Goal: Task Accomplishment & Management: Use online tool/utility

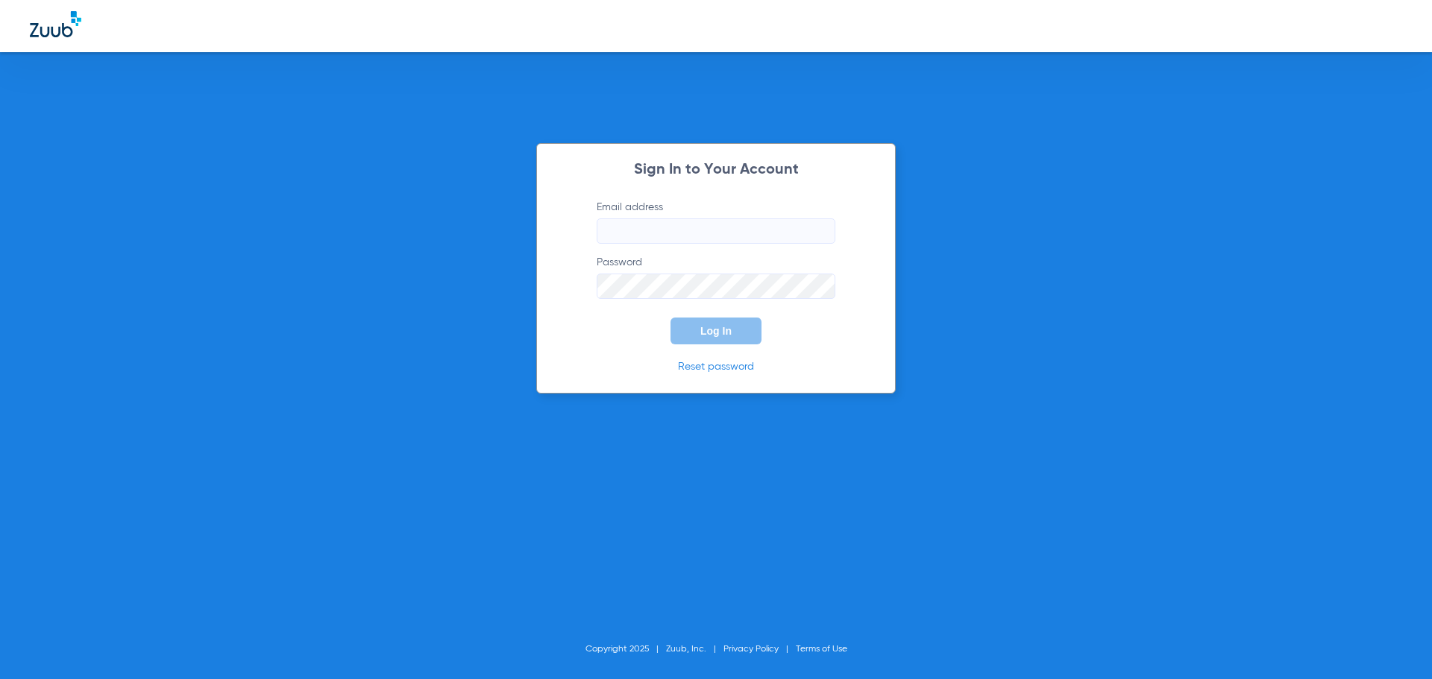
type input "[EMAIL_ADDRESS][DOMAIN_NAME]"
click at [708, 334] on span "Log In" at bounding box center [715, 331] width 31 height 12
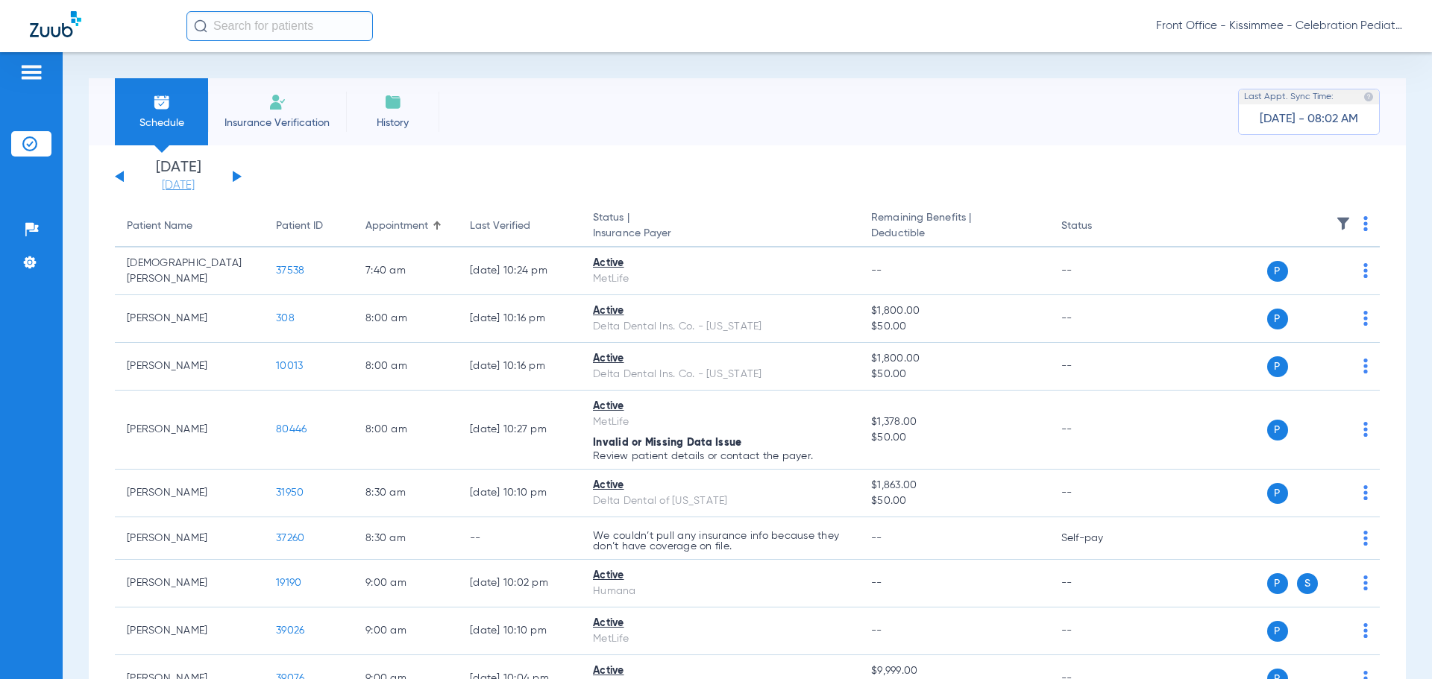
click at [185, 191] on link "[DATE]" at bounding box center [177, 185] width 89 height 15
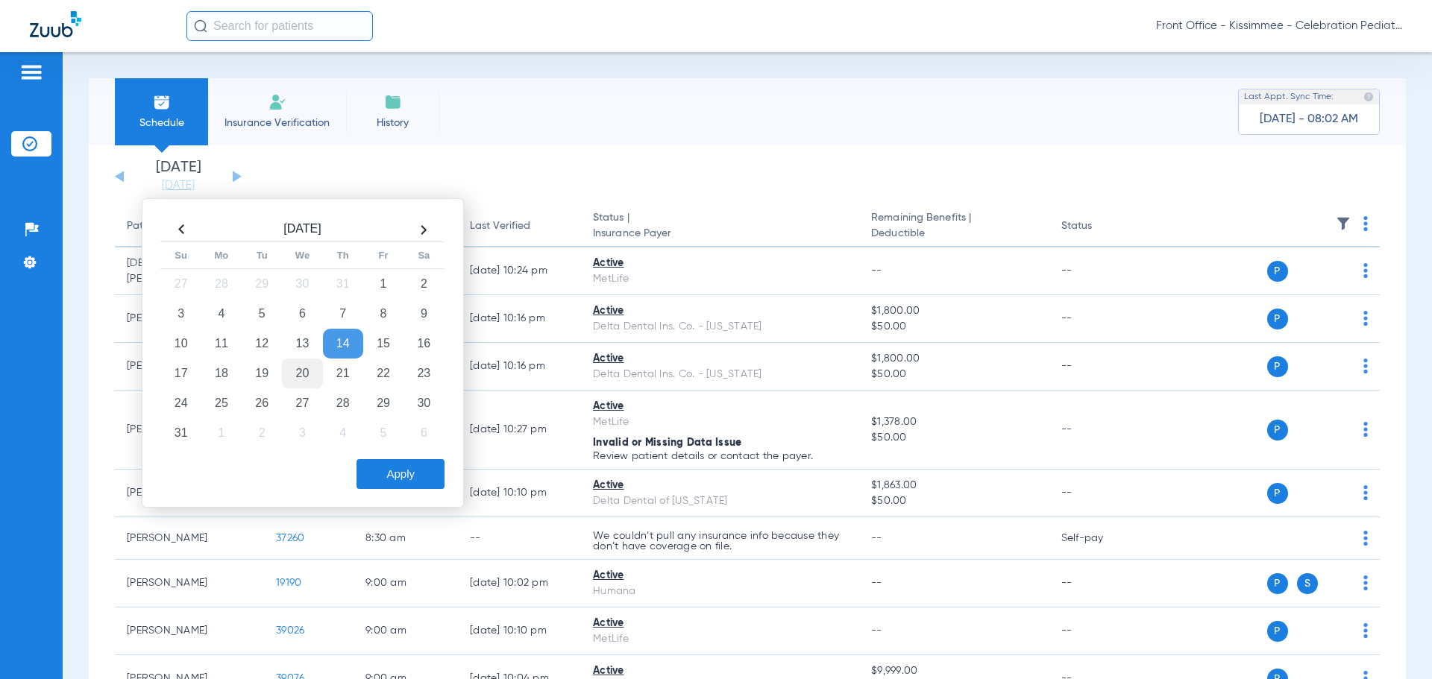
click at [307, 377] on td "20" at bounding box center [302, 374] width 40 height 30
click at [419, 476] on button "Apply" at bounding box center [400, 474] width 88 height 30
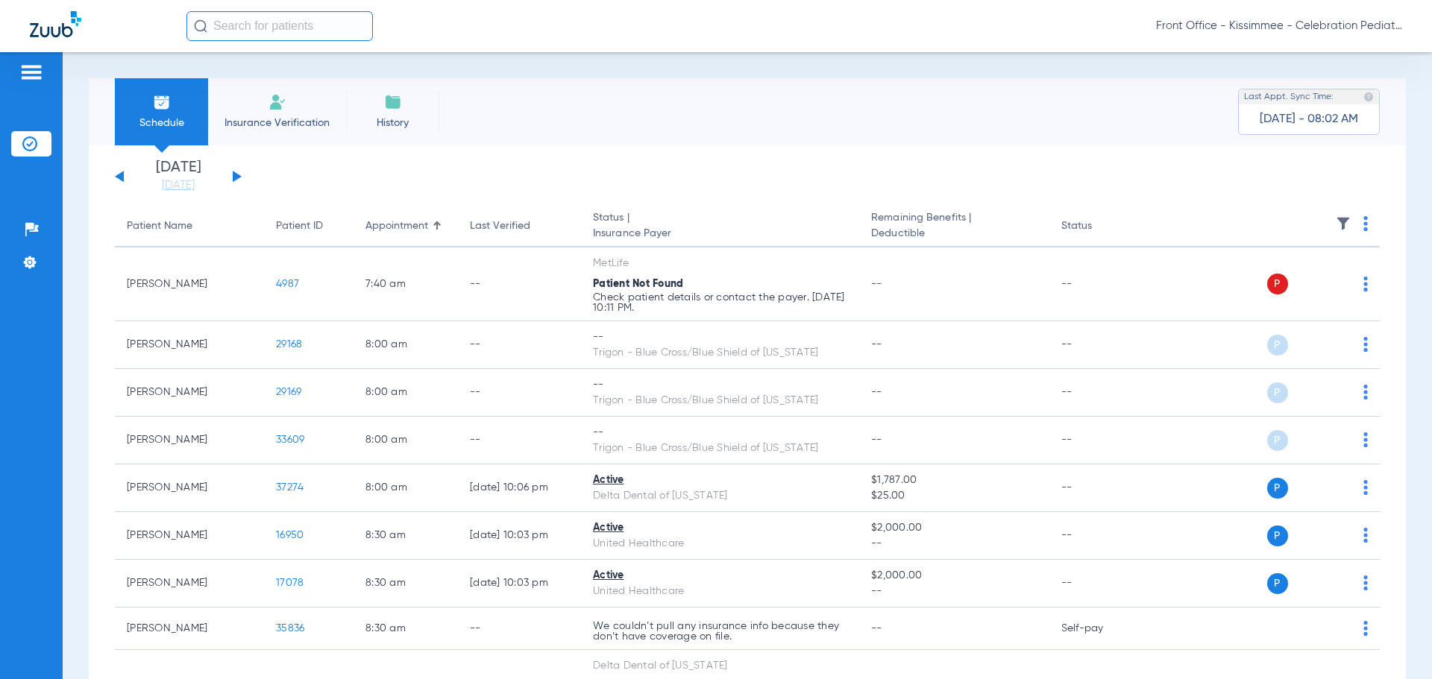
click at [62, 469] on div "Patients Insurance Verification Setup Help Center Settings" at bounding box center [31, 391] width 63 height 679
click at [54, 427] on div "Patients Insurance Verification Setup Help Center Settings" at bounding box center [31, 391] width 63 height 679
click at [19, 437] on div "Patients Insurance Verification Setup Help Center Settings" at bounding box center [31, 391] width 63 height 679
click at [82, 490] on div "Schedule Insurance Verification History Last Appt. Sync Time: [DATE] - 08:23 AM…" at bounding box center [747, 365] width 1369 height 627
click at [170, 186] on link "[DATE]" at bounding box center [177, 185] width 89 height 15
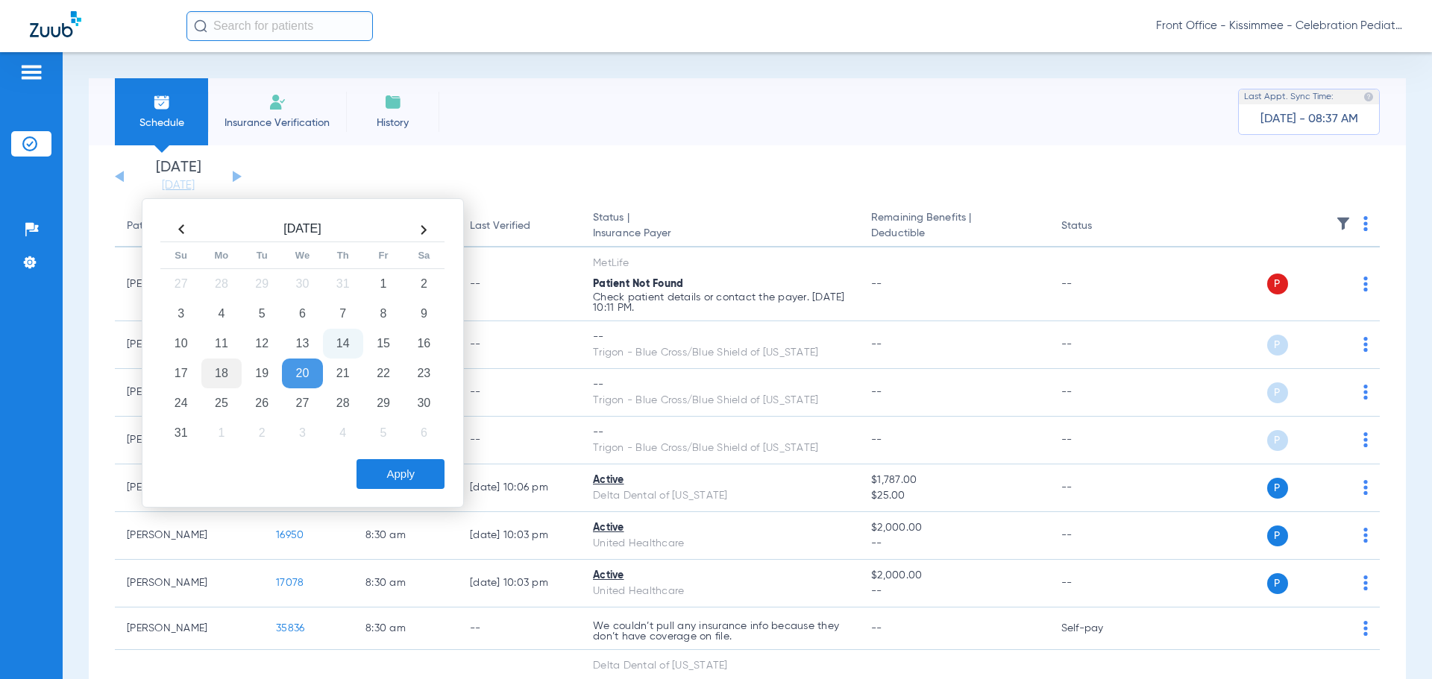
click at [230, 380] on td "18" at bounding box center [221, 374] width 40 height 30
click at [392, 477] on button "Apply" at bounding box center [400, 474] width 88 height 30
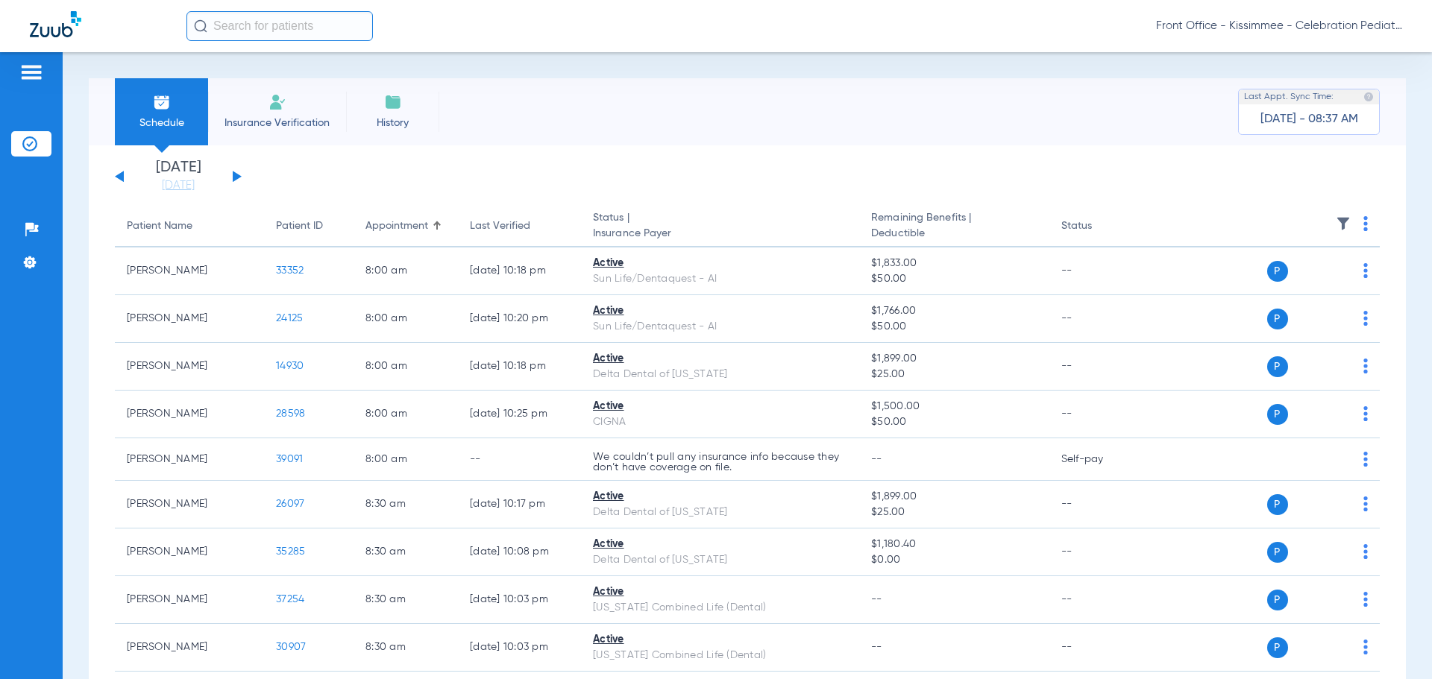
click at [57, 433] on div "Patients Insurance Verification Setup Help Center Settings" at bounding box center [31, 391] width 63 height 679
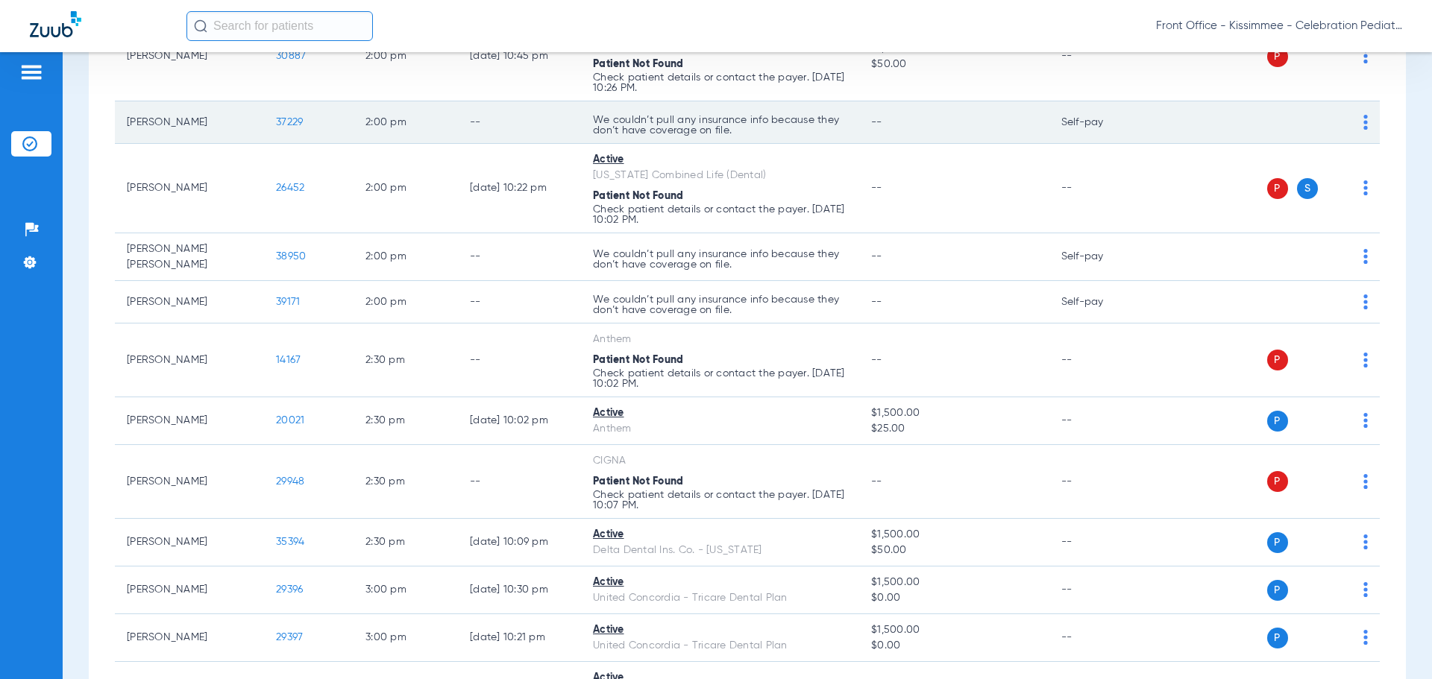
scroll to position [2759, 0]
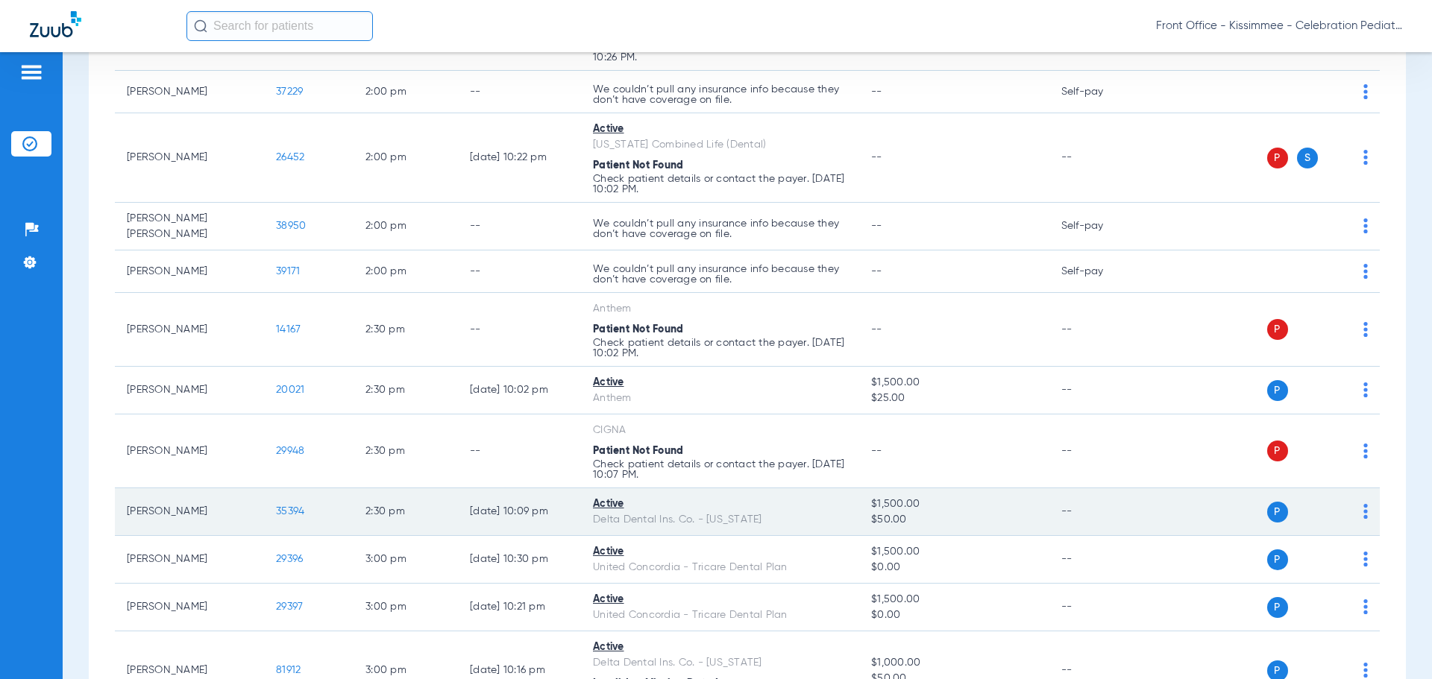
click at [298, 506] on span "35394" at bounding box center [290, 511] width 28 height 10
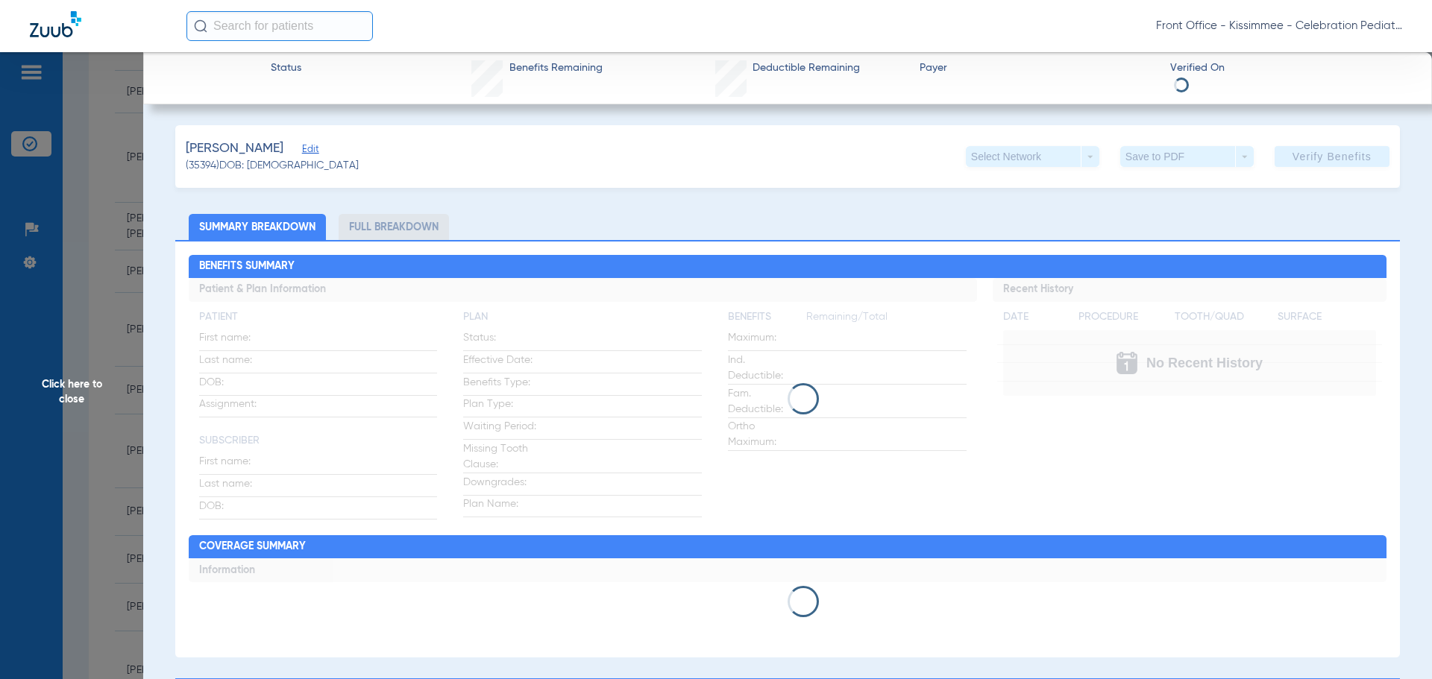
click at [409, 213] on div "[PERSON_NAME] Edit (35394) DOB: [DEMOGRAPHIC_DATA] Select Network arrow_drop_do…" at bounding box center [787, 673] width 1225 height 1096
click at [412, 222] on li "Full Breakdown" at bounding box center [394, 227] width 110 height 26
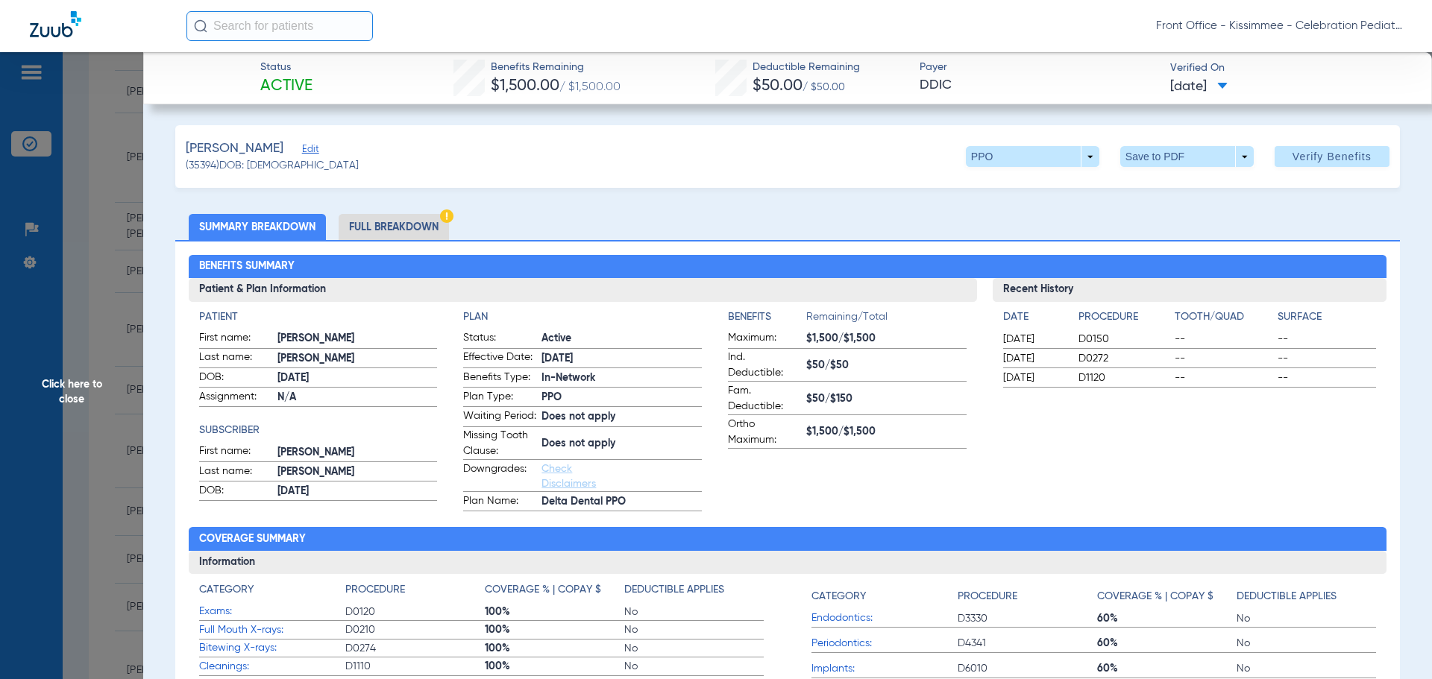
drag, startPoint x: 379, startPoint y: 235, endPoint x: 407, endPoint y: 232, distance: 28.5
click at [379, 235] on li "Full Breakdown" at bounding box center [394, 227] width 110 height 26
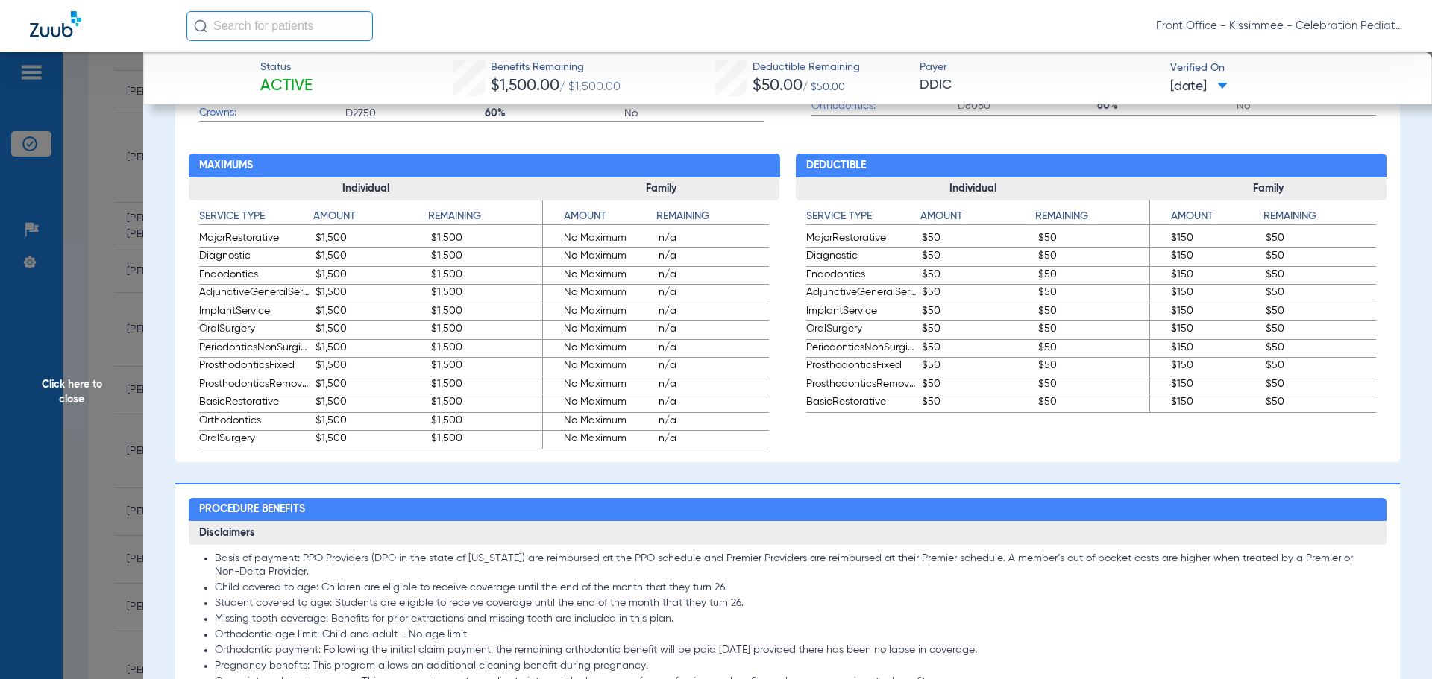
scroll to position [1193, 0]
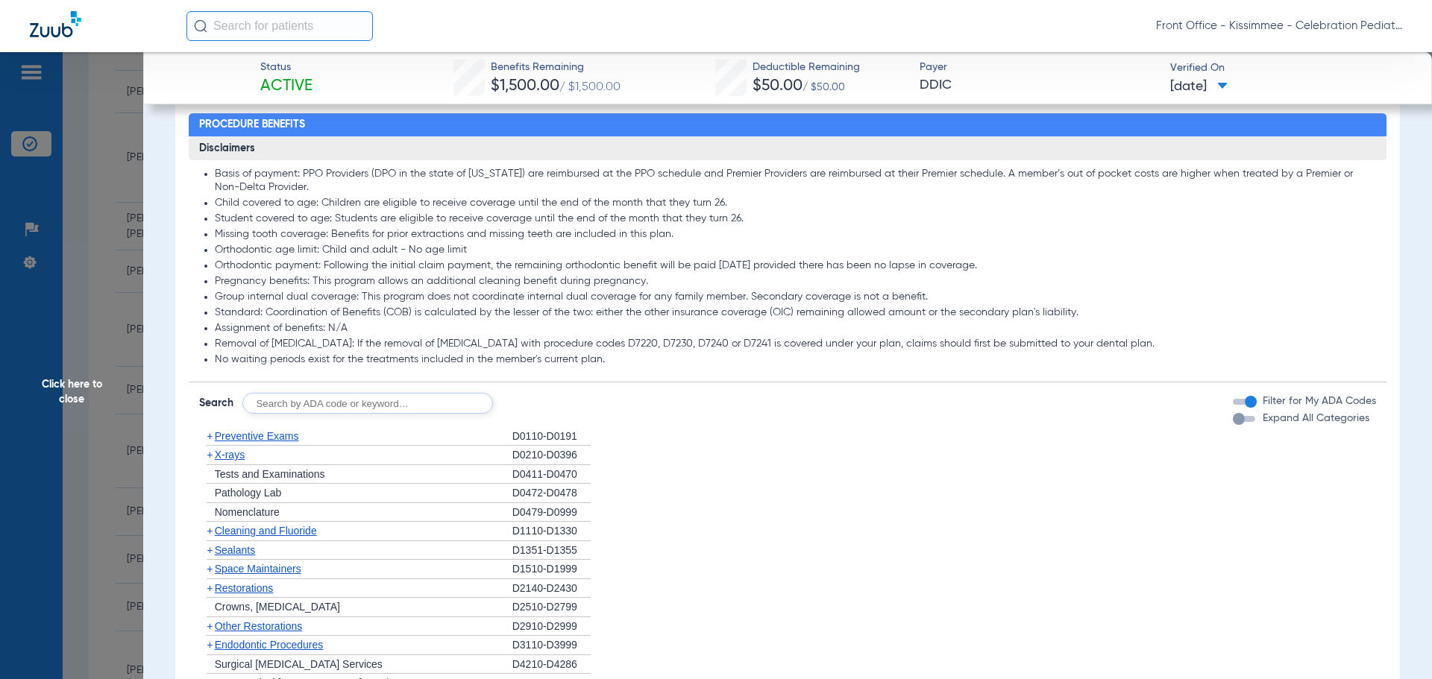
drag, startPoint x: 1228, startPoint y: 430, endPoint x: 1219, endPoint y: 438, distance: 12.1
click at [1233, 425] on div "button" at bounding box center [1239, 419] width 12 height 12
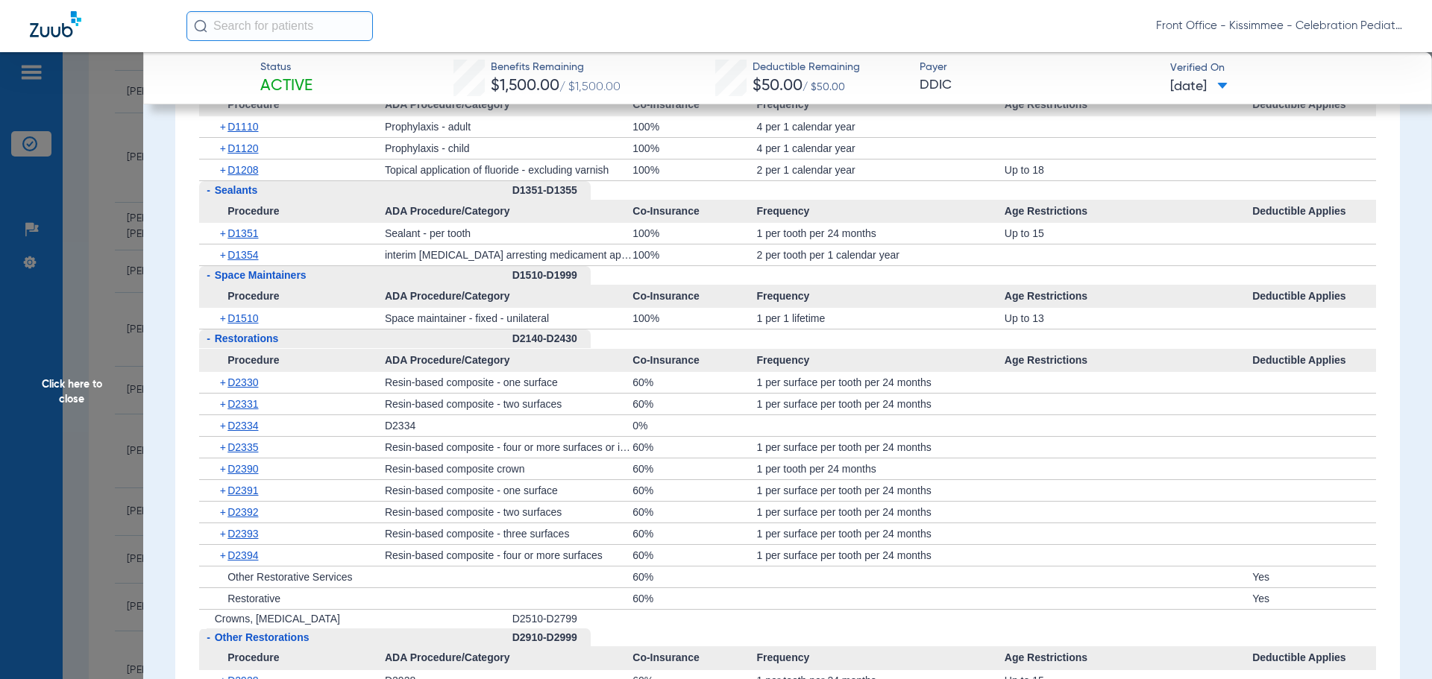
scroll to position [1939, 0]
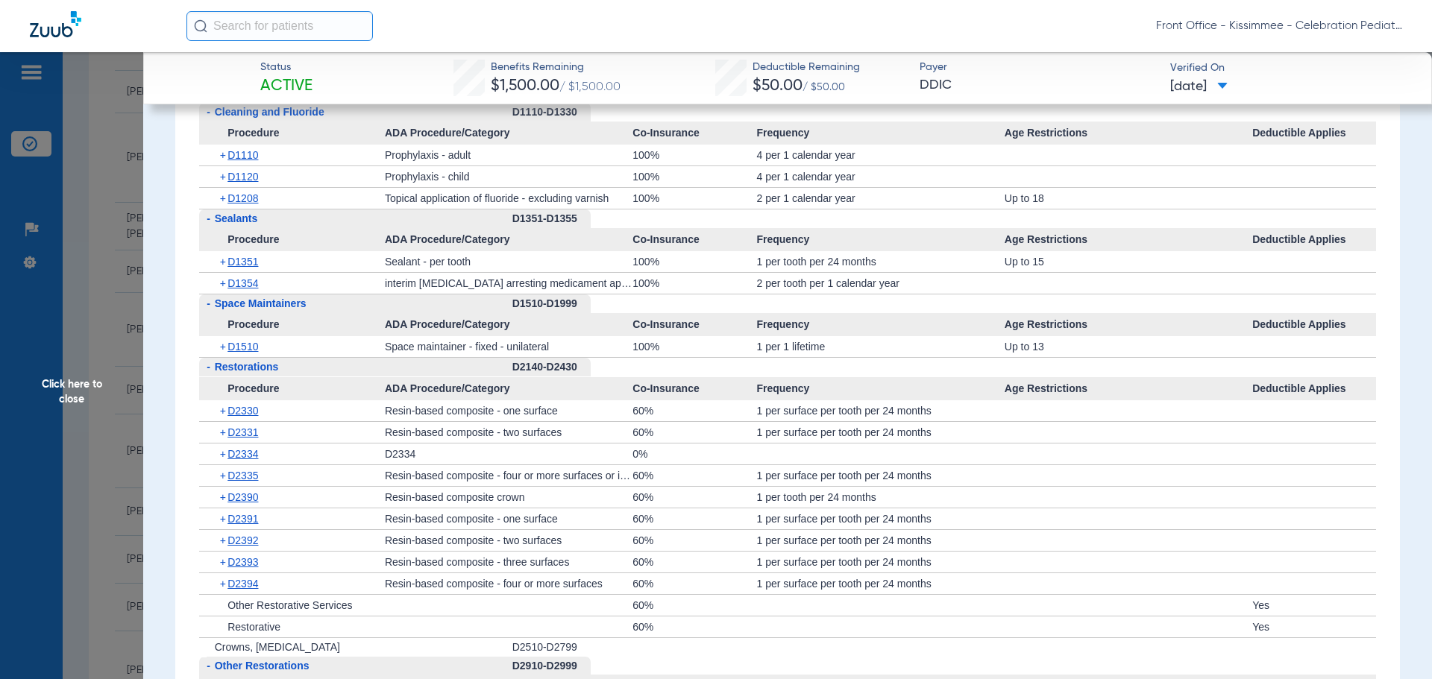
click at [242, 289] on span "D1354" at bounding box center [242, 283] width 31 height 12
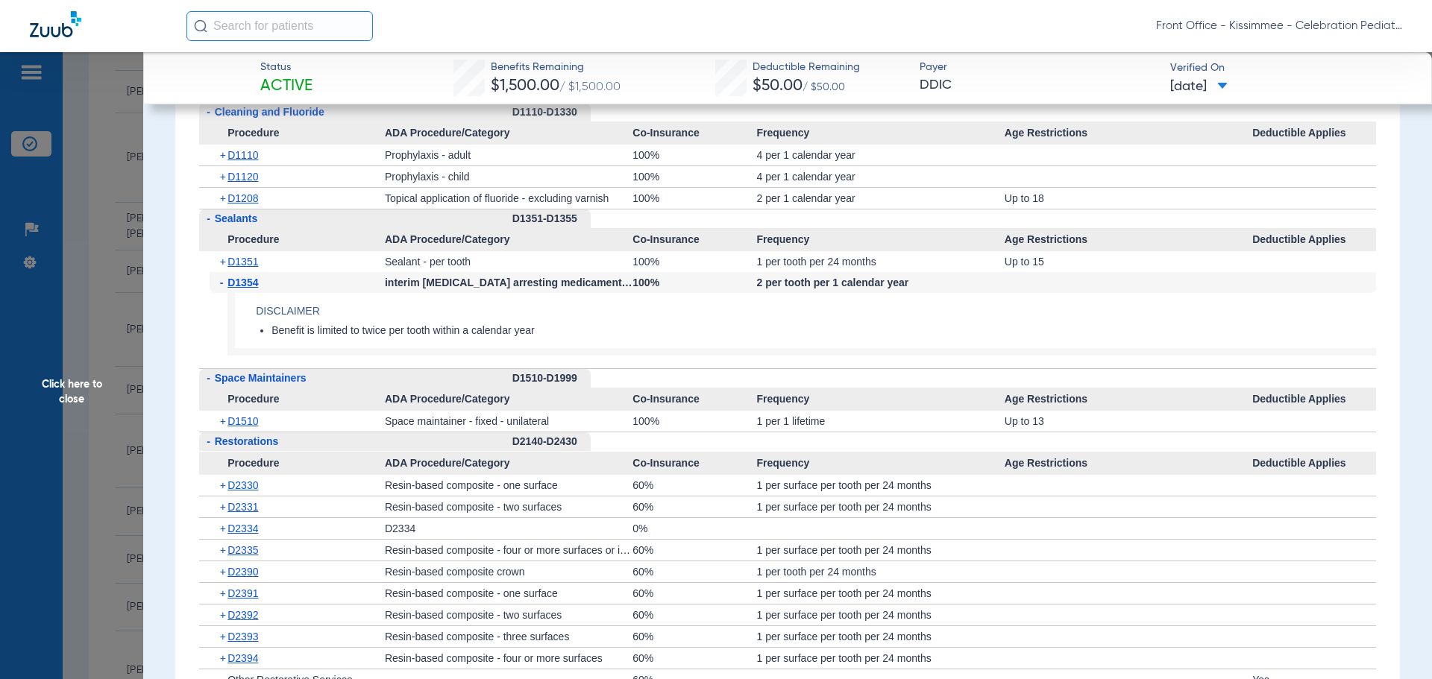
click at [242, 268] on span "D1351" at bounding box center [242, 262] width 31 height 12
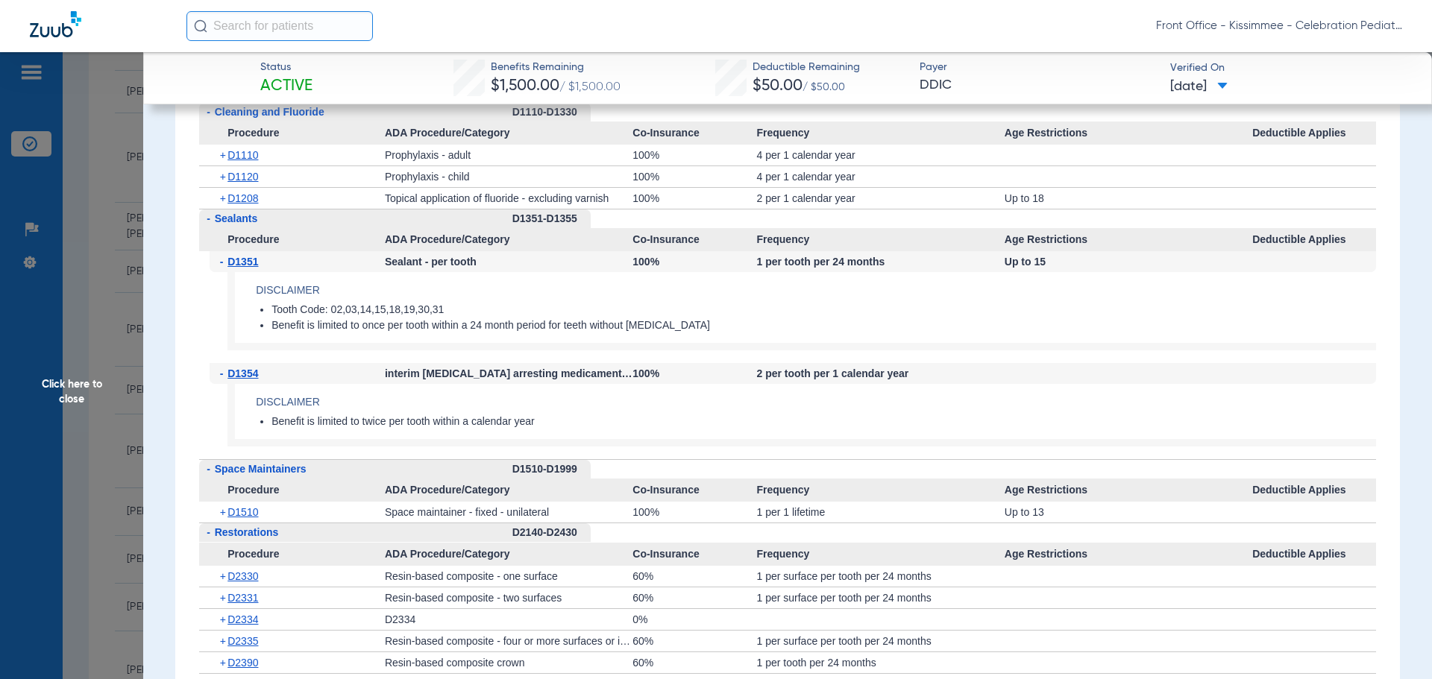
click at [240, 204] on span "D1208" at bounding box center [242, 198] width 31 height 12
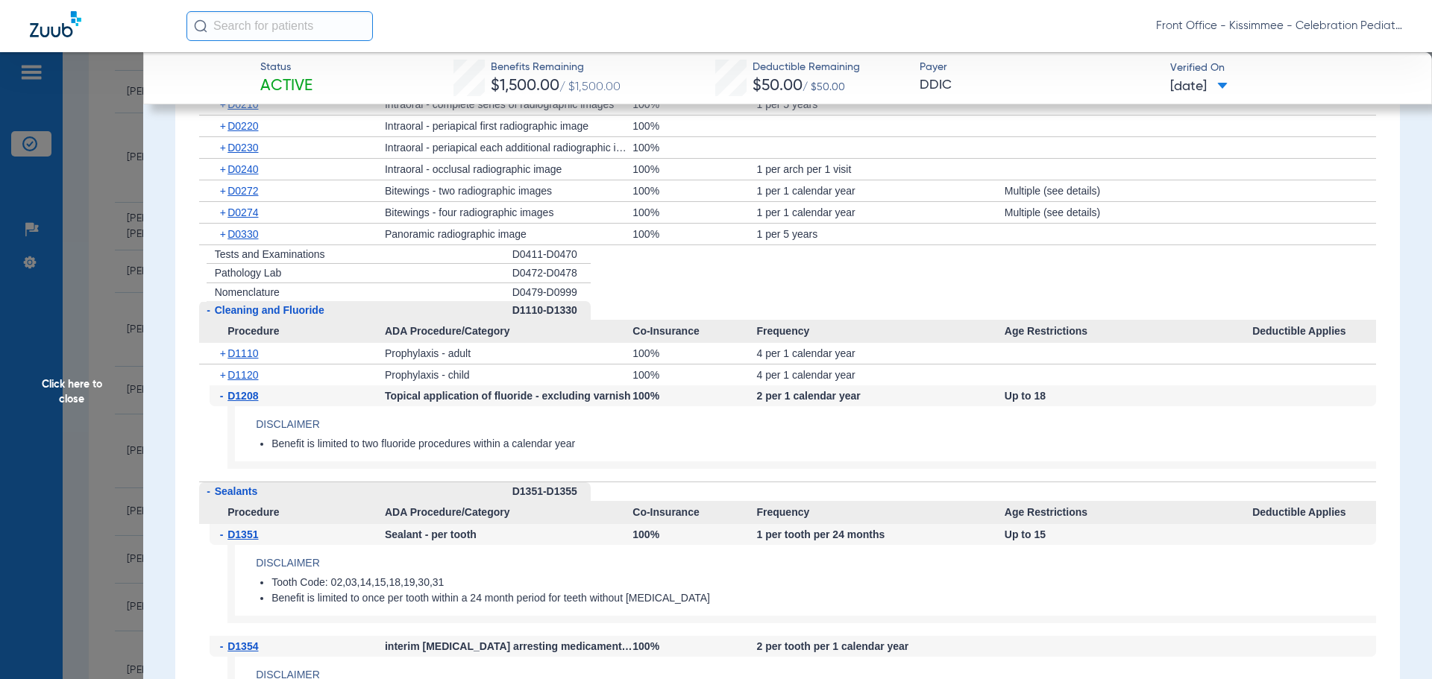
scroll to position [1715, 0]
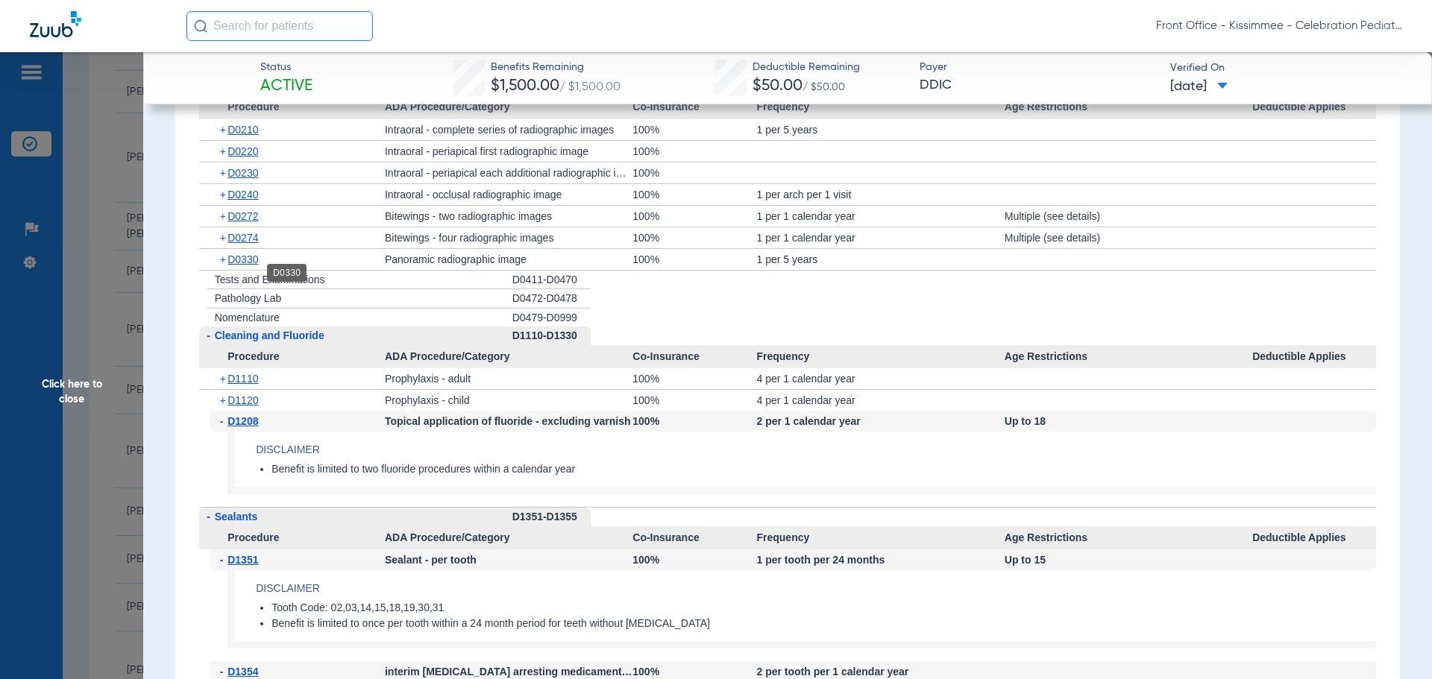
click at [241, 266] on span "D0330" at bounding box center [242, 260] width 31 height 12
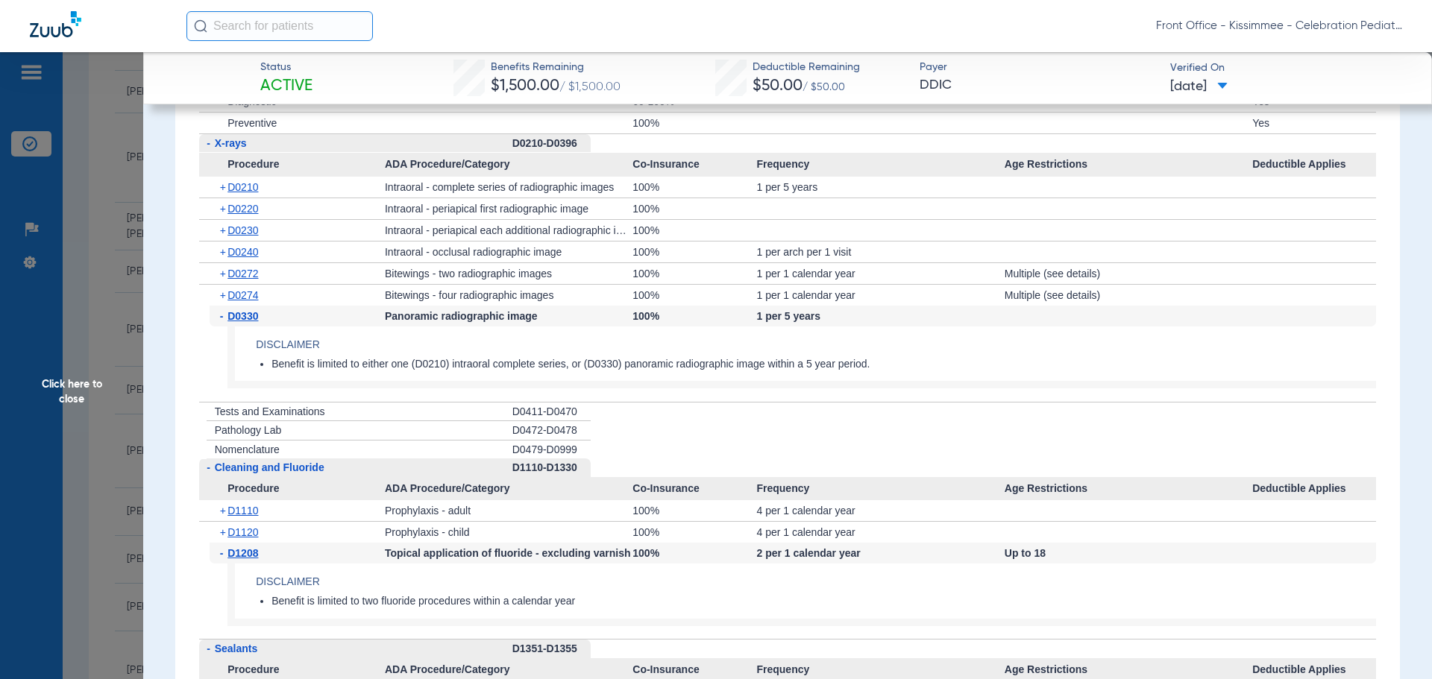
scroll to position [1641, 0]
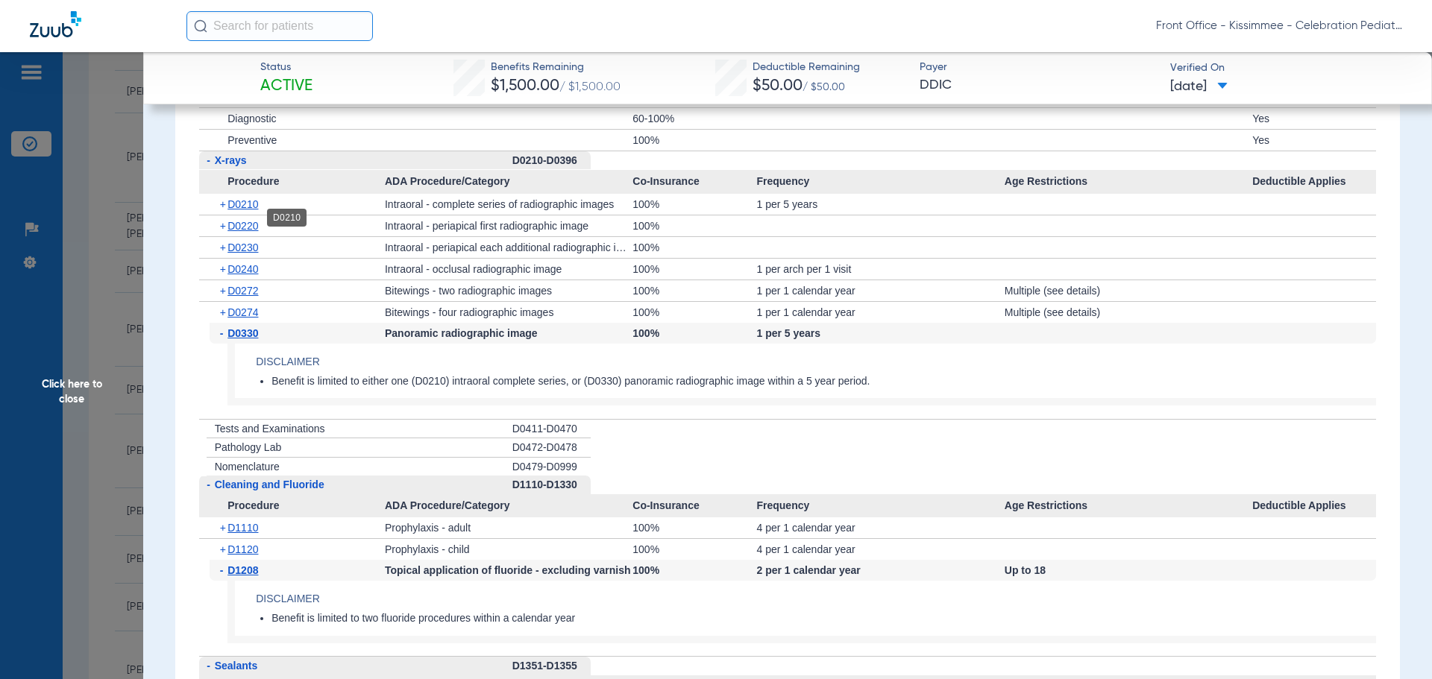
click at [250, 210] on span "D0210" at bounding box center [242, 204] width 31 height 12
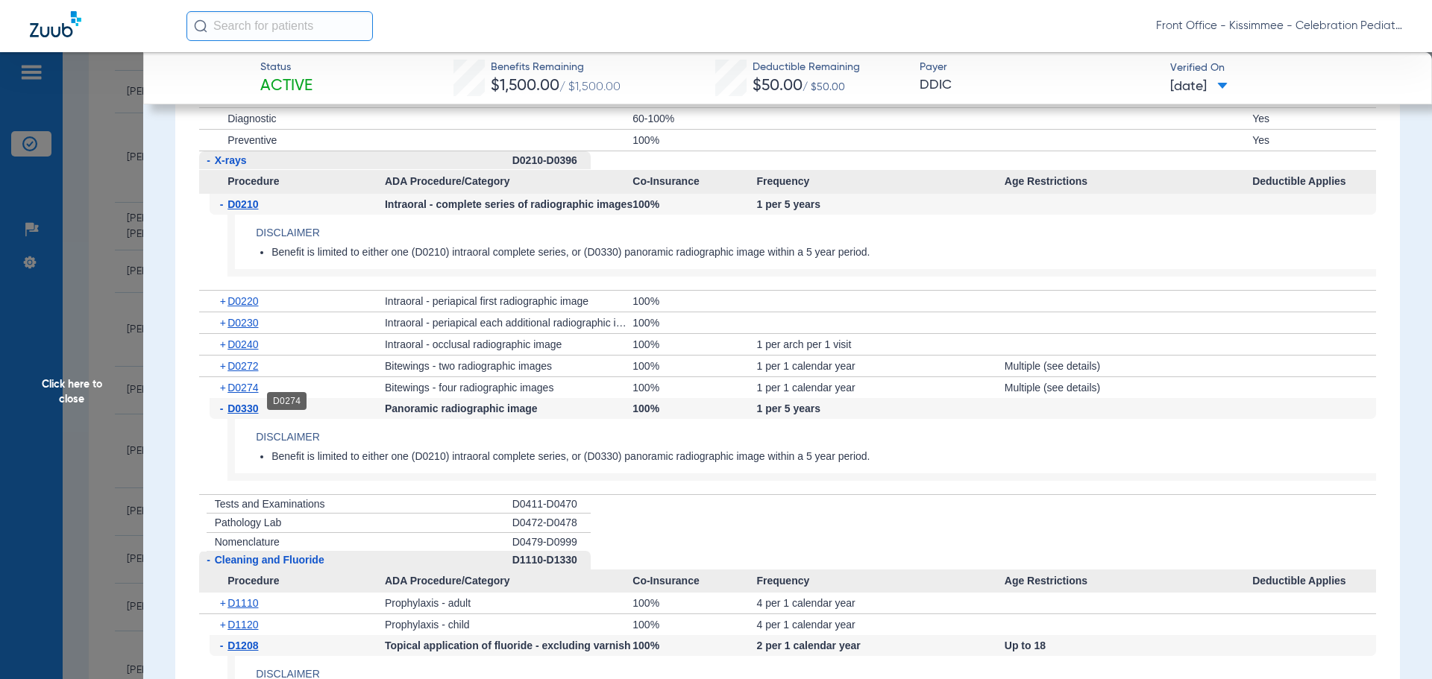
click at [241, 394] on span "D0274" at bounding box center [242, 388] width 31 height 12
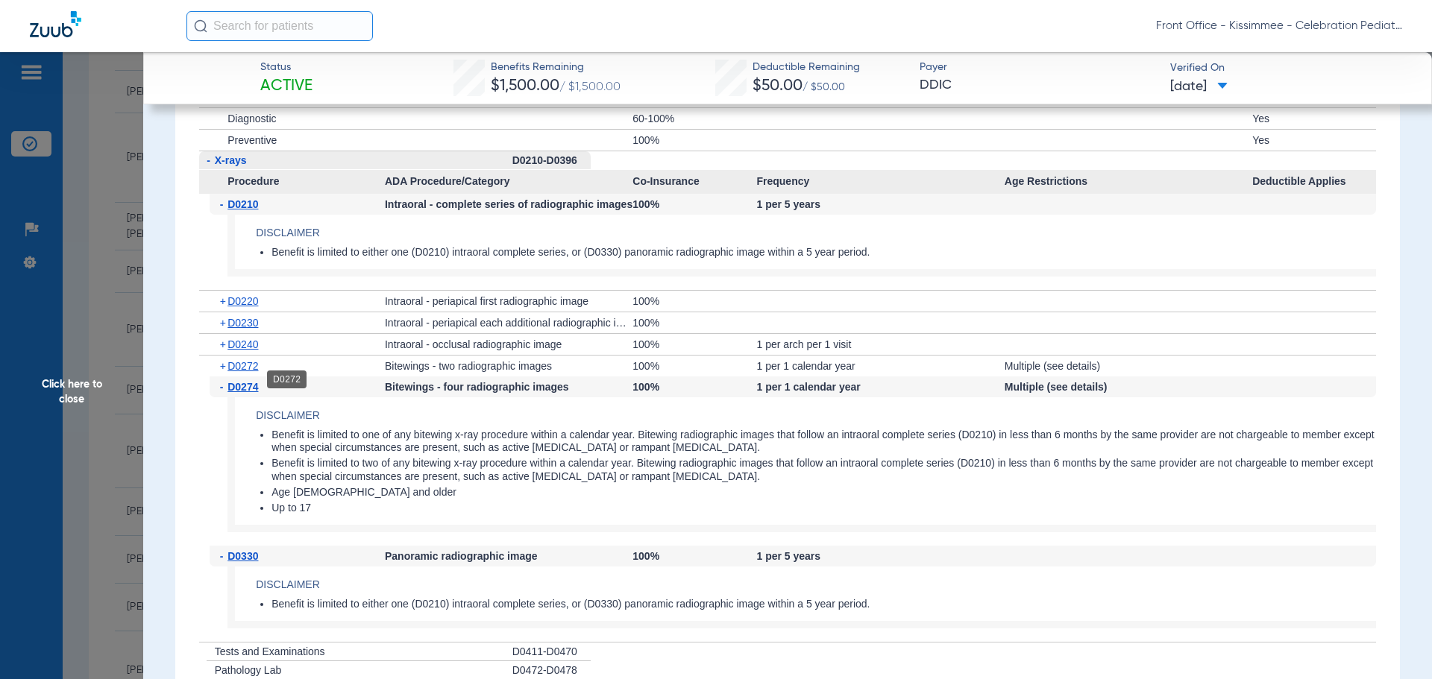
click at [241, 372] on span "D0272" at bounding box center [242, 366] width 31 height 12
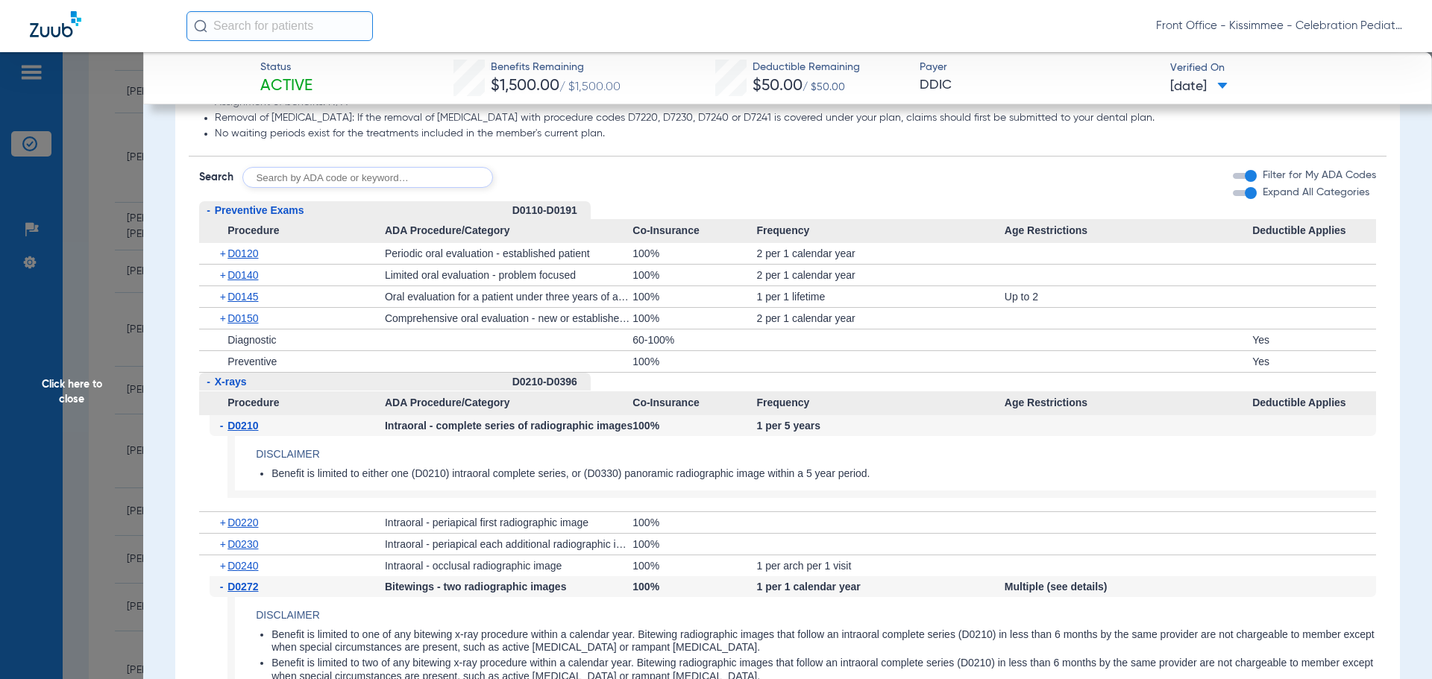
scroll to position [1417, 0]
click at [242, 262] on span "D0120" at bounding box center [242, 256] width 31 height 12
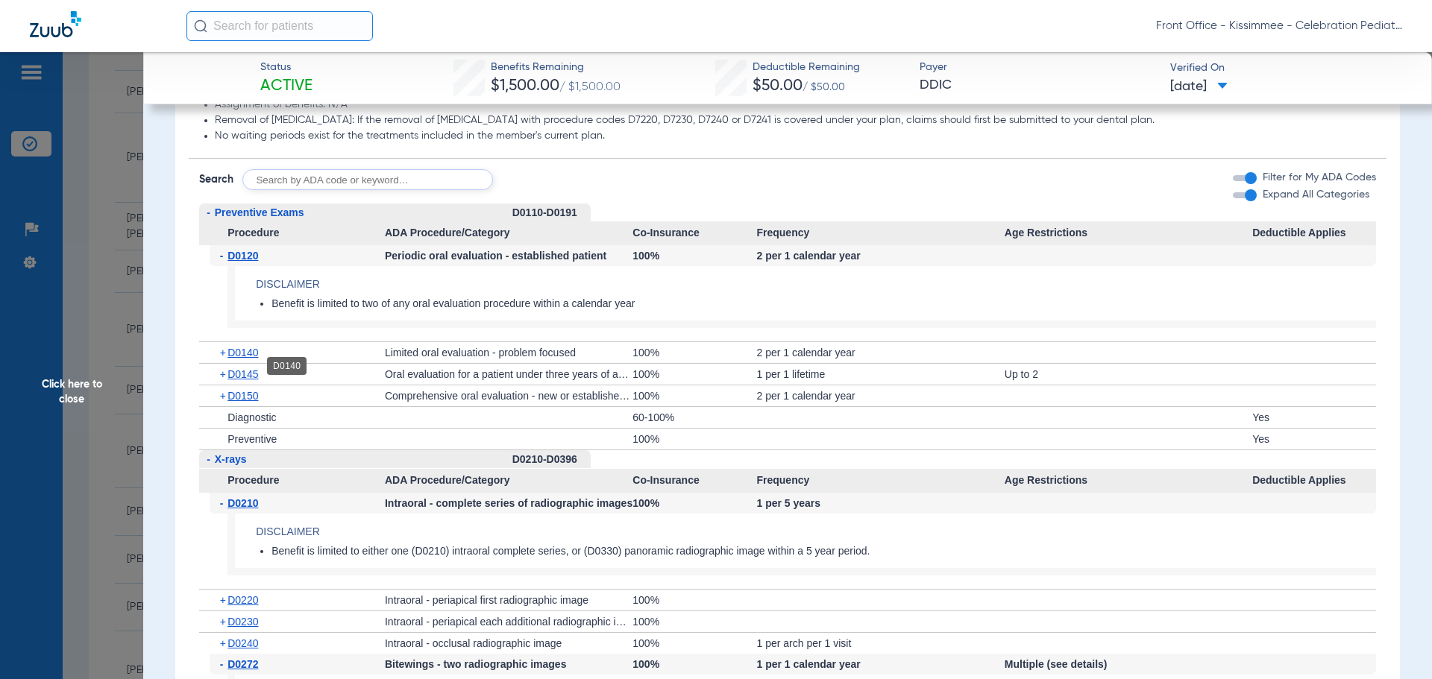
click at [233, 359] on span "D0140" at bounding box center [242, 353] width 31 height 12
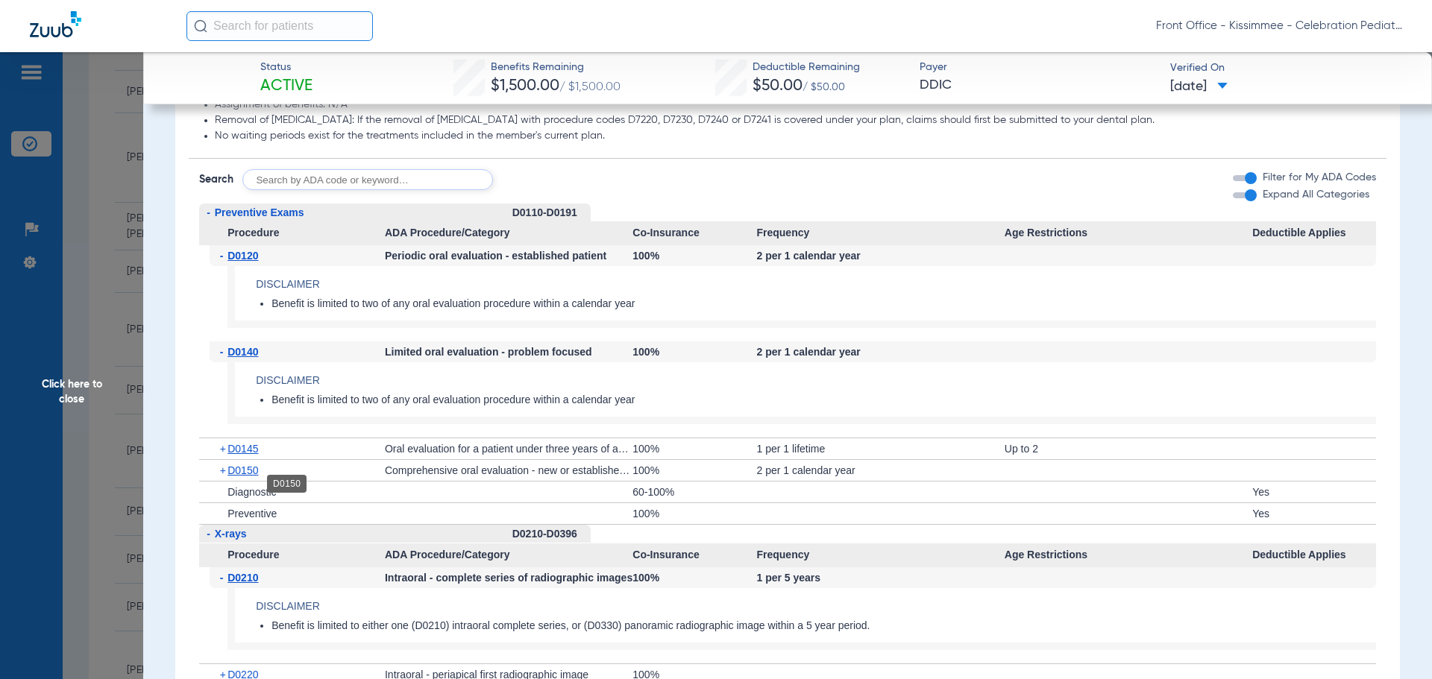
click at [235, 477] on span "D0150" at bounding box center [242, 471] width 31 height 12
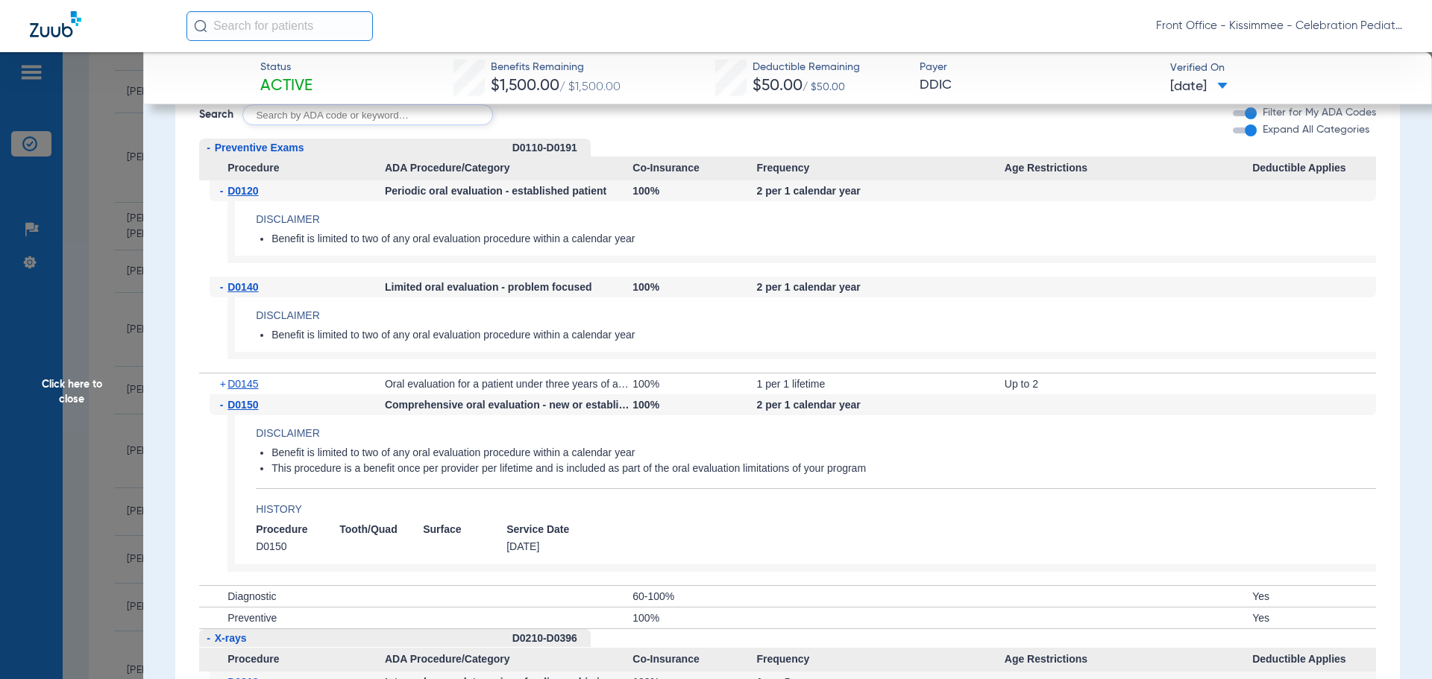
scroll to position [1492, 0]
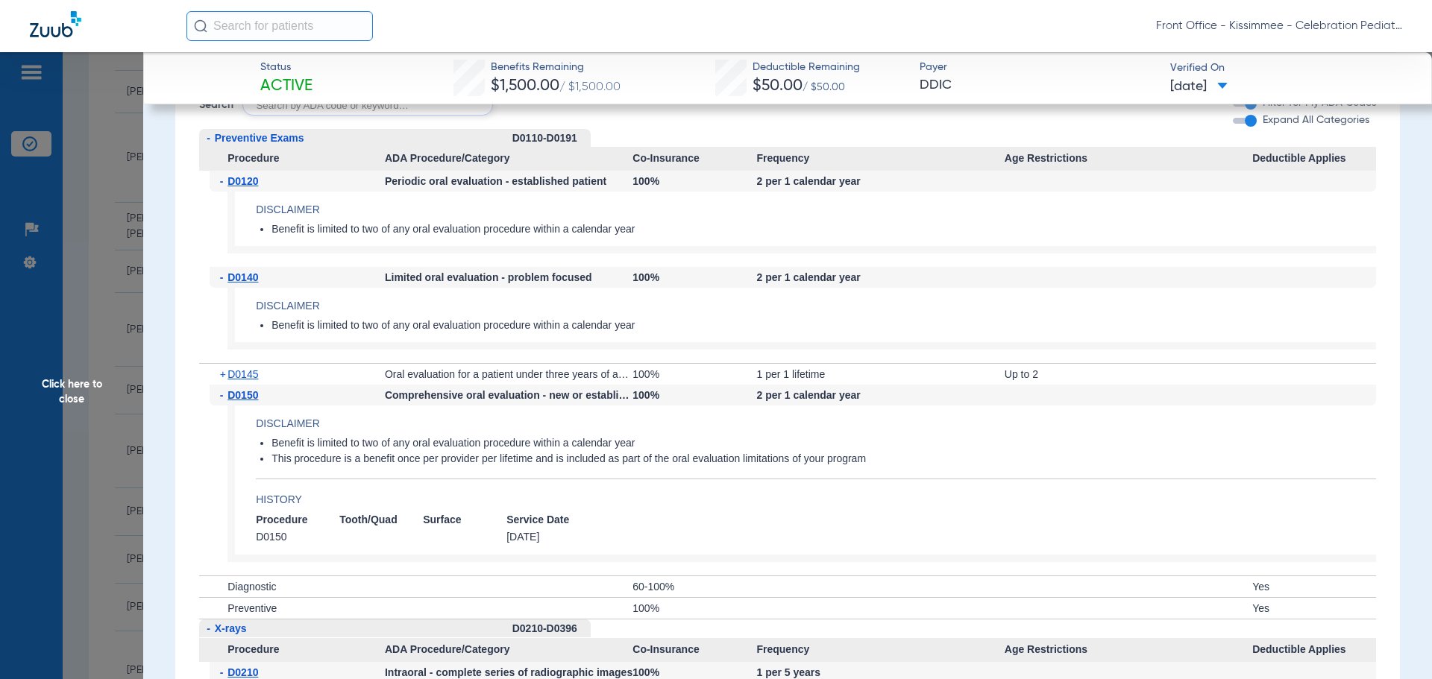
click at [0, 426] on span "Click here to close" at bounding box center [71, 391] width 143 height 679
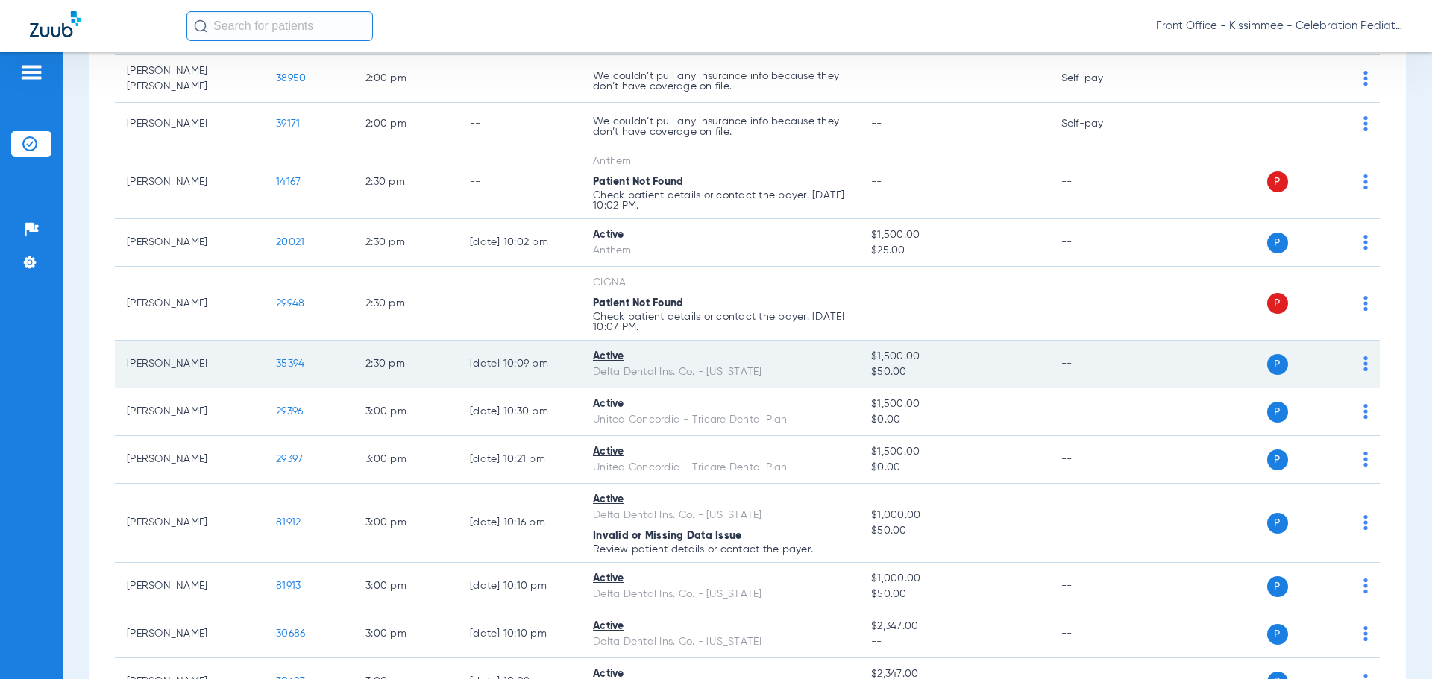
scroll to position [2909, 0]
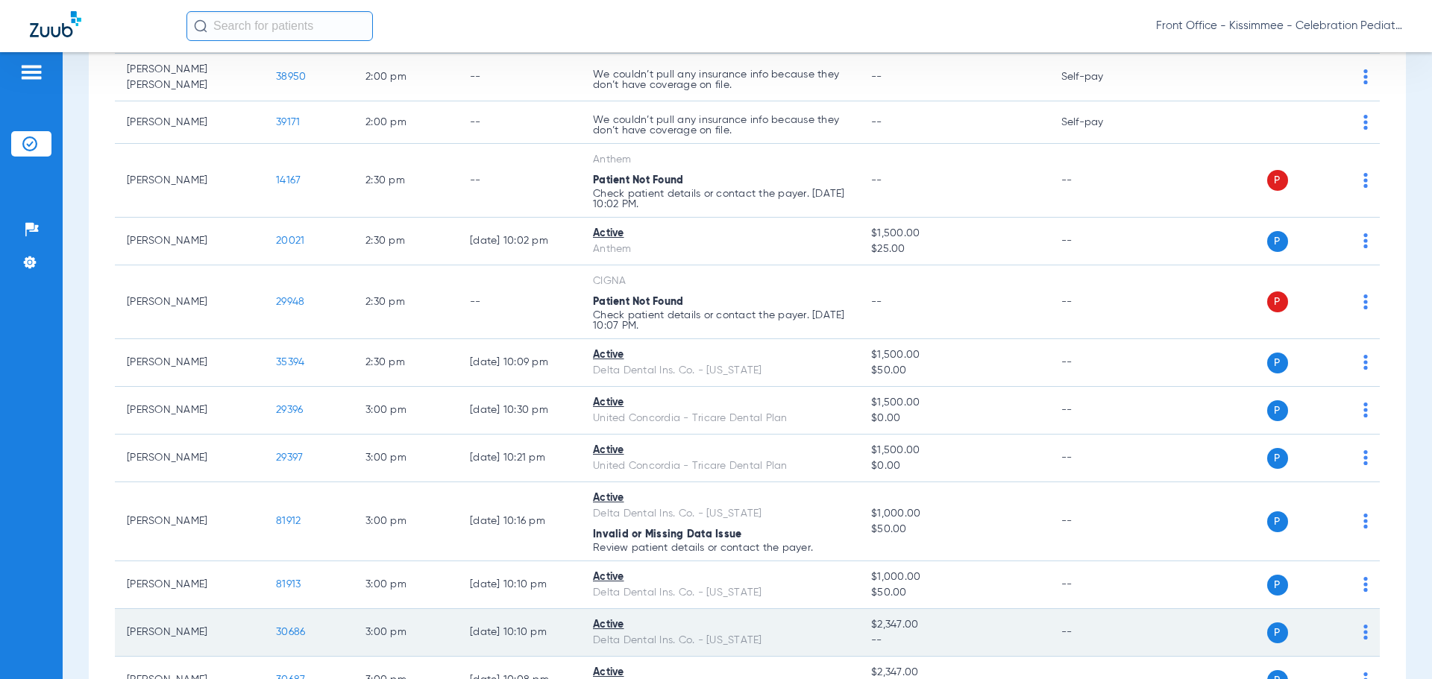
click at [291, 629] on span "30686" at bounding box center [290, 632] width 29 height 10
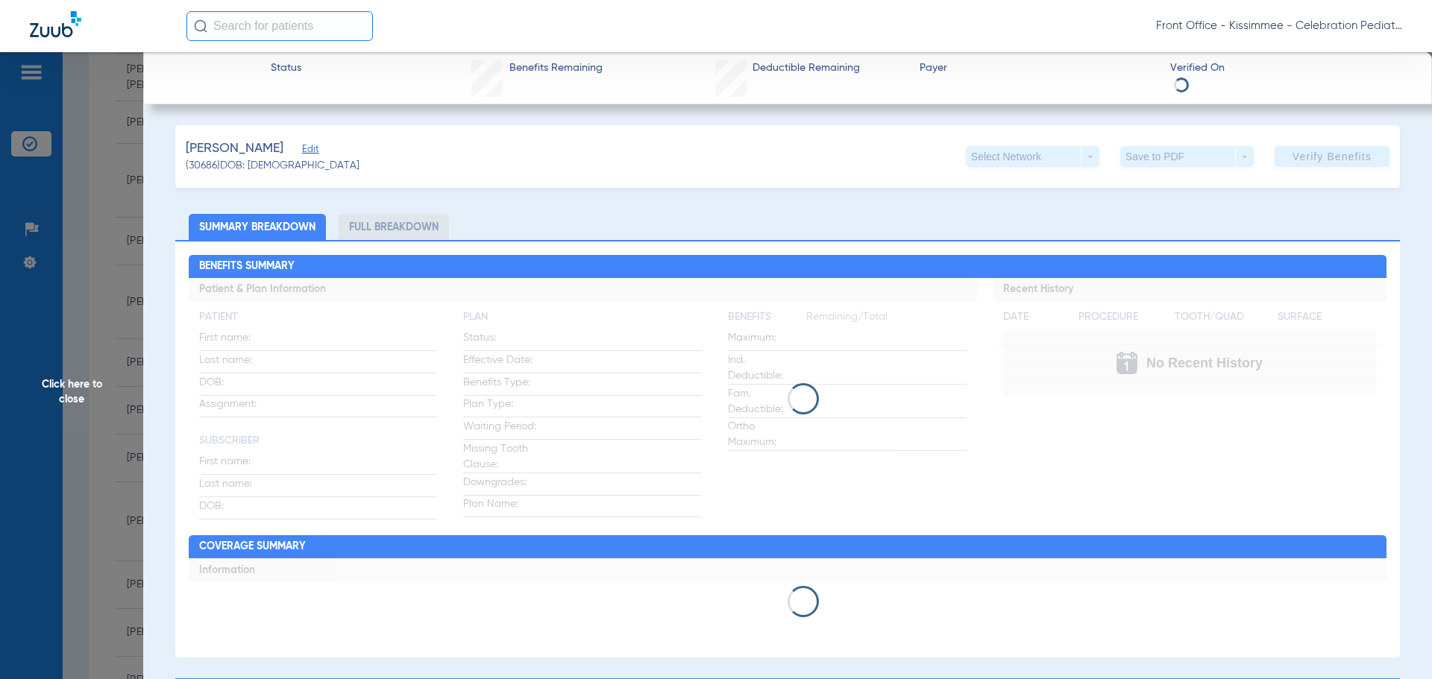
click at [421, 223] on li "Full Breakdown" at bounding box center [394, 227] width 110 height 26
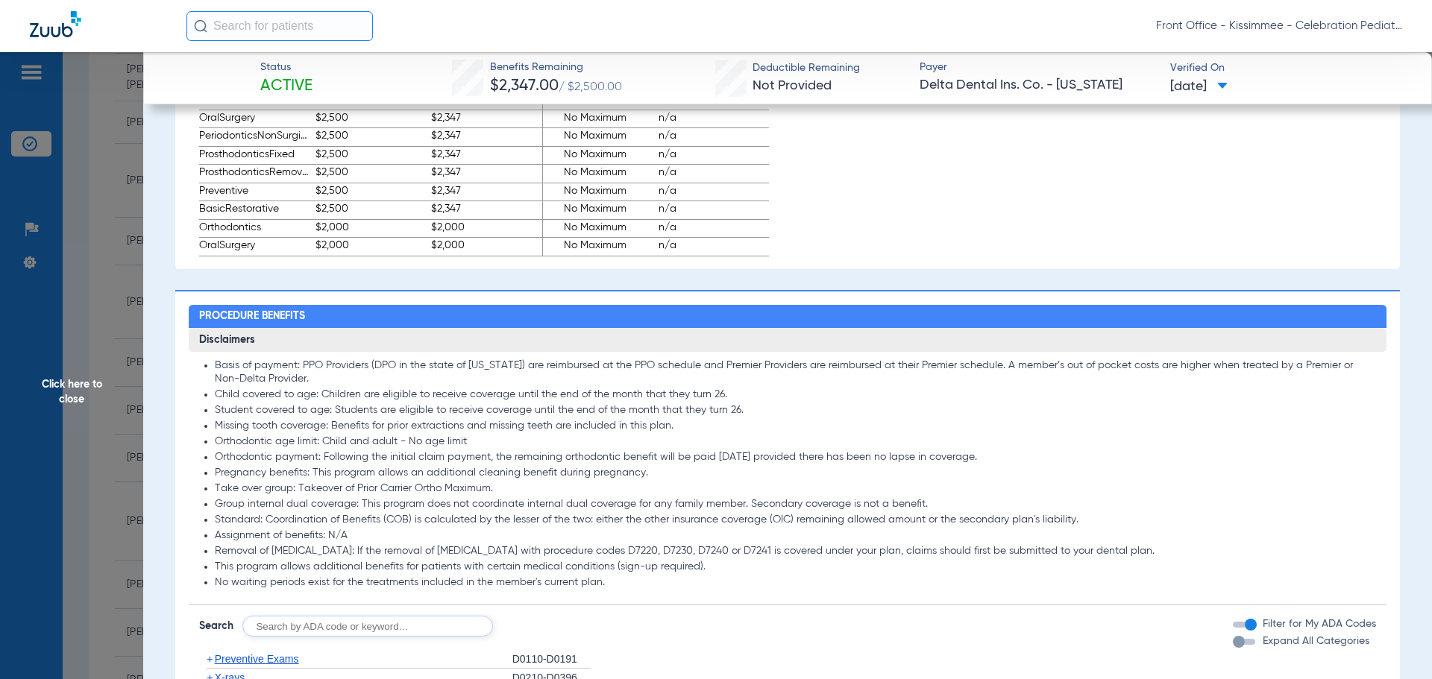
scroll to position [1492, 0]
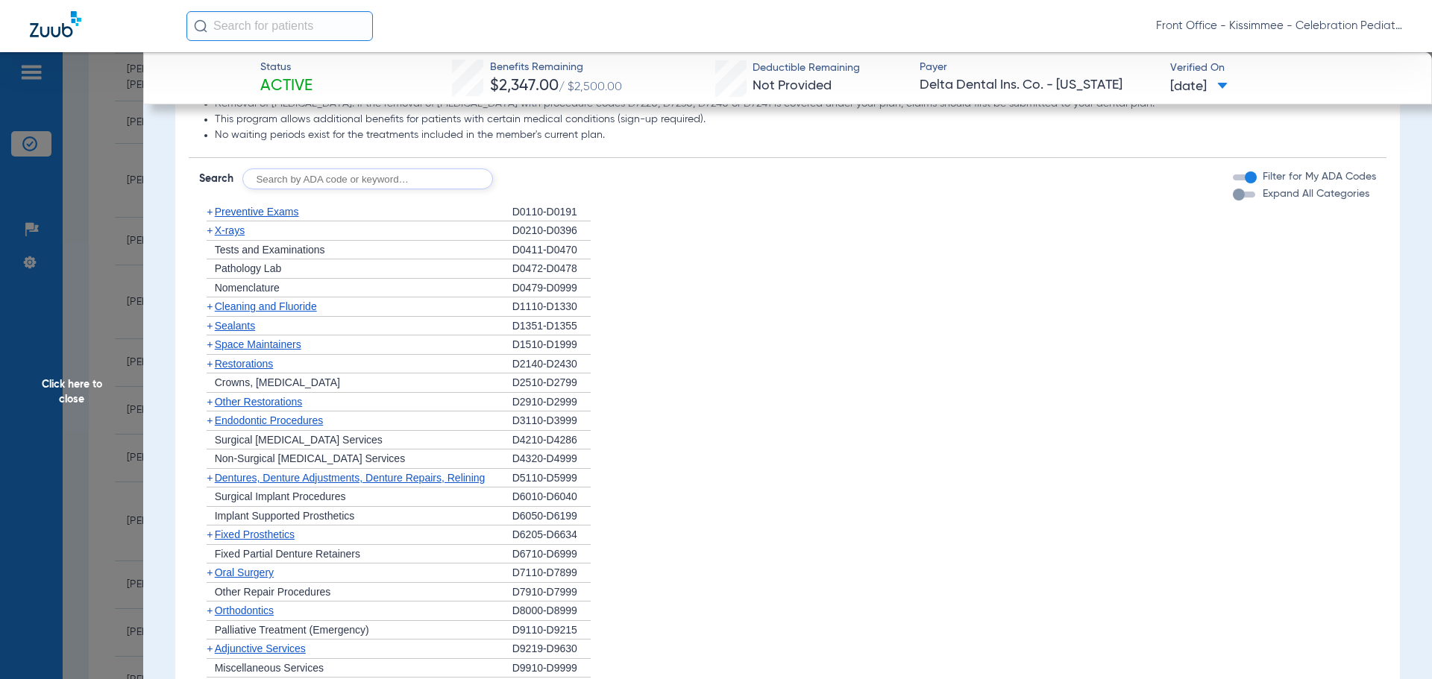
click at [1233, 201] on div "button" at bounding box center [1239, 195] width 12 height 12
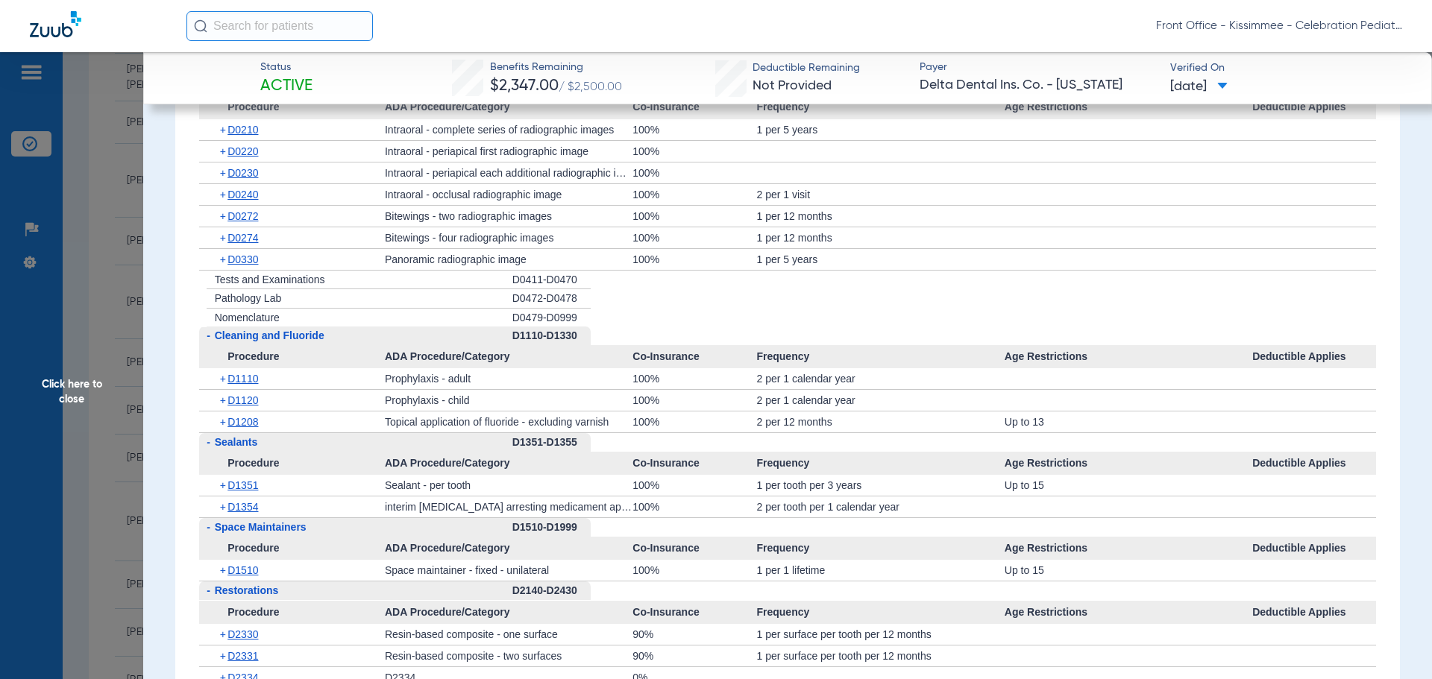
scroll to position [1790, 0]
click at [244, 517] on div "+ D1354" at bounding box center [297, 506] width 175 height 21
click at [243, 512] on span "D1354" at bounding box center [242, 506] width 31 height 12
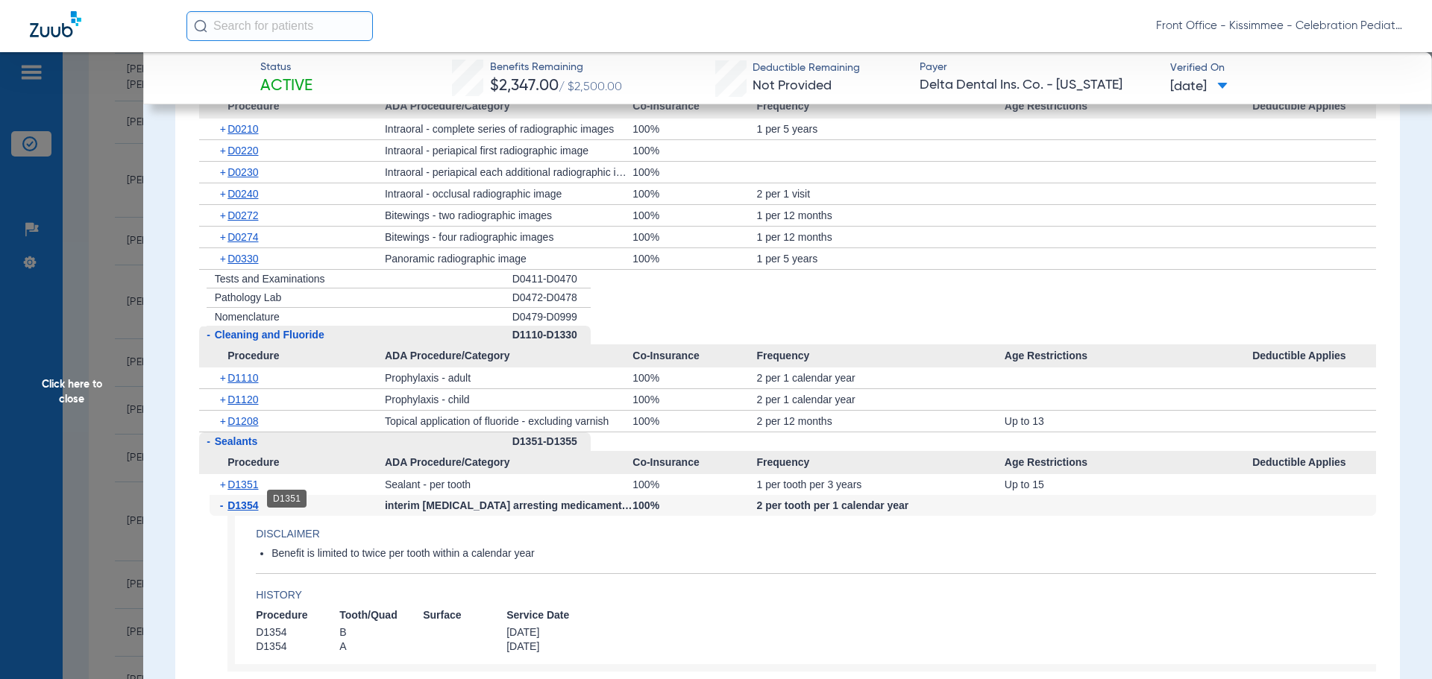
click at [243, 491] on span "D1351" at bounding box center [242, 485] width 31 height 12
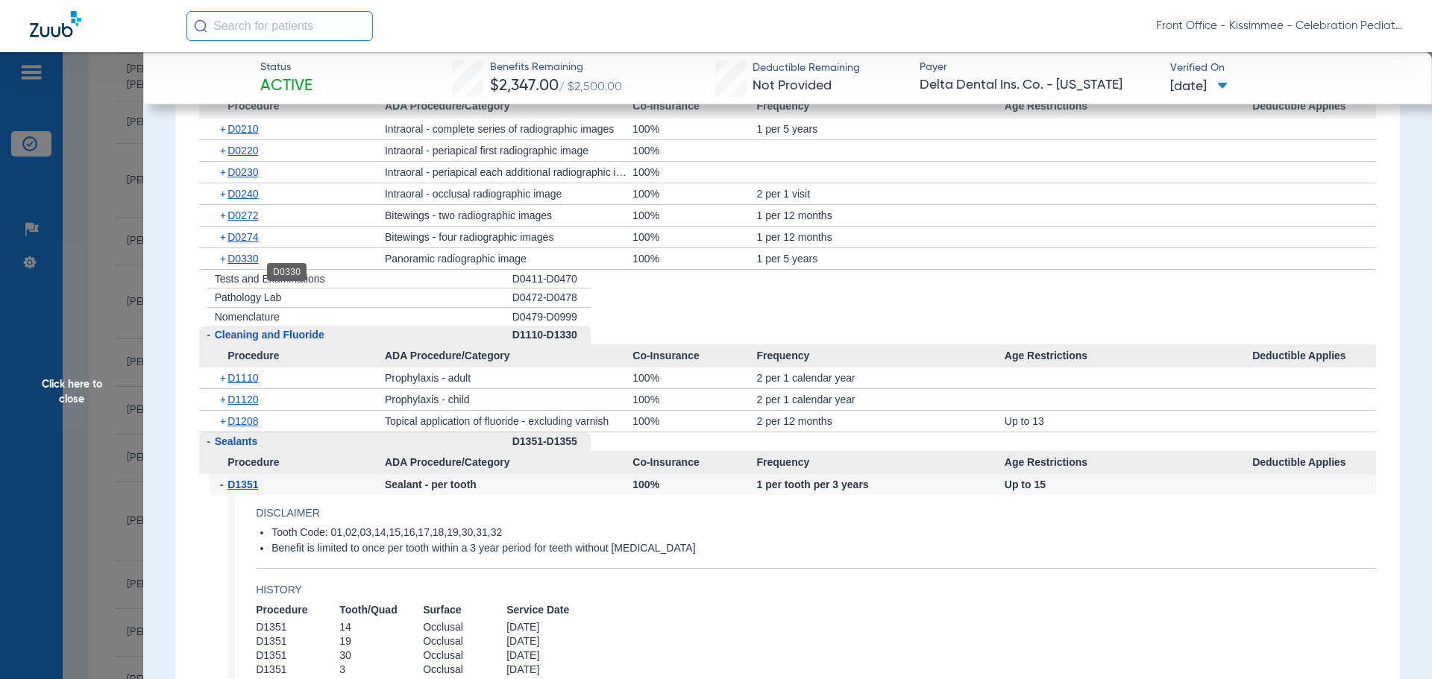
click at [242, 265] on span "D0330" at bounding box center [242, 259] width 31 height 12
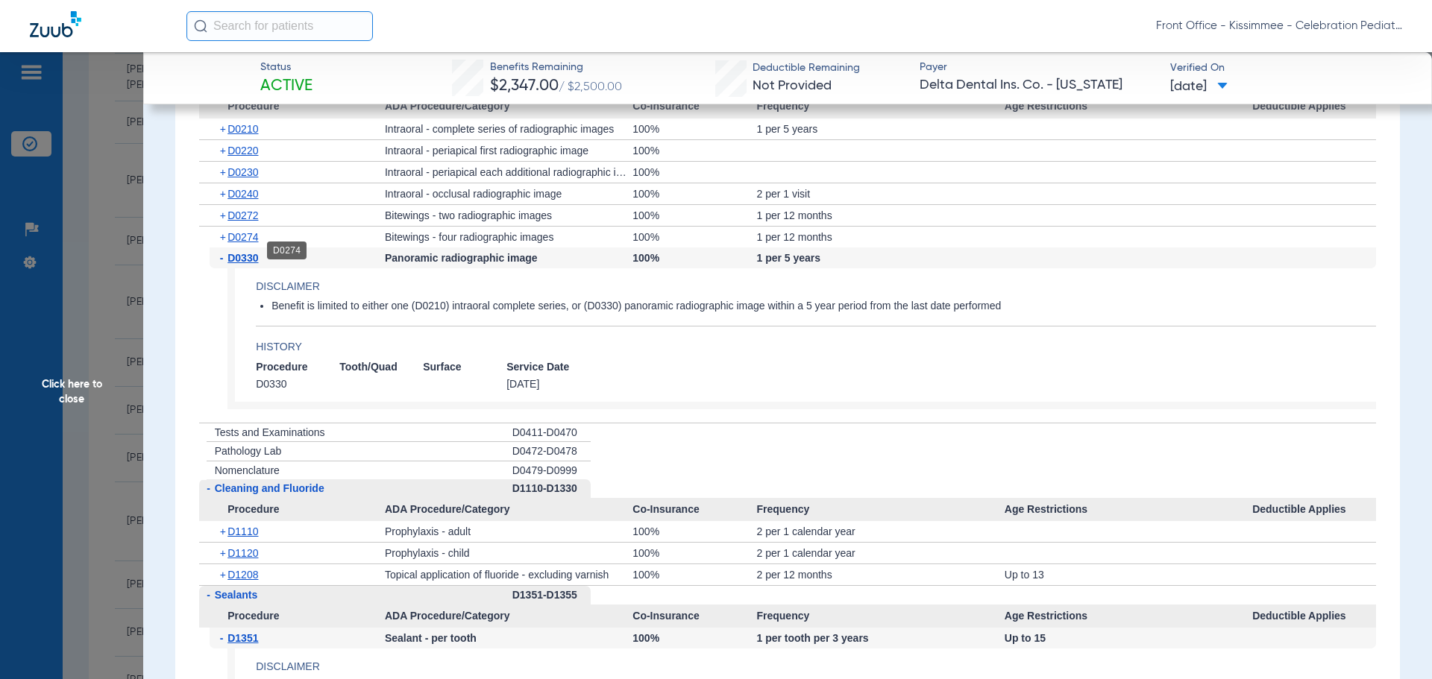
click at [251, 243] on span "D0274" at bounding box center [242, 237] width 31 height 12
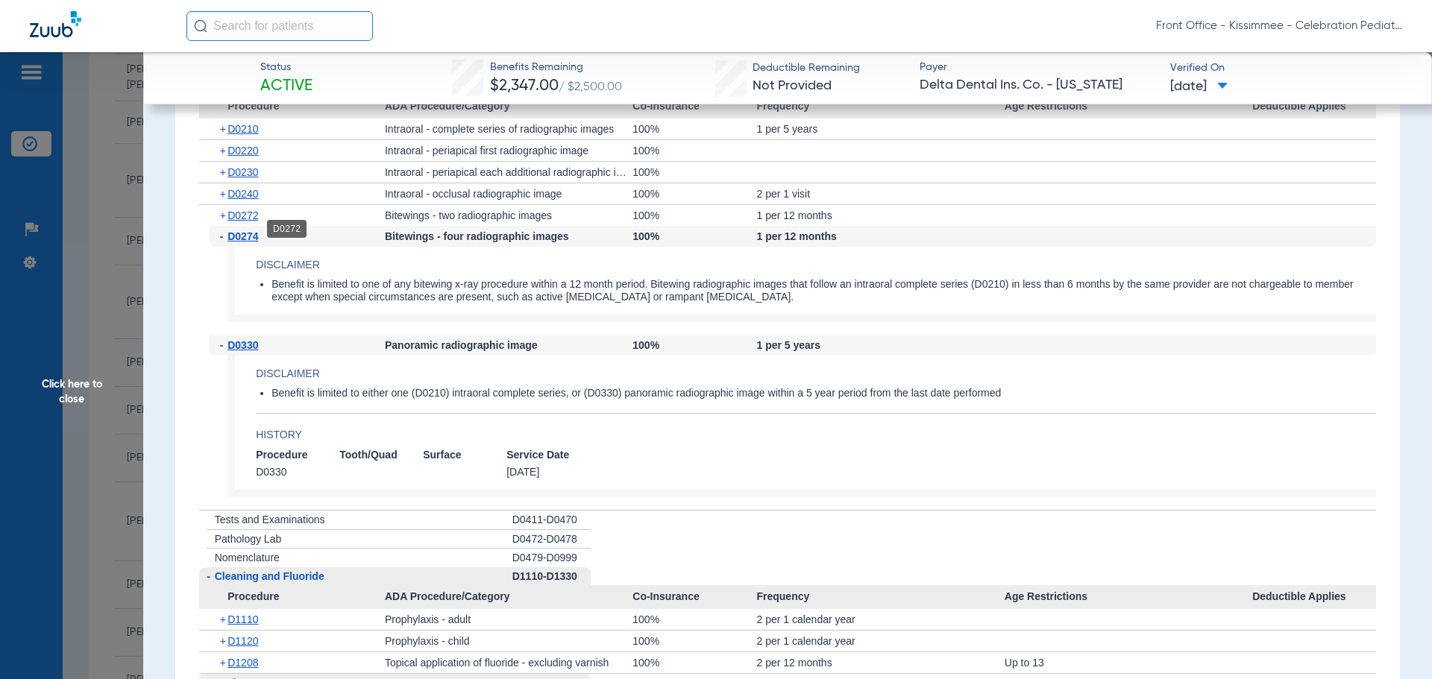
click at [250, 222] on span "D0272" at bounding box center [242, 216] width 31 height 12
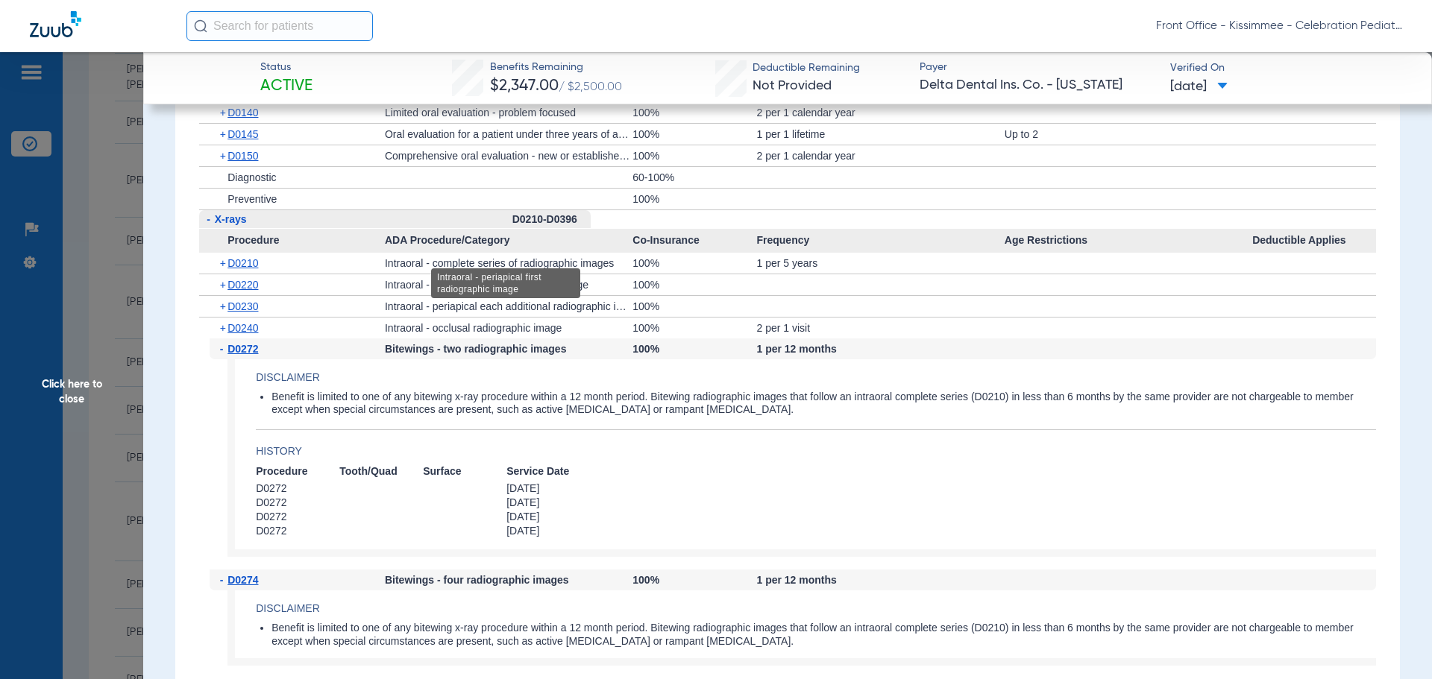
scroll to position [1641, 0]
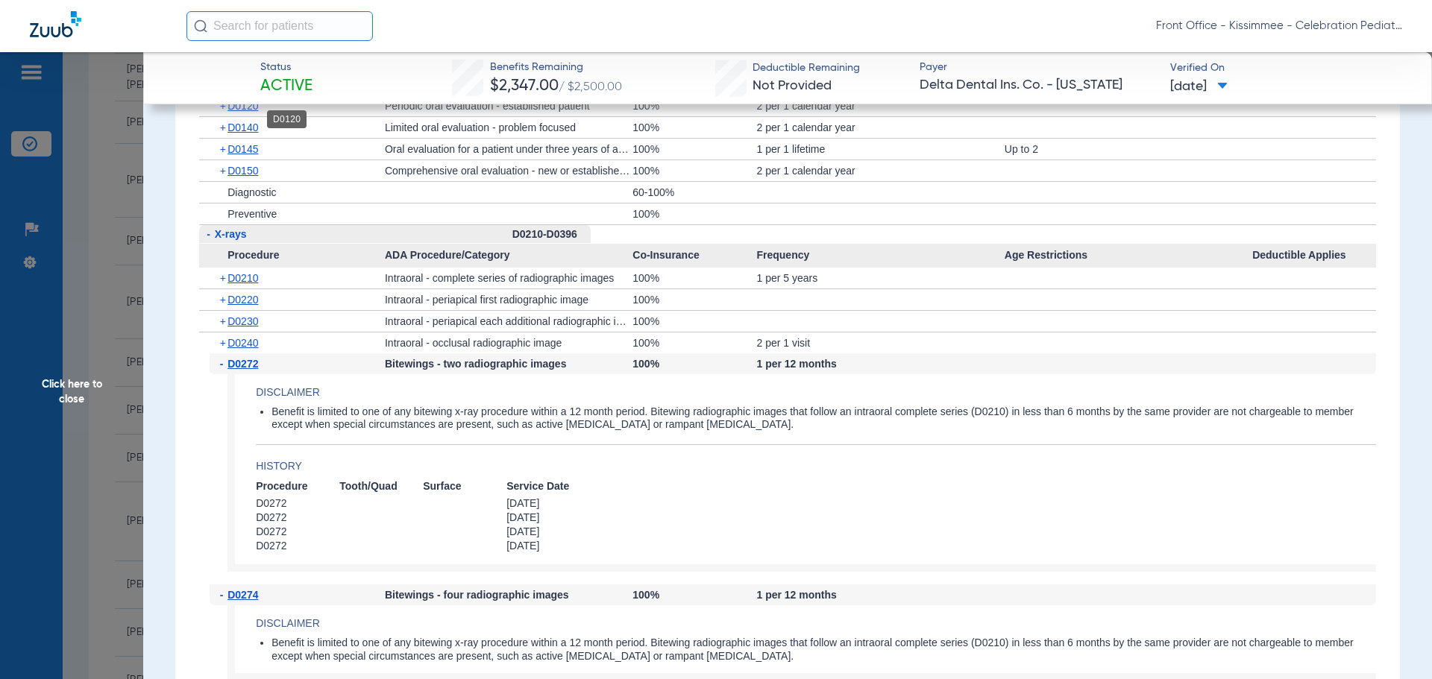
click at [245, 112] on span "D0120" at bounding box center [242, 106] width 31 height 12
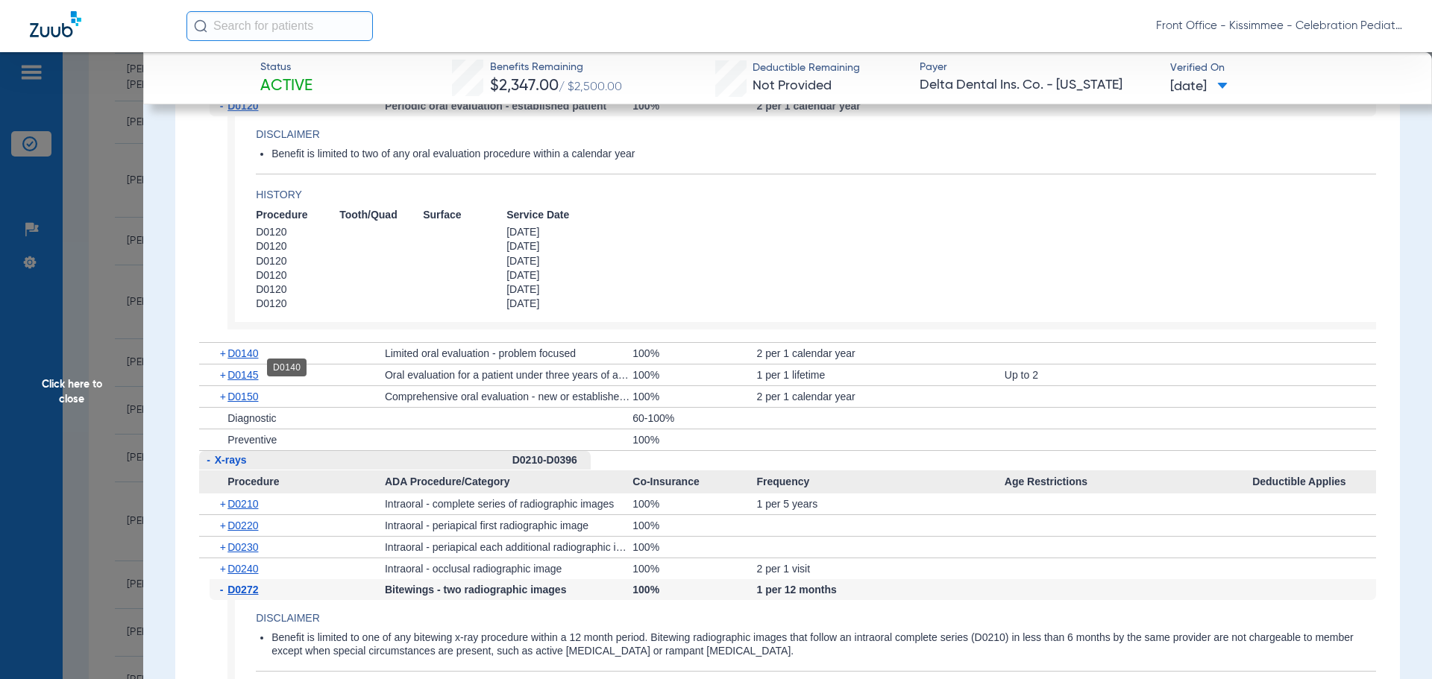
click at [248, 359] on span "D0140" at bounding box center [242, 354] width 31 height 12
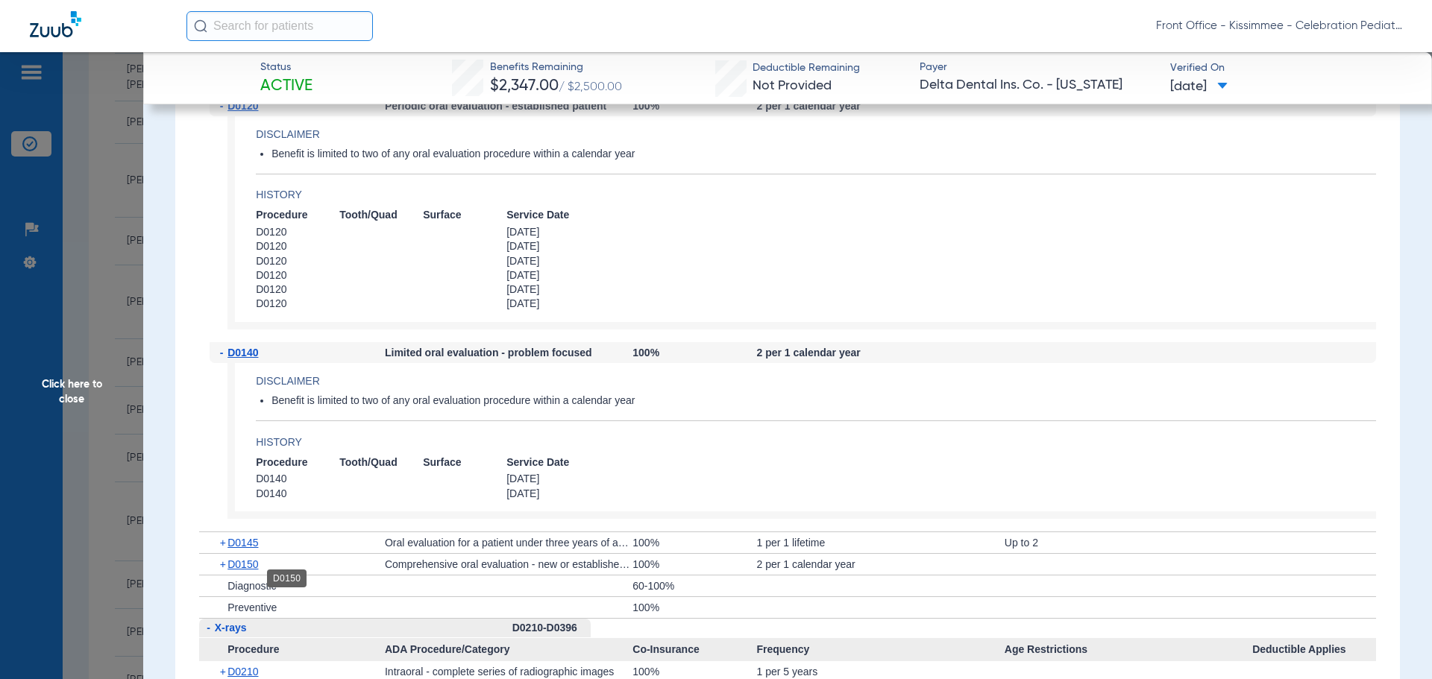
click at [251, 571] on span "D0150" at bounding box center [242, 565] width 31 height 12
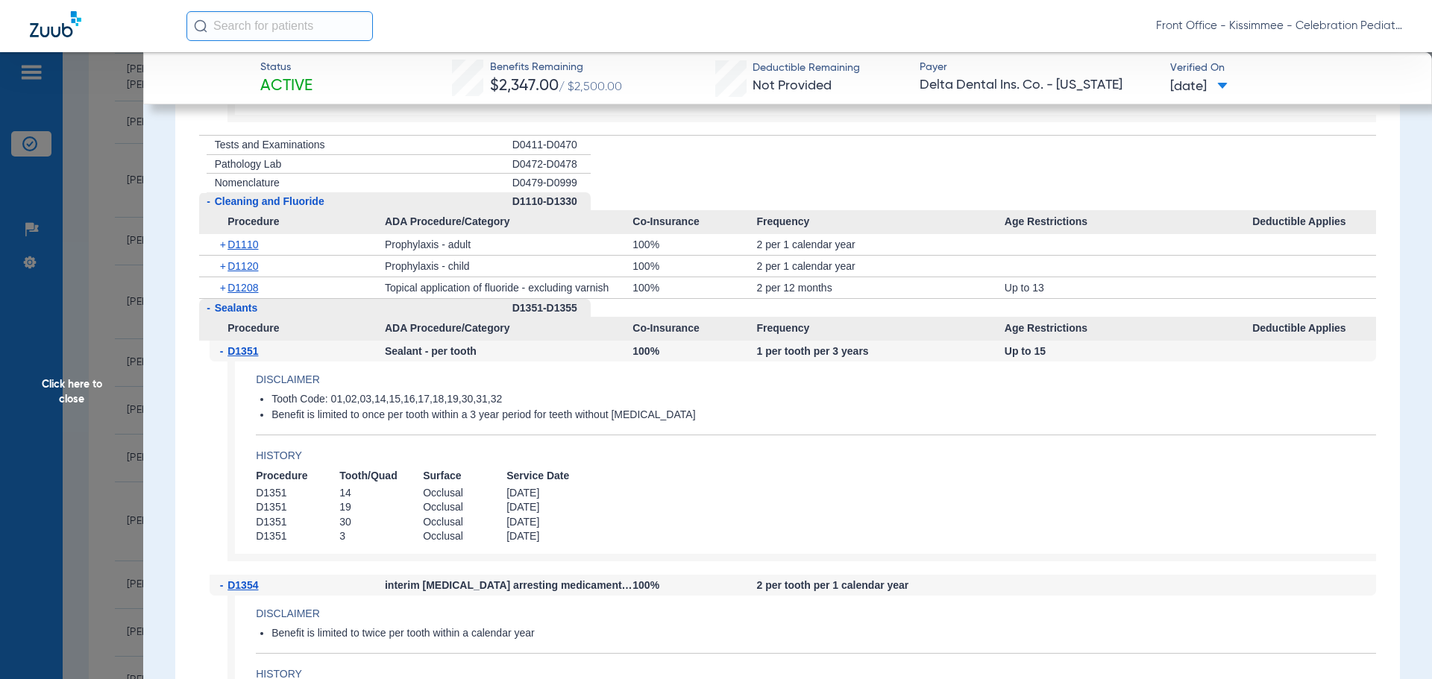
scroll to position [2983, 0]
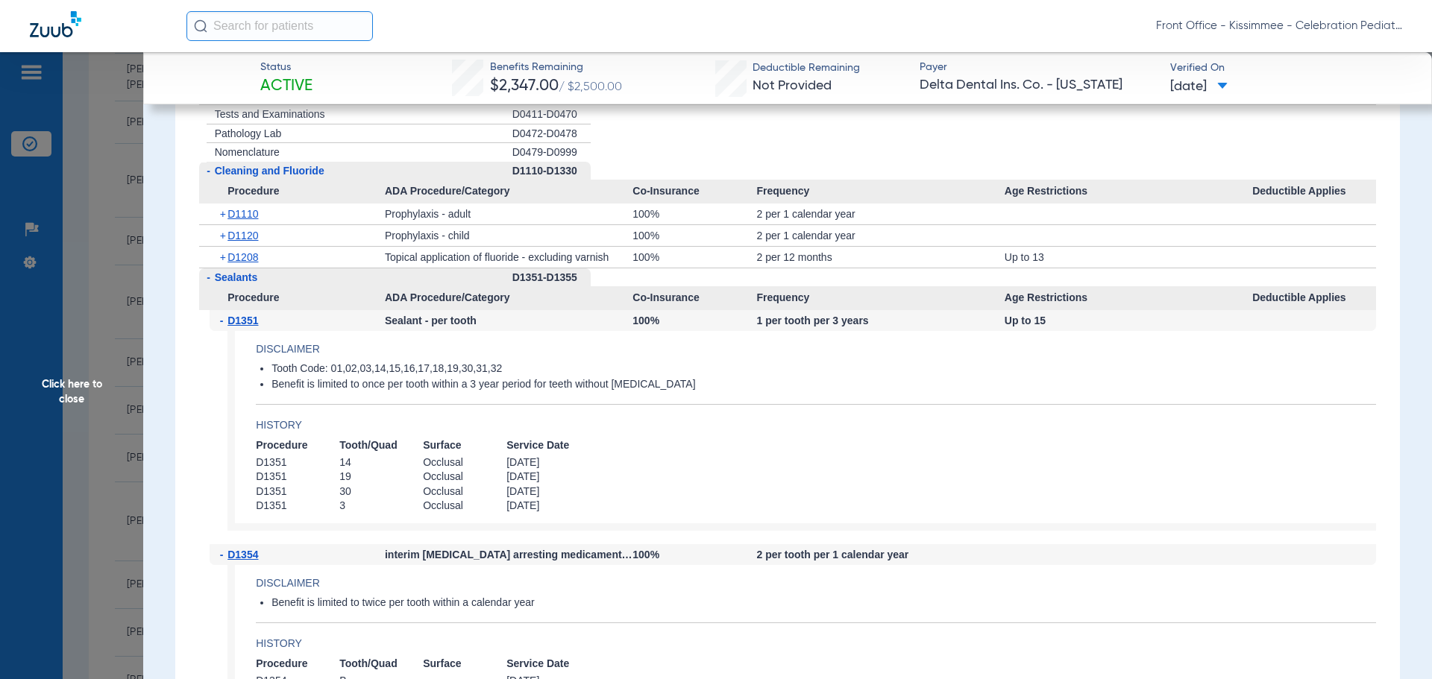
click at [59, 386] on span "Click here to close" at bounding box center [71, 391] width 143 height 679
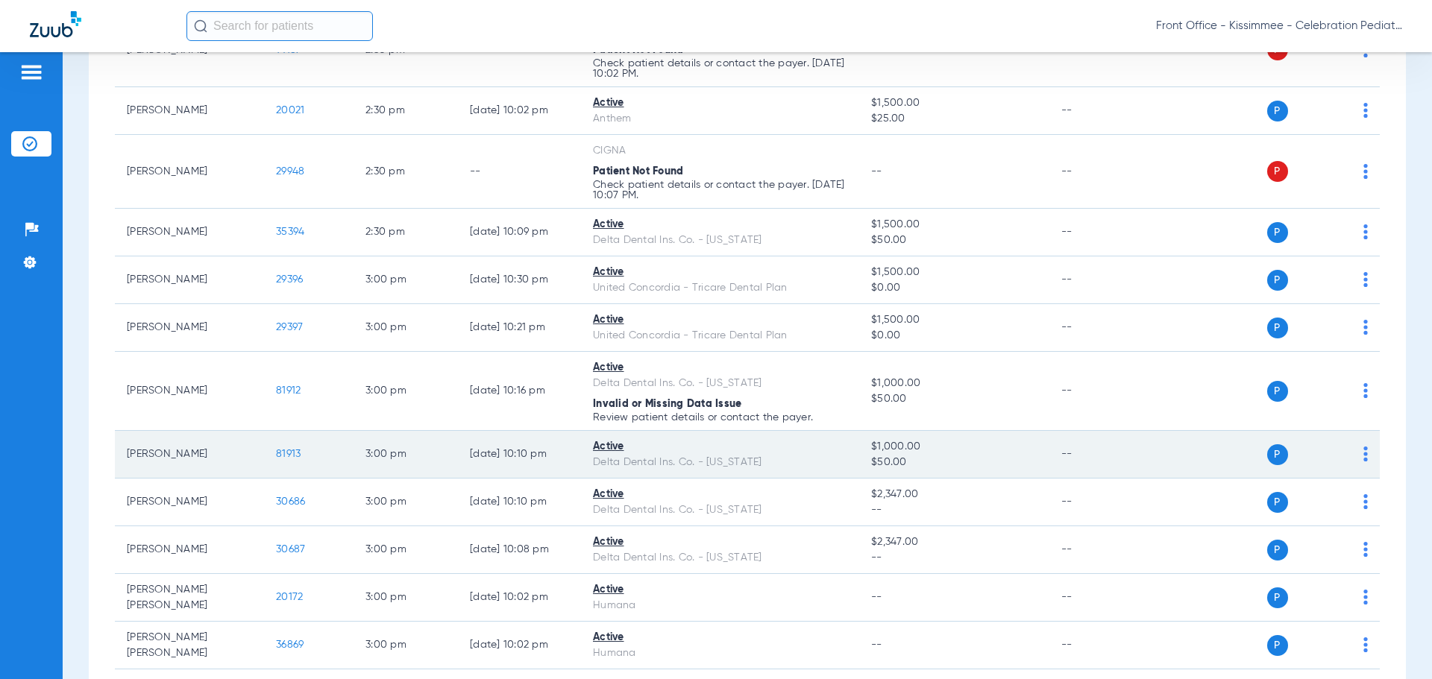
scroll to position [3058, 0]
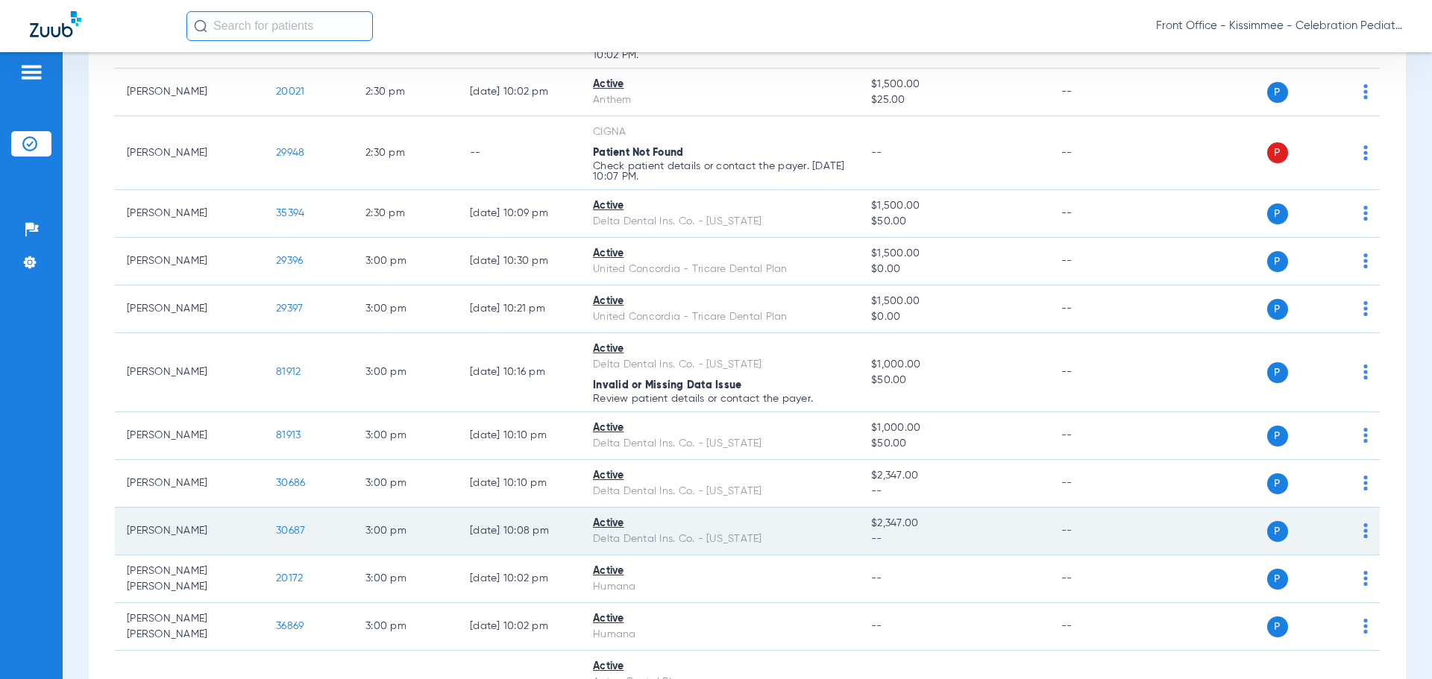
click at [304, 528] on span "30687" at bounding box center [290, 531] width 29 height 10
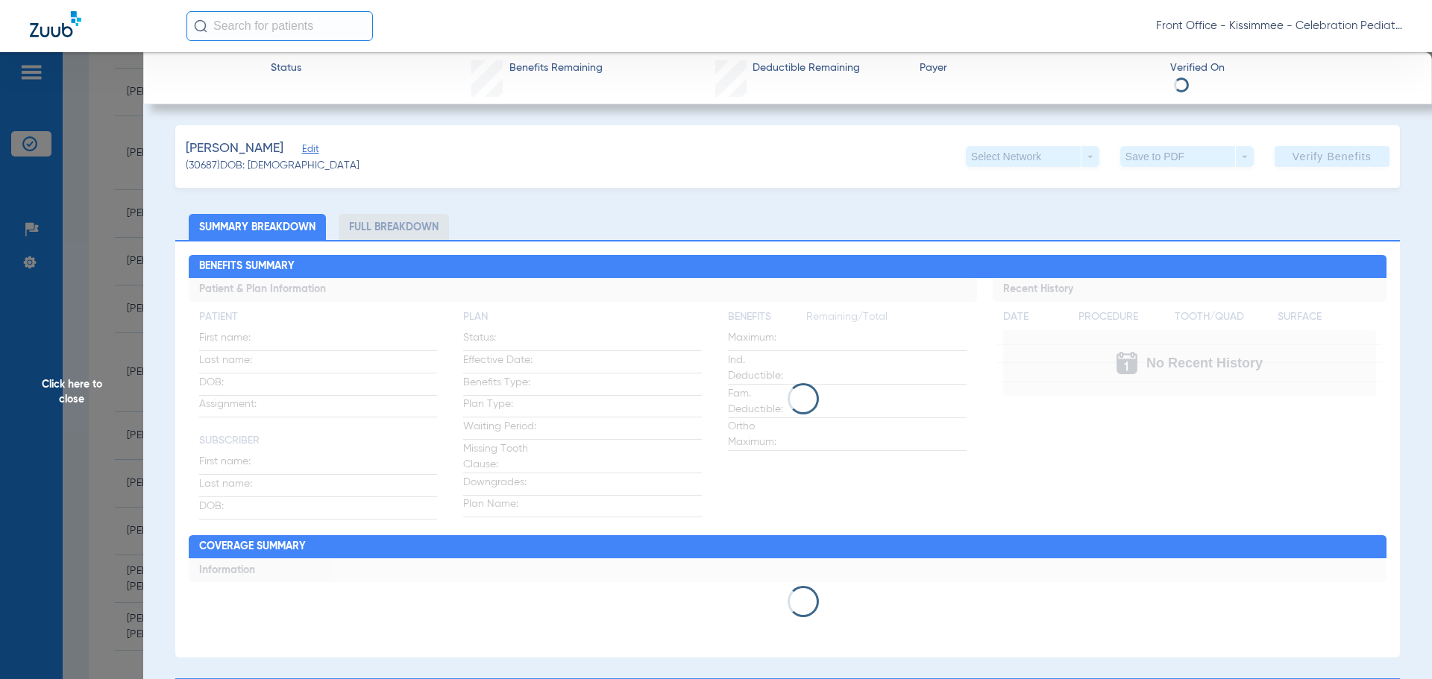
click at [424, 233] on li "Full Breakdown" at bounding box center [394, 227] width 110 height 26
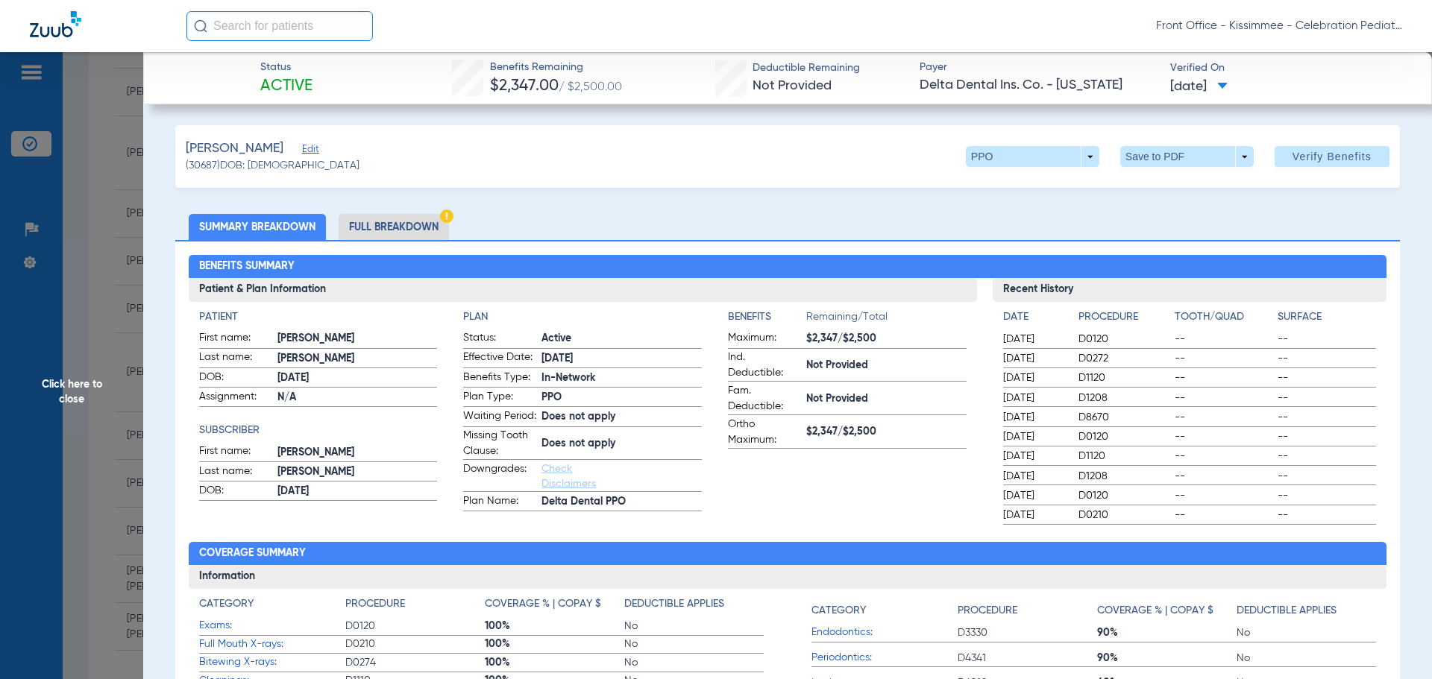
click at [415, 215] on li "Full Breakdown" at bounding box center [394, 227] width 110 height 26
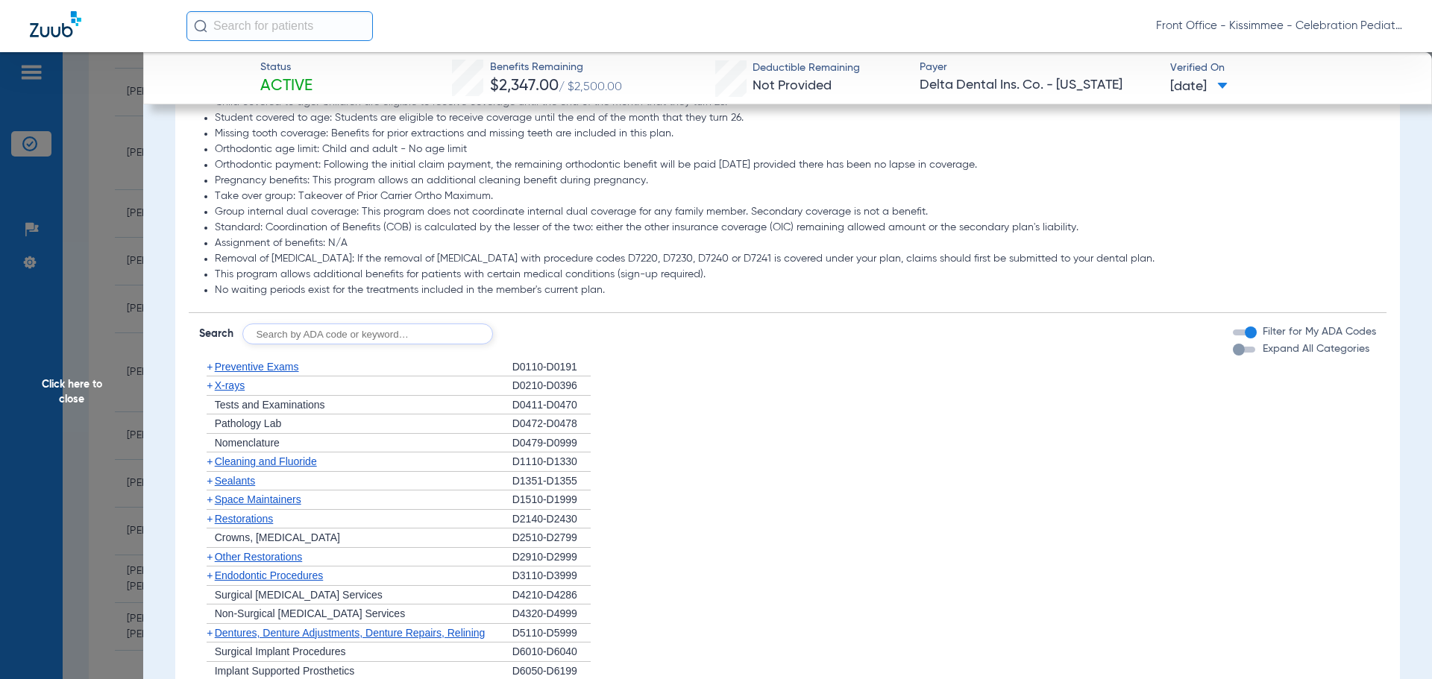
scroll to position [1342, 0]
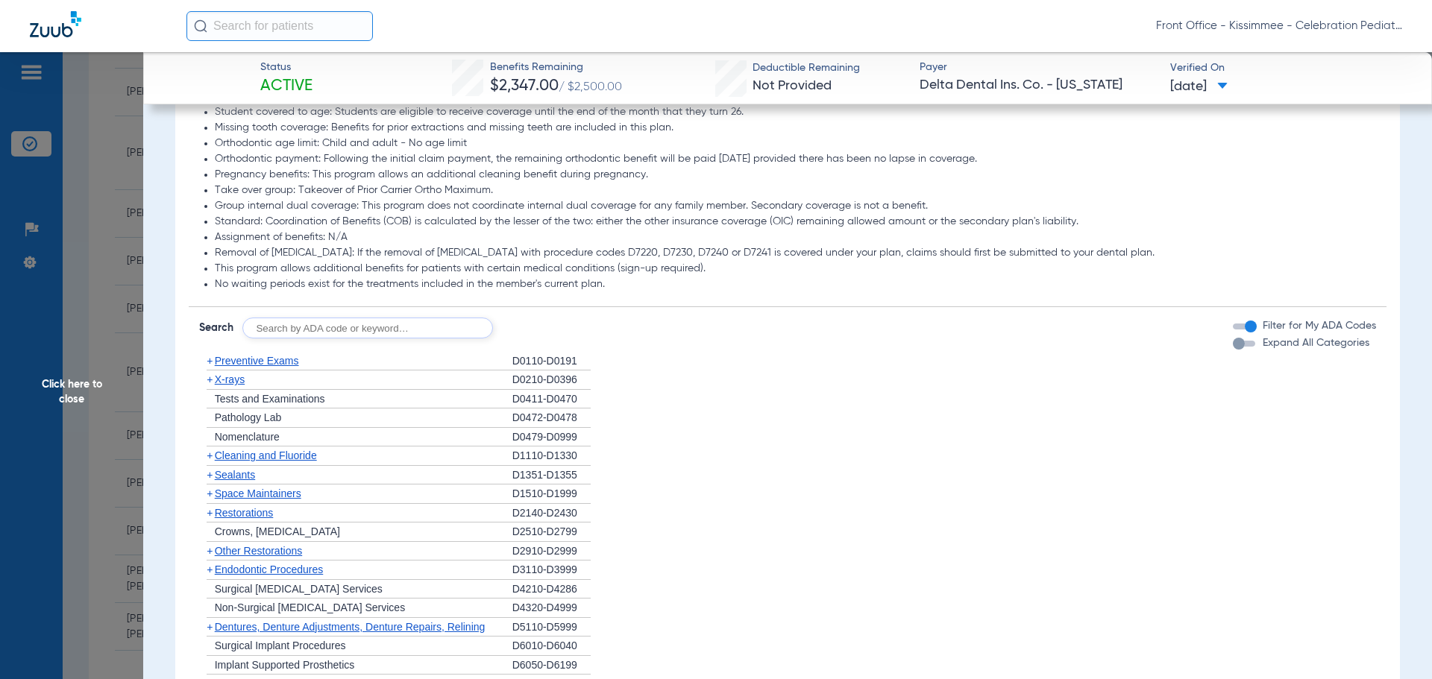
drag, startPoint x: 1232, startPoint y: 359, endPoint x: 1168, endPoint y: 359, distance: 64.1
click at [1233, 350] on div "button" at bounding box center [1239, 344] width 12 height 12
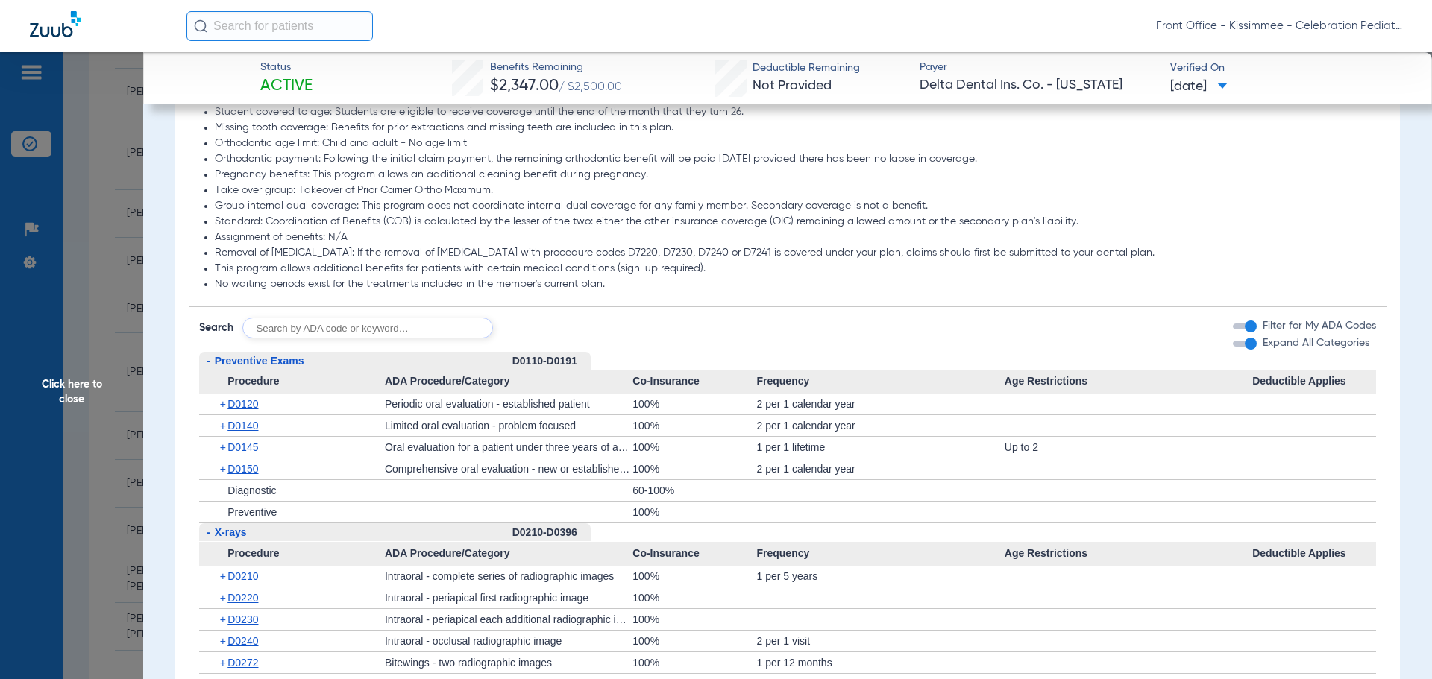
click at [241, 411] on div "+ D0120" at bounding box center [297, 404] width 175 height 21
click at [239, 410] on span "D0120" at bounding box center [242, 404] width 31 height 12
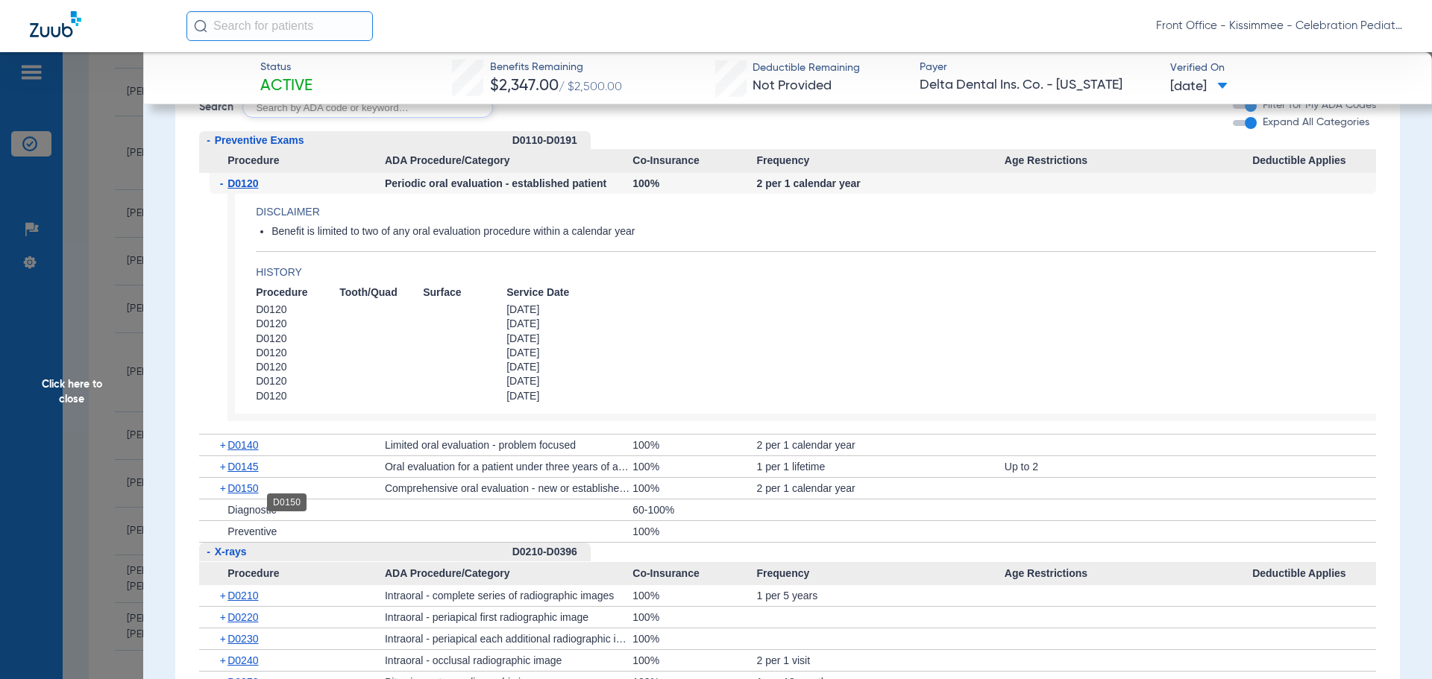
scroll to position [1566, 0]
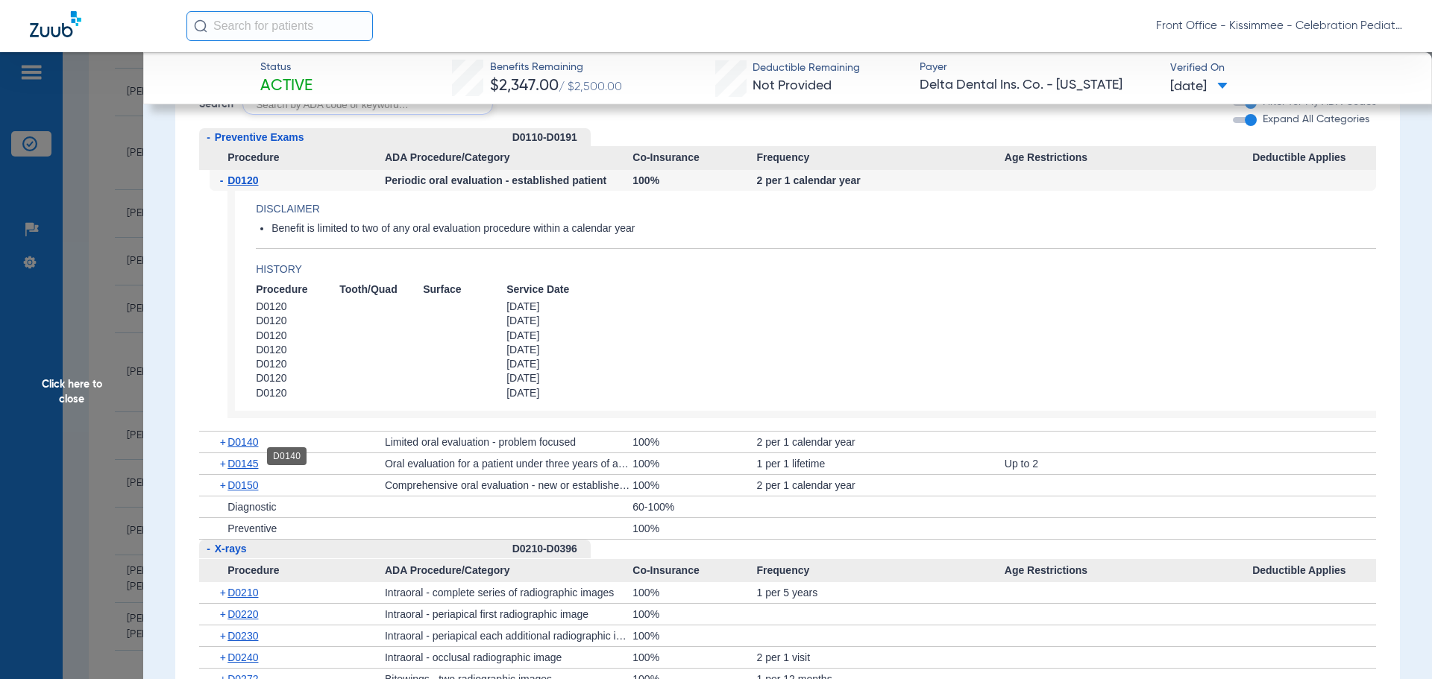
click at [245, 448] on span "D0140" at bounding box center [242, 442] width 31 height 12
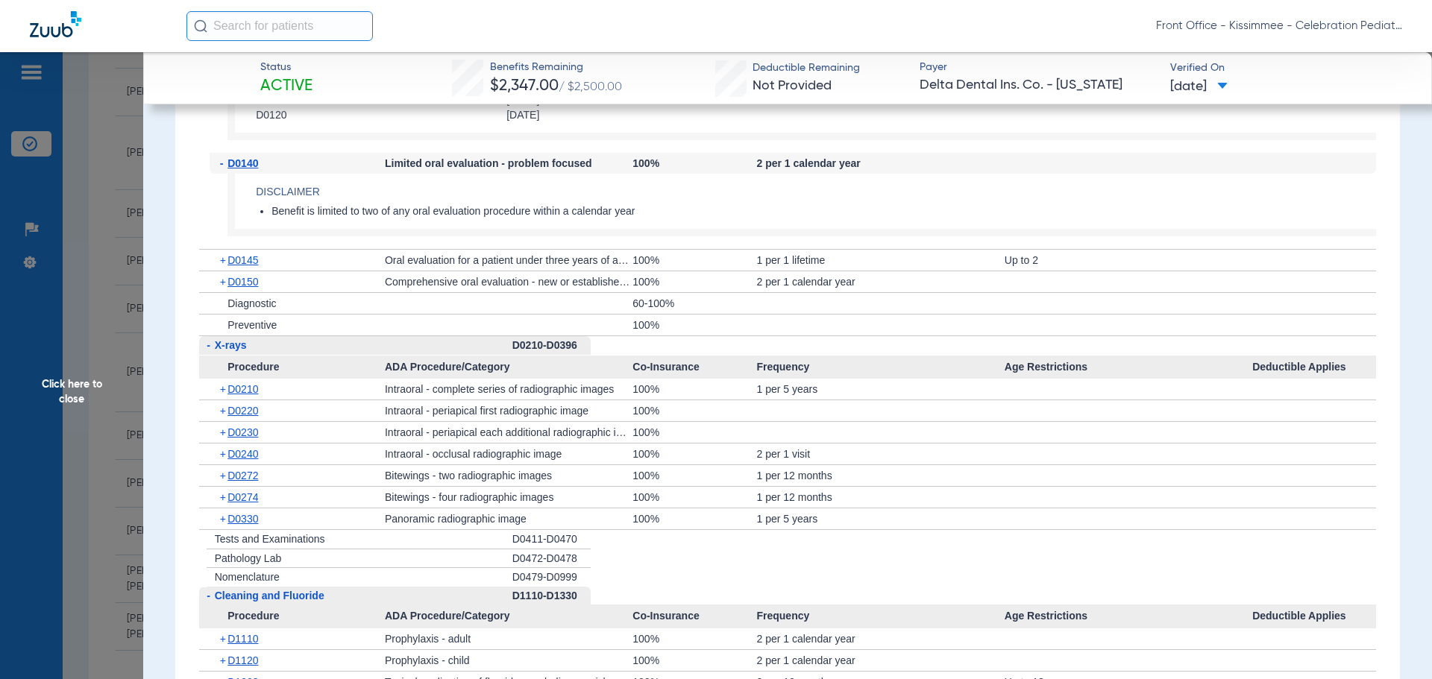
scroll to position [1865, 0]
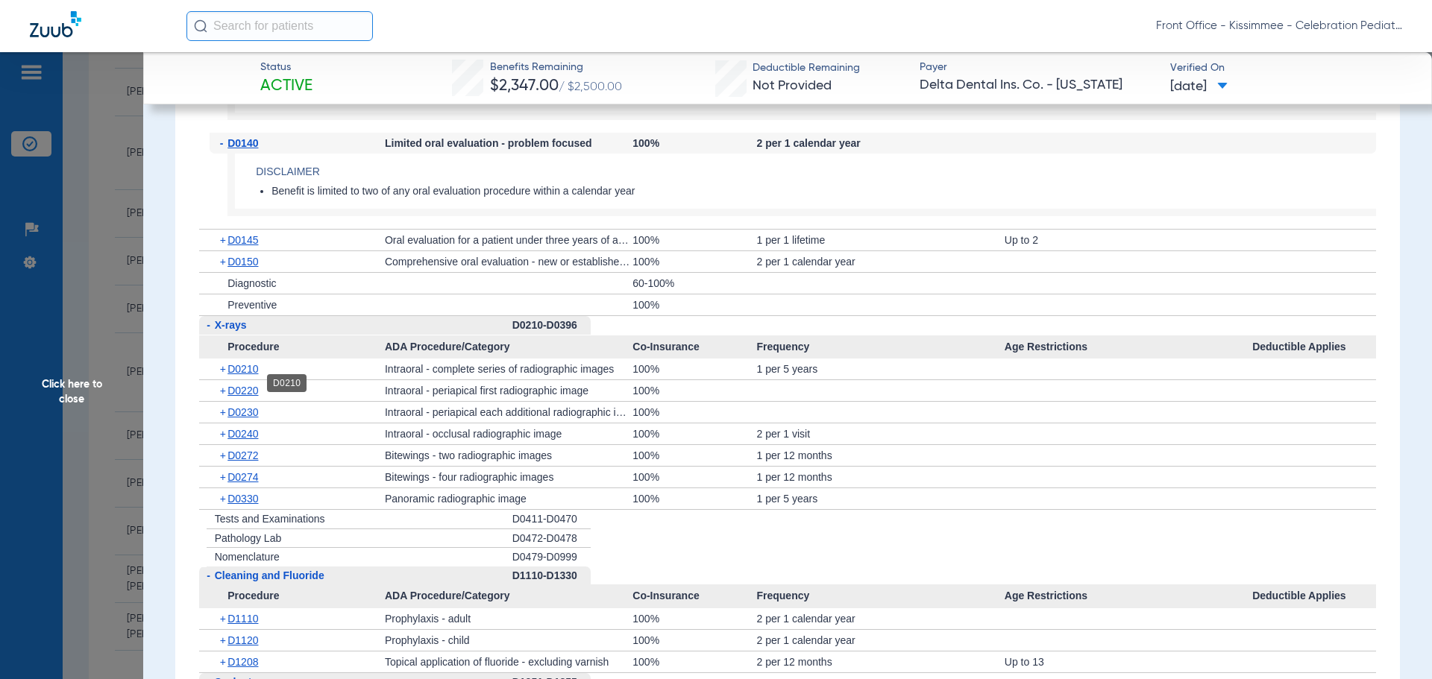
click at [245, 375] on span "D0210" at bounding box center [242, 369] width 31 height 12
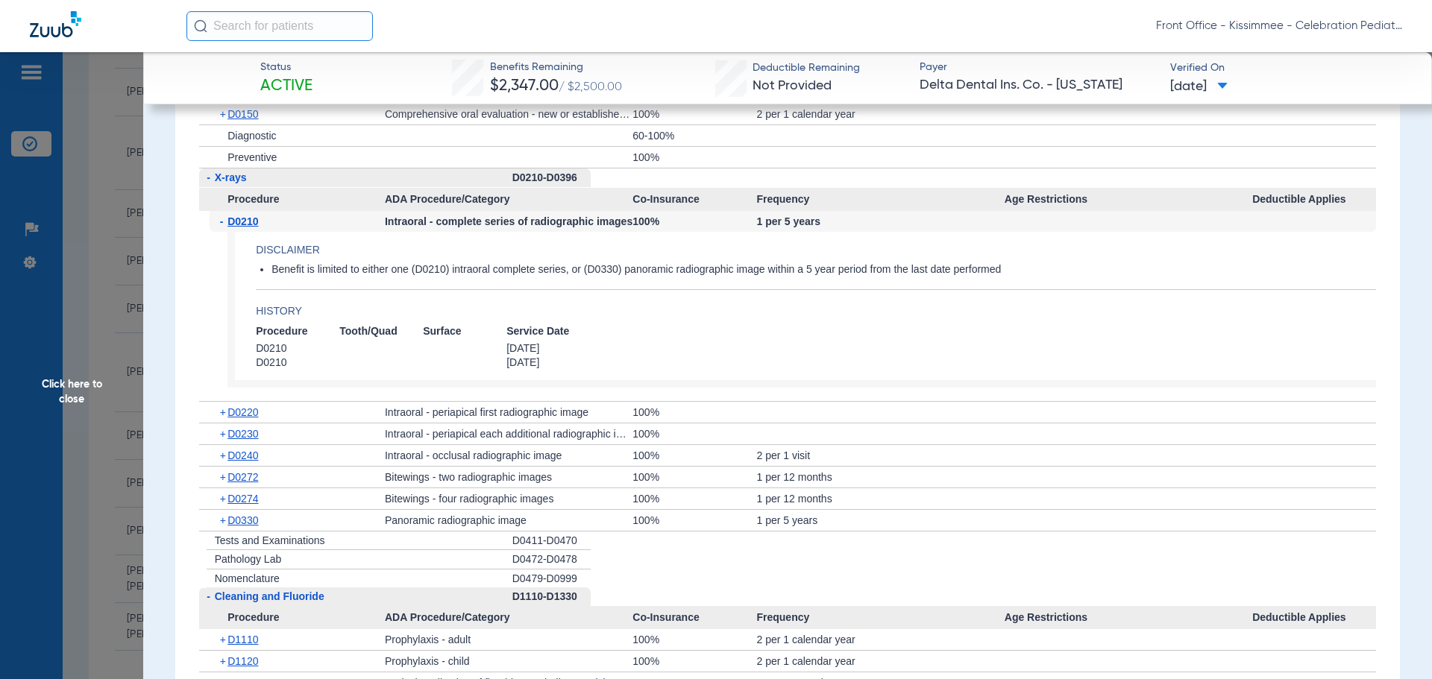
scroll to position [2014, 0]
click at [239, 503] on span "D0274" at bounding box center [242, 497] width 31 height 12
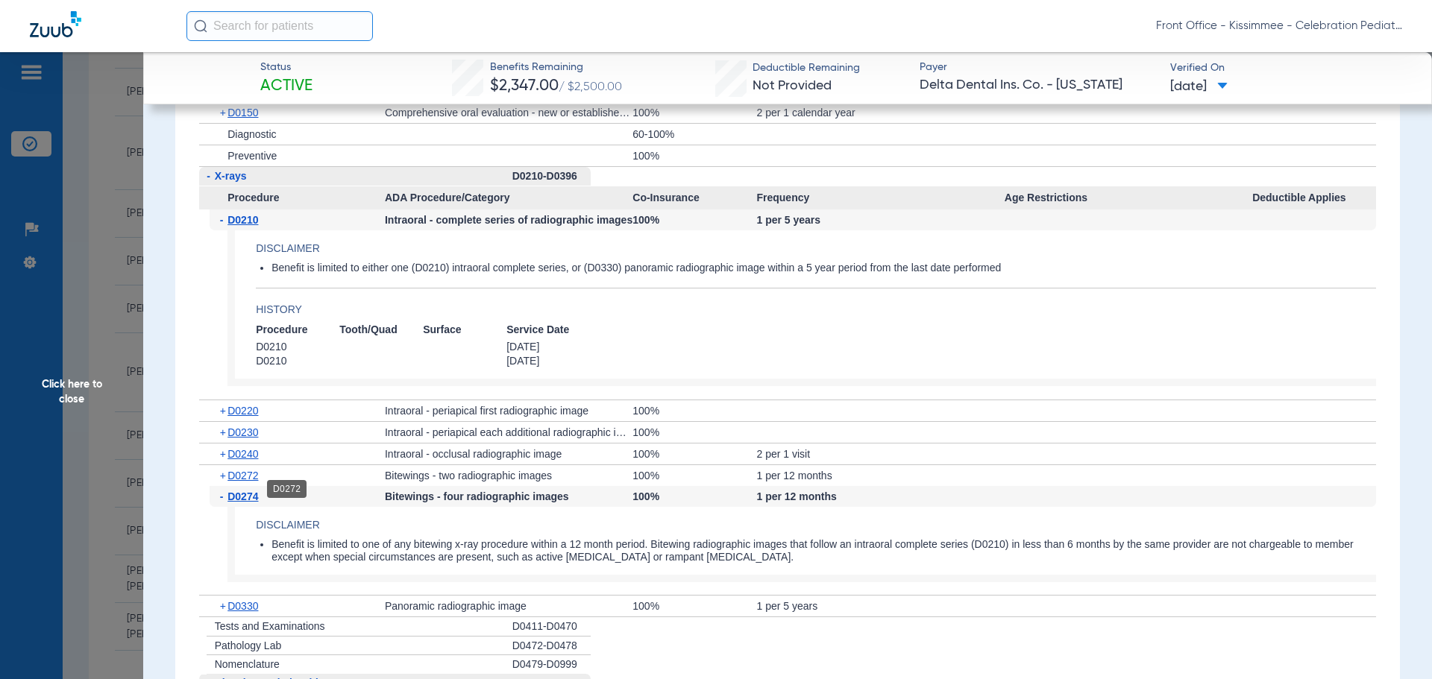
click at [237, 482] on span "D0272" at bounding box center [242, 476] width 31 height 12
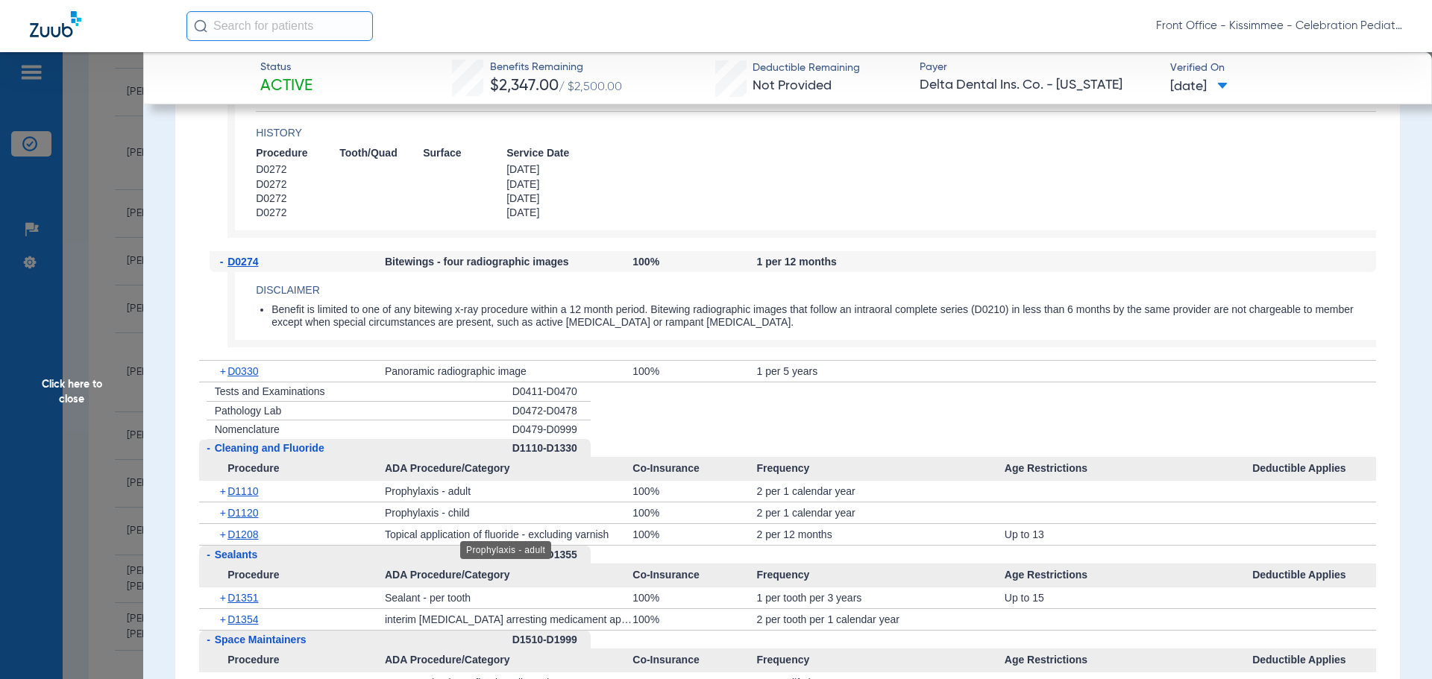
scroll to position [2461, 0]
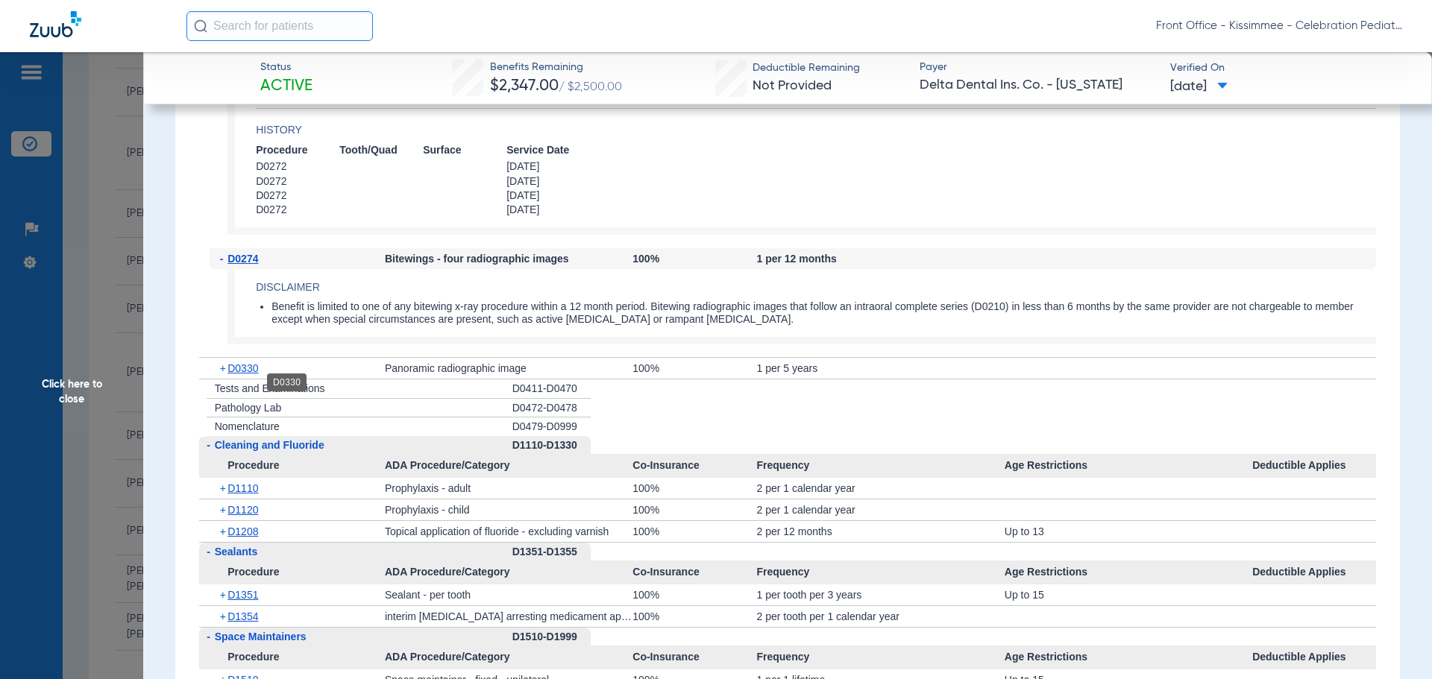
click at [236, 374] on span "D0330" at bounding box center [242, 368] width 31 height 12
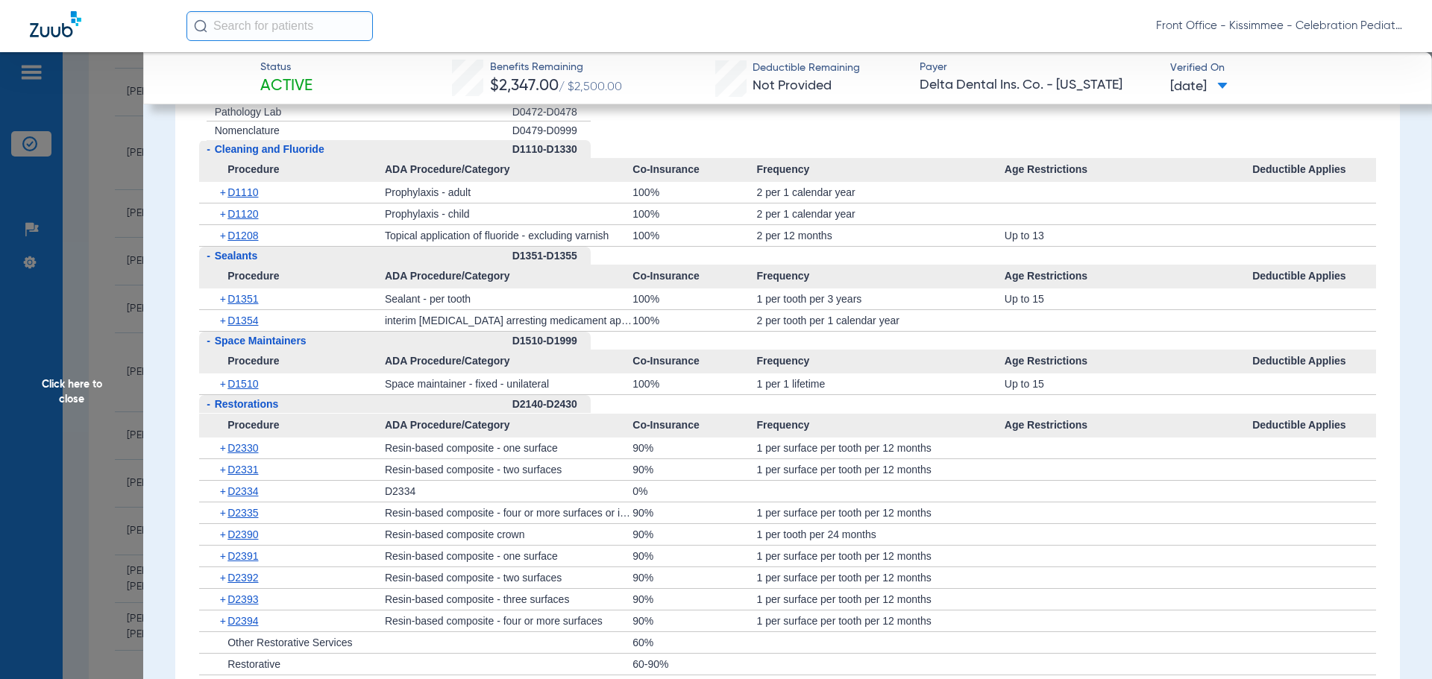
scroll to position [2834, 0]
click at [237, 303] on span "D1351" at bounding box center [242, 297] width 31 height 12
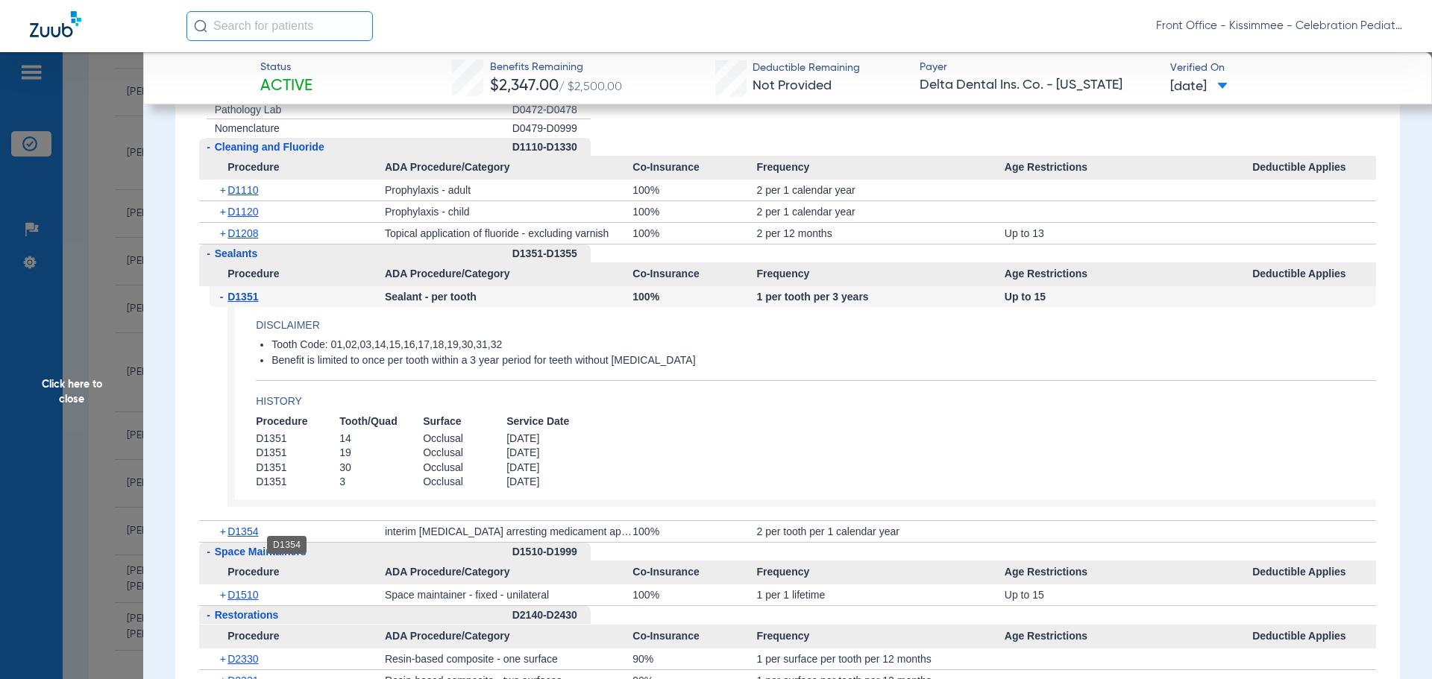
click at [253, 538] on span "D1354" at bounding box center [242, 532] width 31 height 12
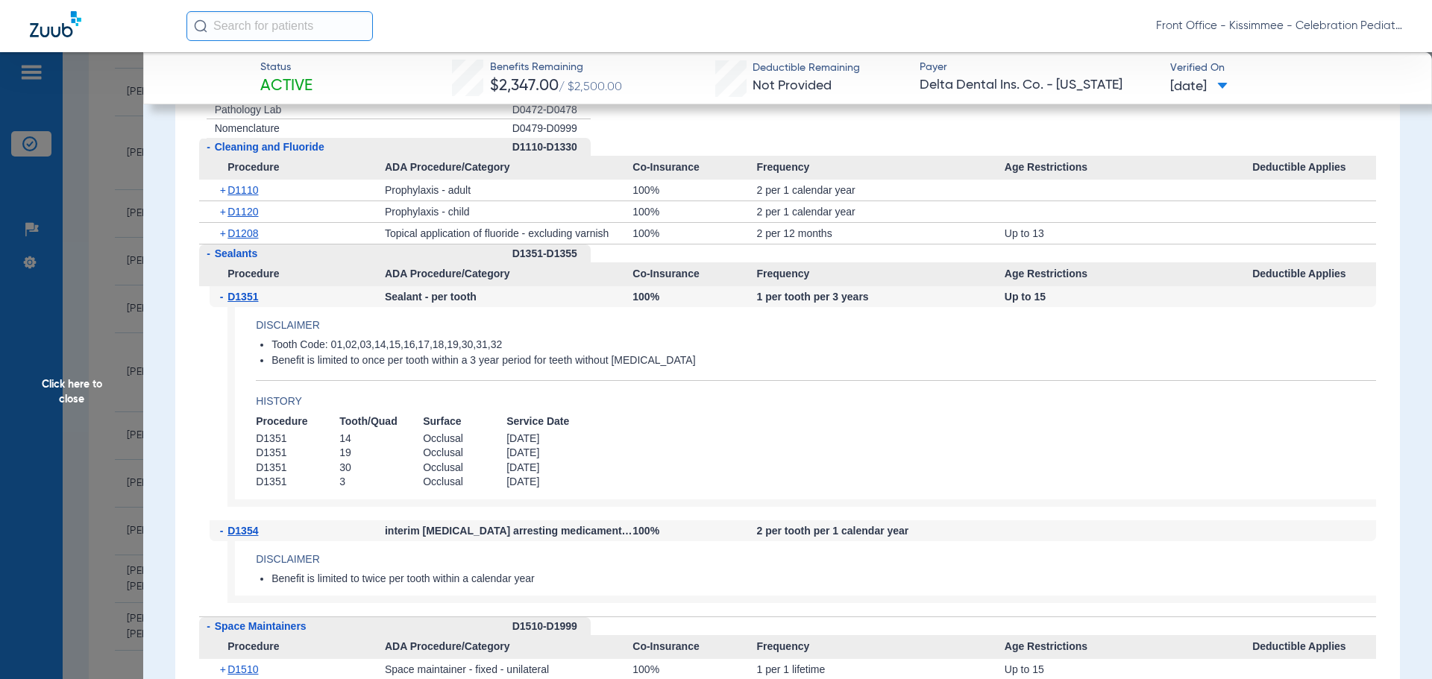
click at [122, 442] on span "Click here to close" at bounding box center [71, 391] width 143 height 679
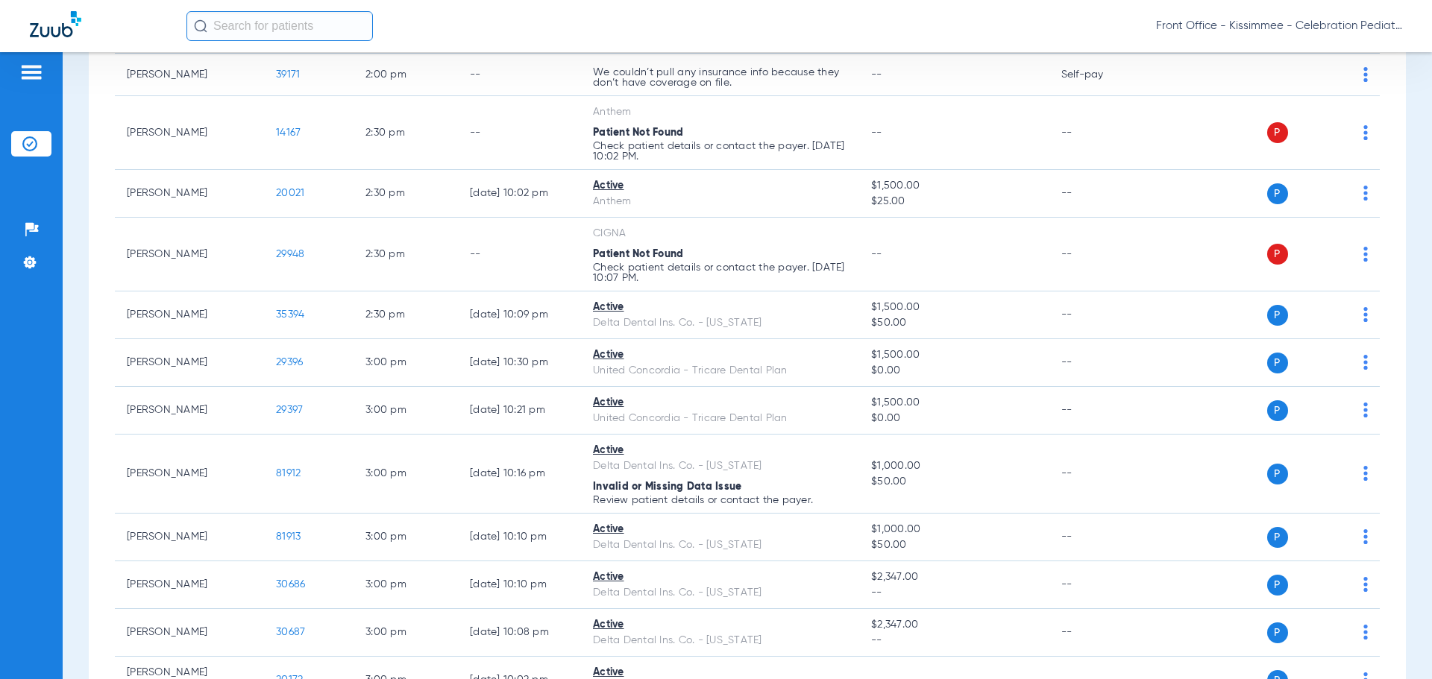
scroll to position [2983, 0]
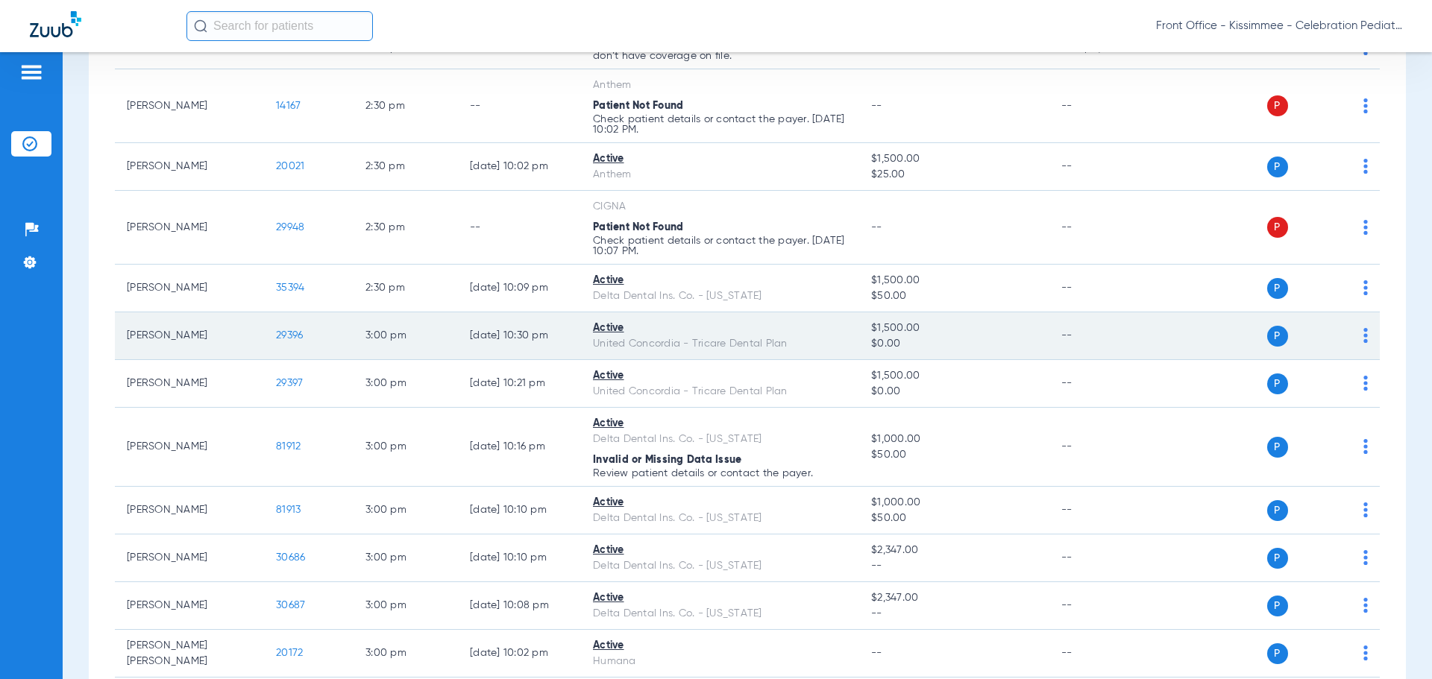
click at [297, 332] on span "29396" at bounding box center [289, 335] width 27 height 10
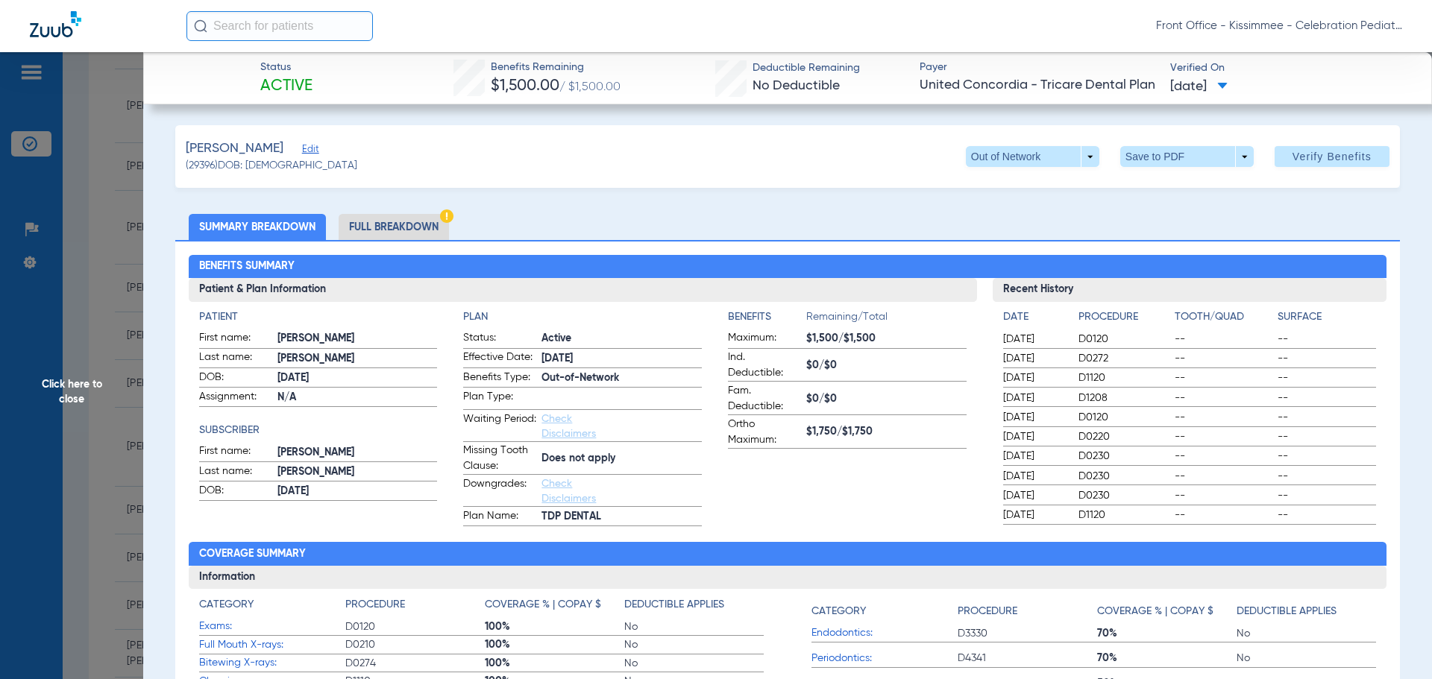
click at [375, 222] on li "Full Breakdown" at bounding box center [394, 227] width 110 height 26
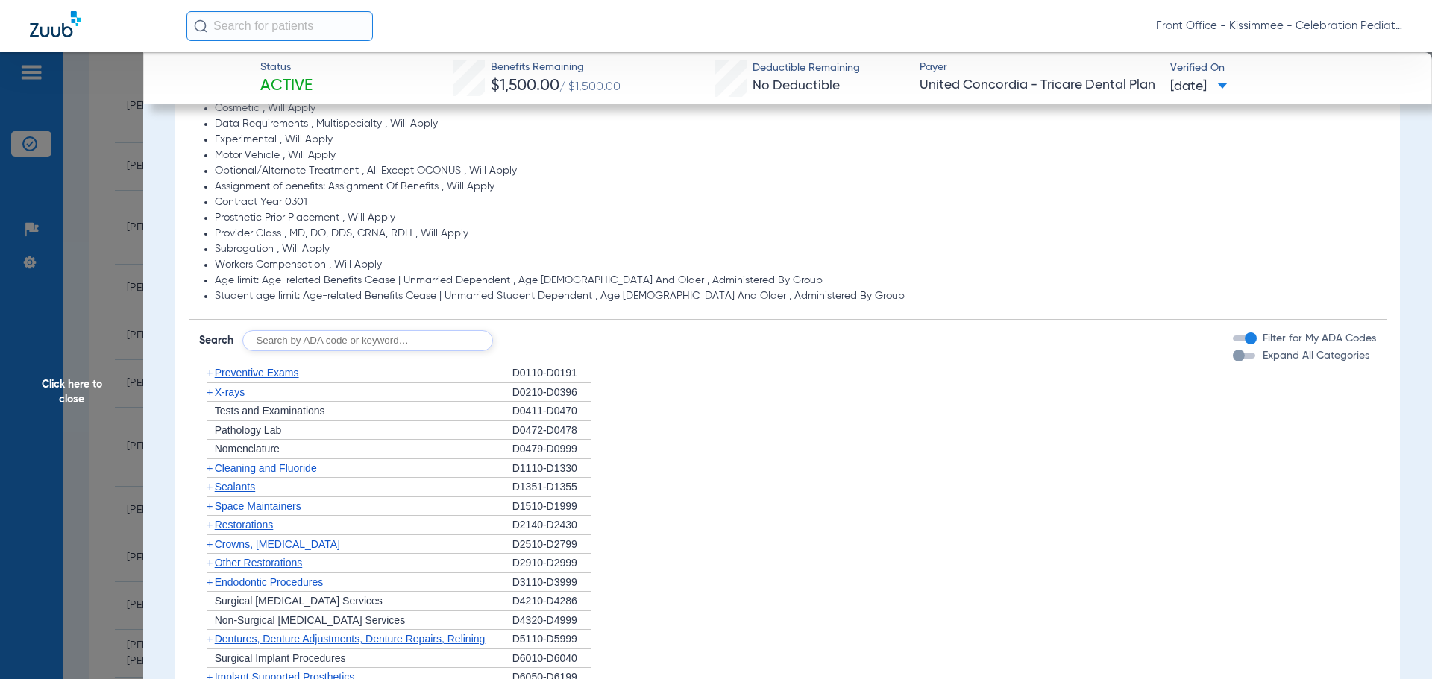
scroll to position [1193, 0]
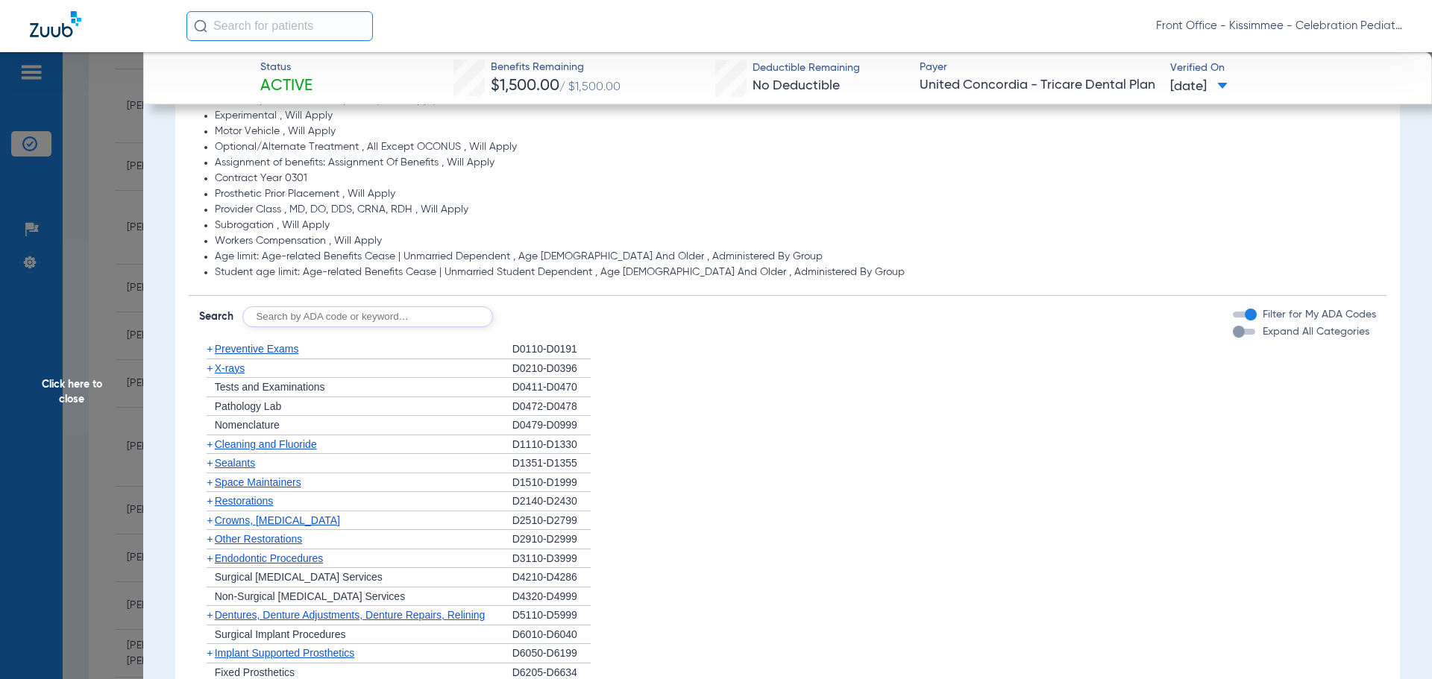
click at [1234, 333] on div "button" at bounding box center [1244, 332] width 22 height 6
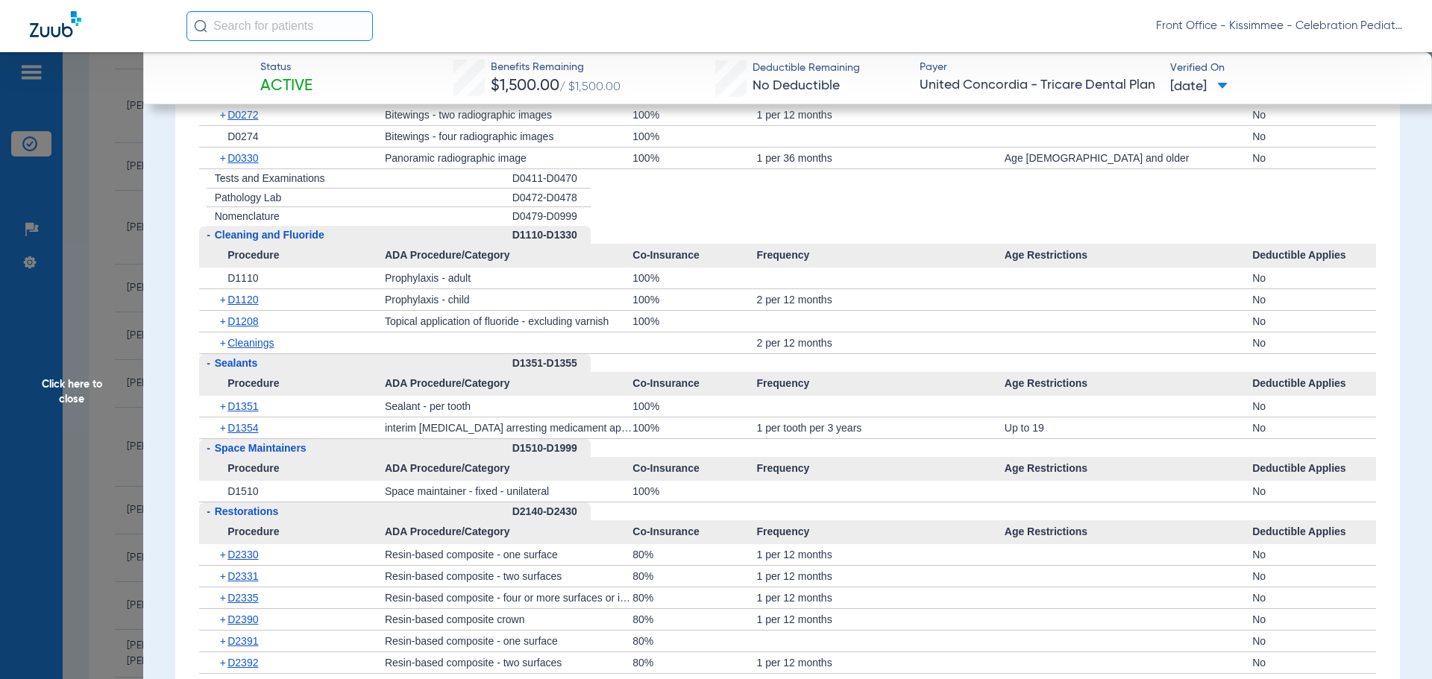
scroll to position [1715, 0]
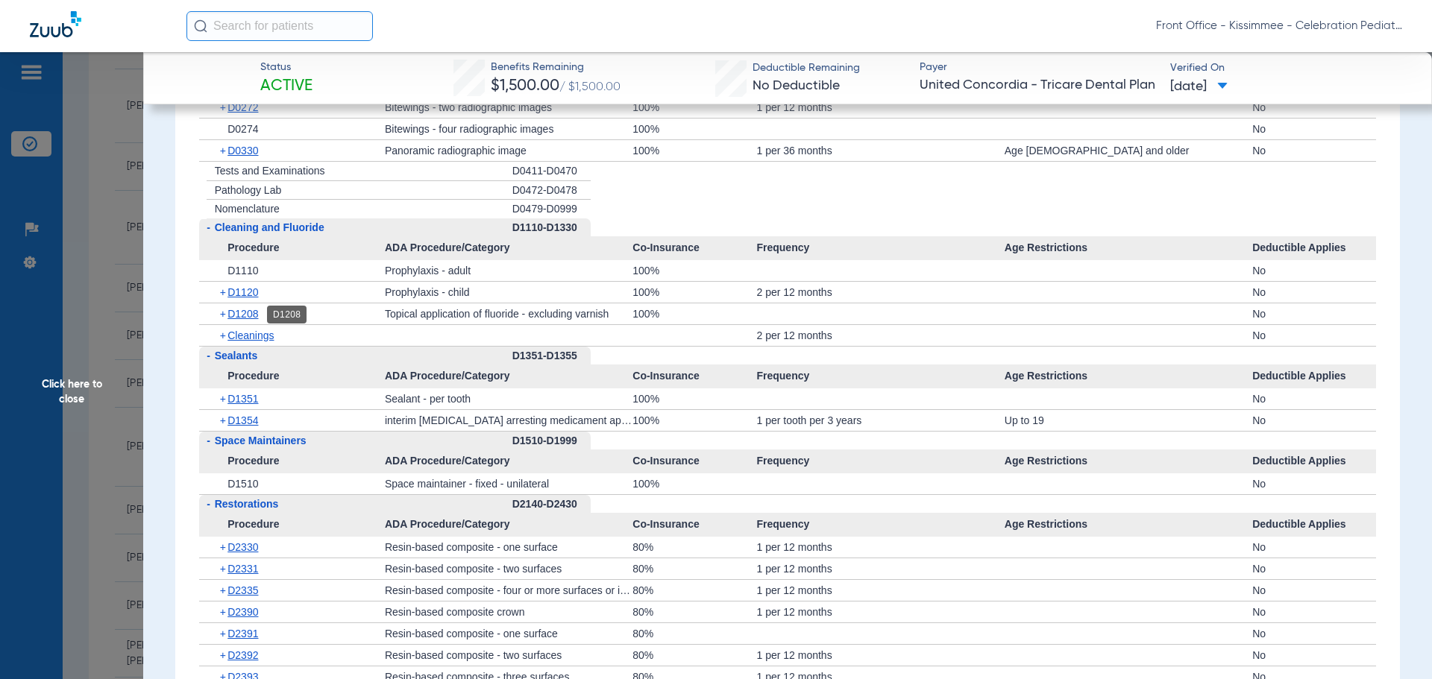
click at [246, 319] on span "D1208" at bounding box center [242, 314] width 31 height 12
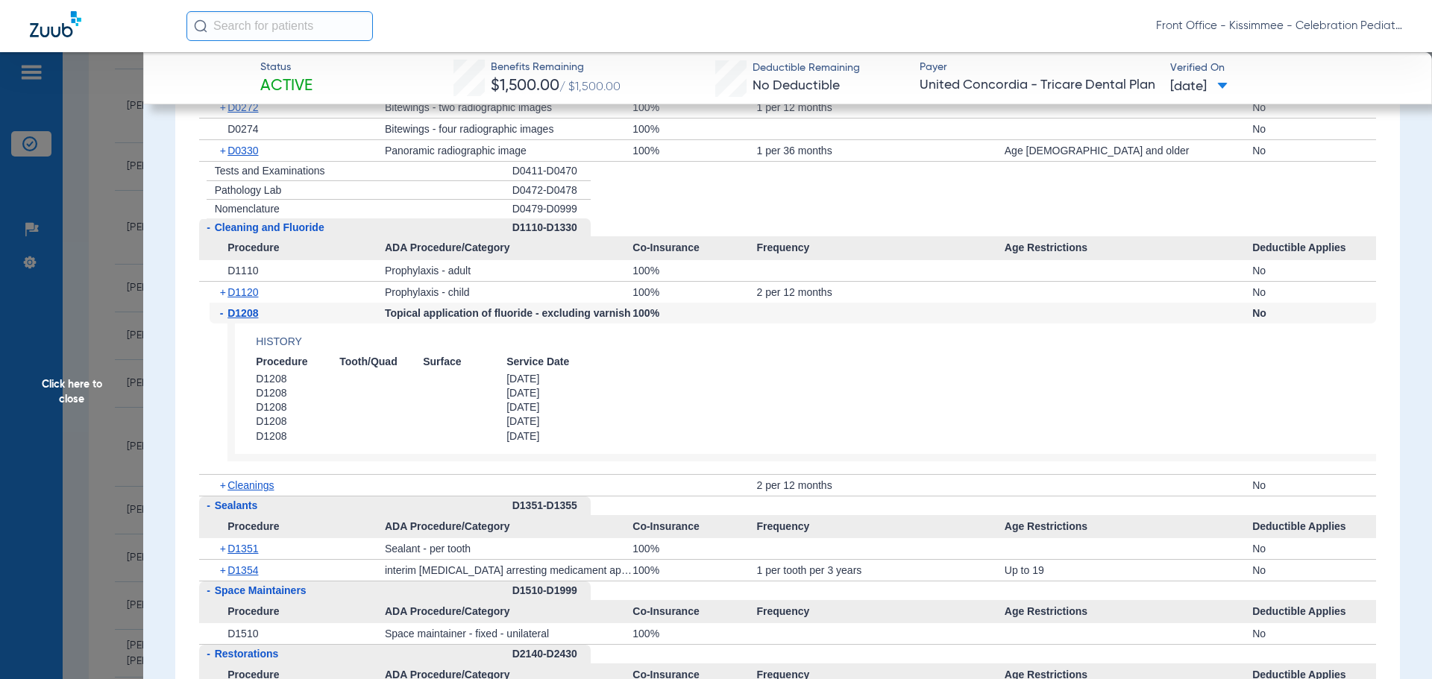
click at [246, 319] on span "D1208" at bounding box center [242, 313] width 31 height 12
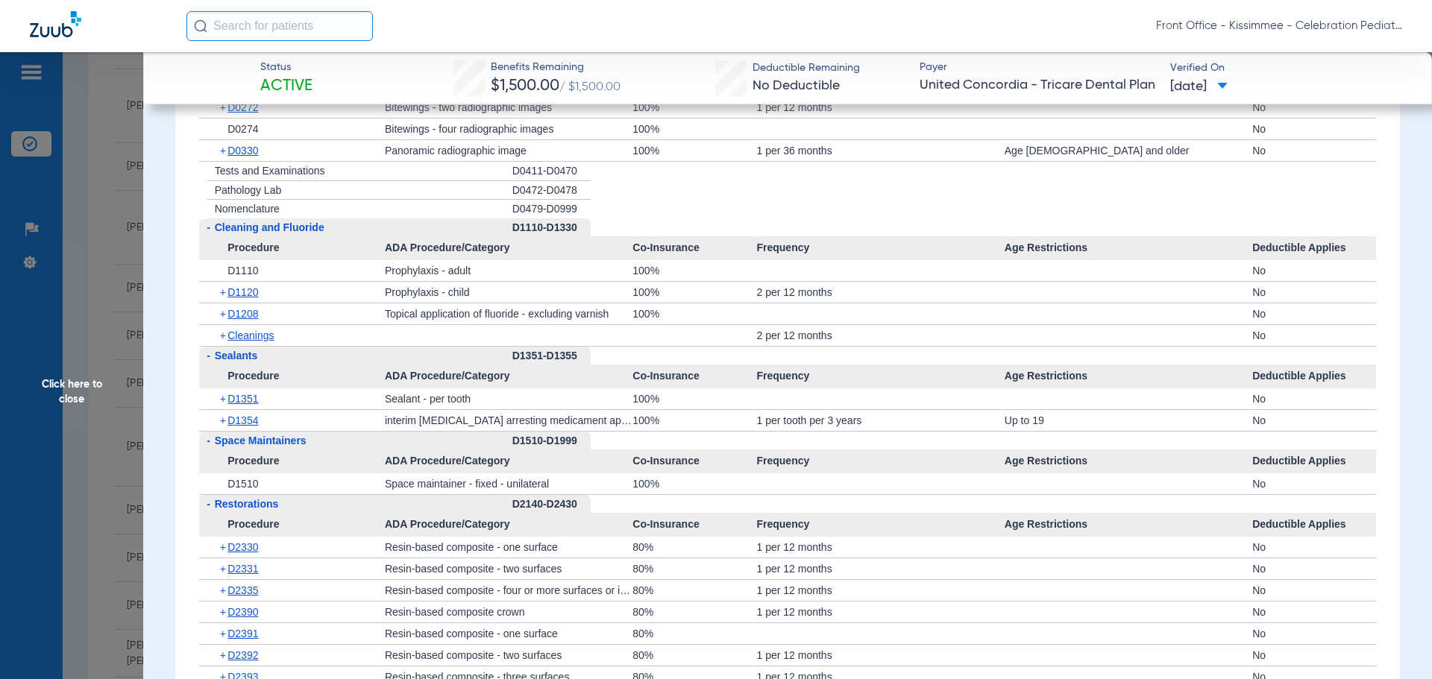
scroll to position [1641, 0]
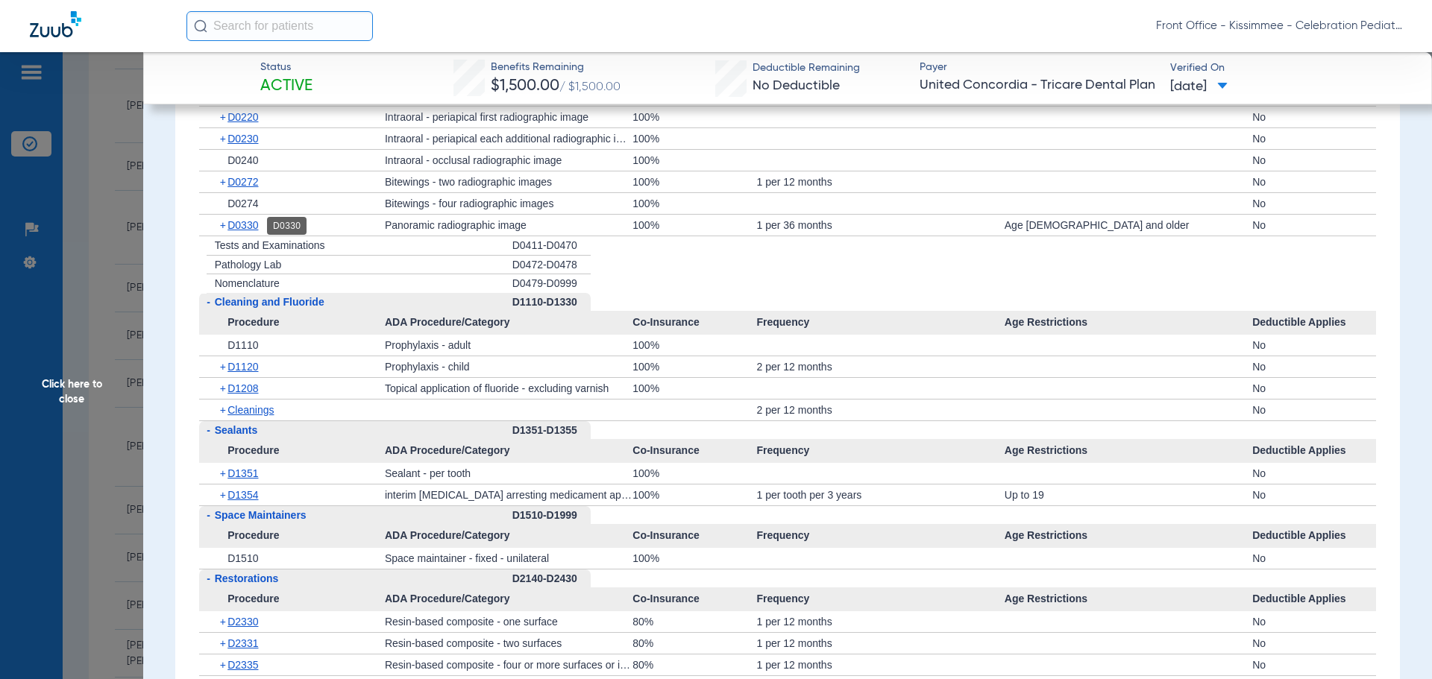
click at [248, 225] on span "D0330" at bounding box center [242, 225] width 31 height 12
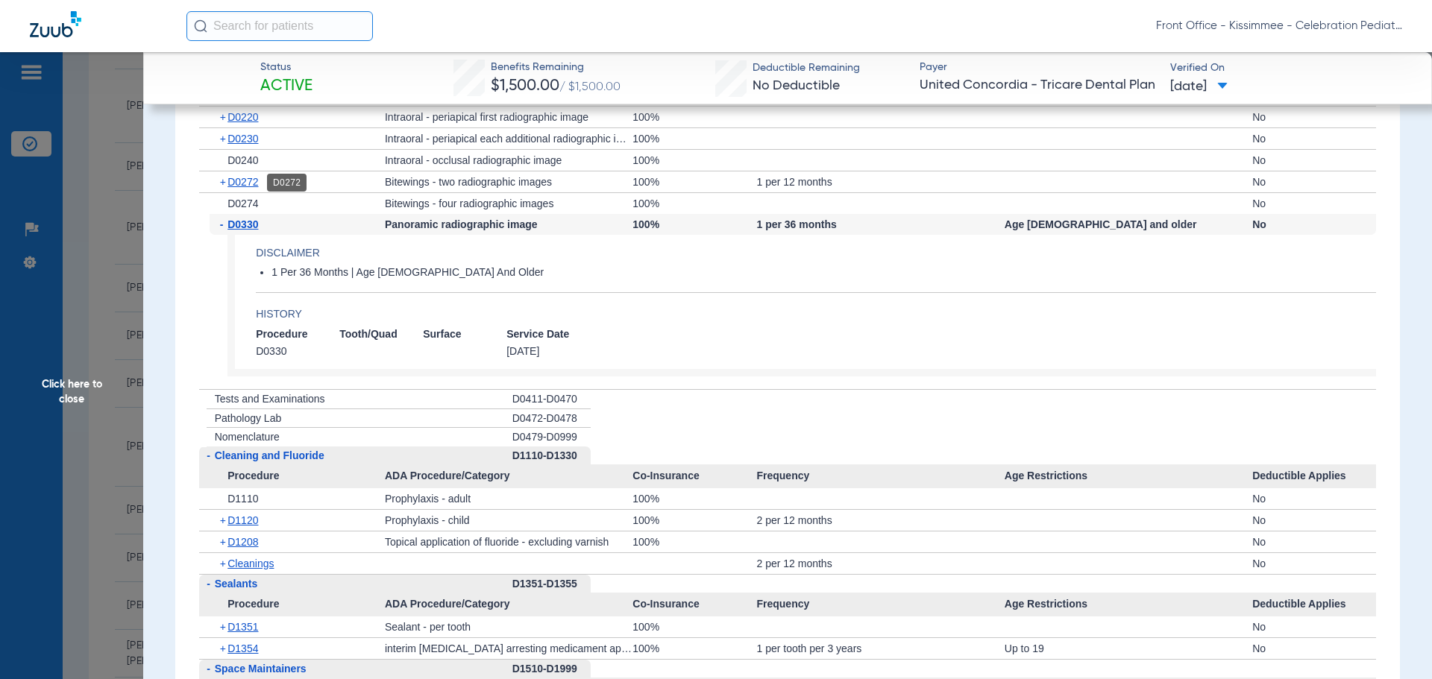
click at [246, 183] on span "D0272" at bounding box center [242, 182] width 31 height 12
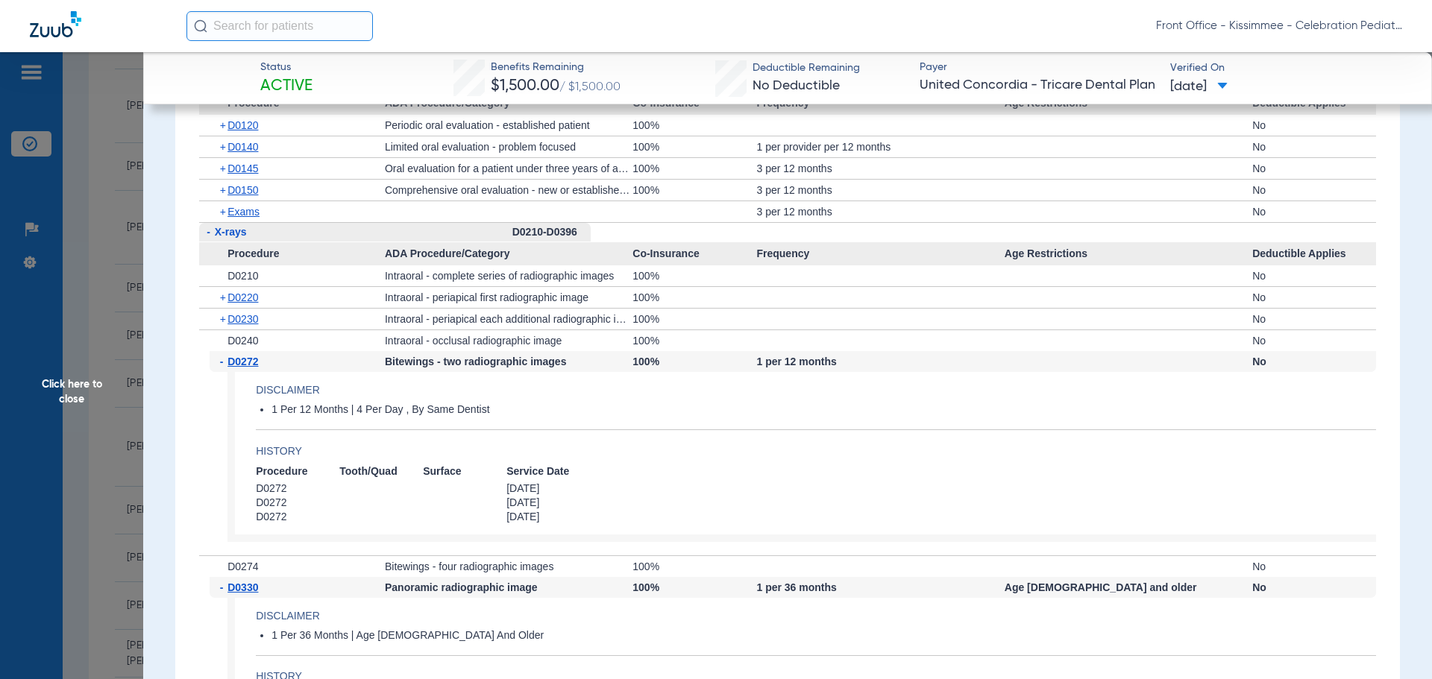
scroll to position [1417, 0]
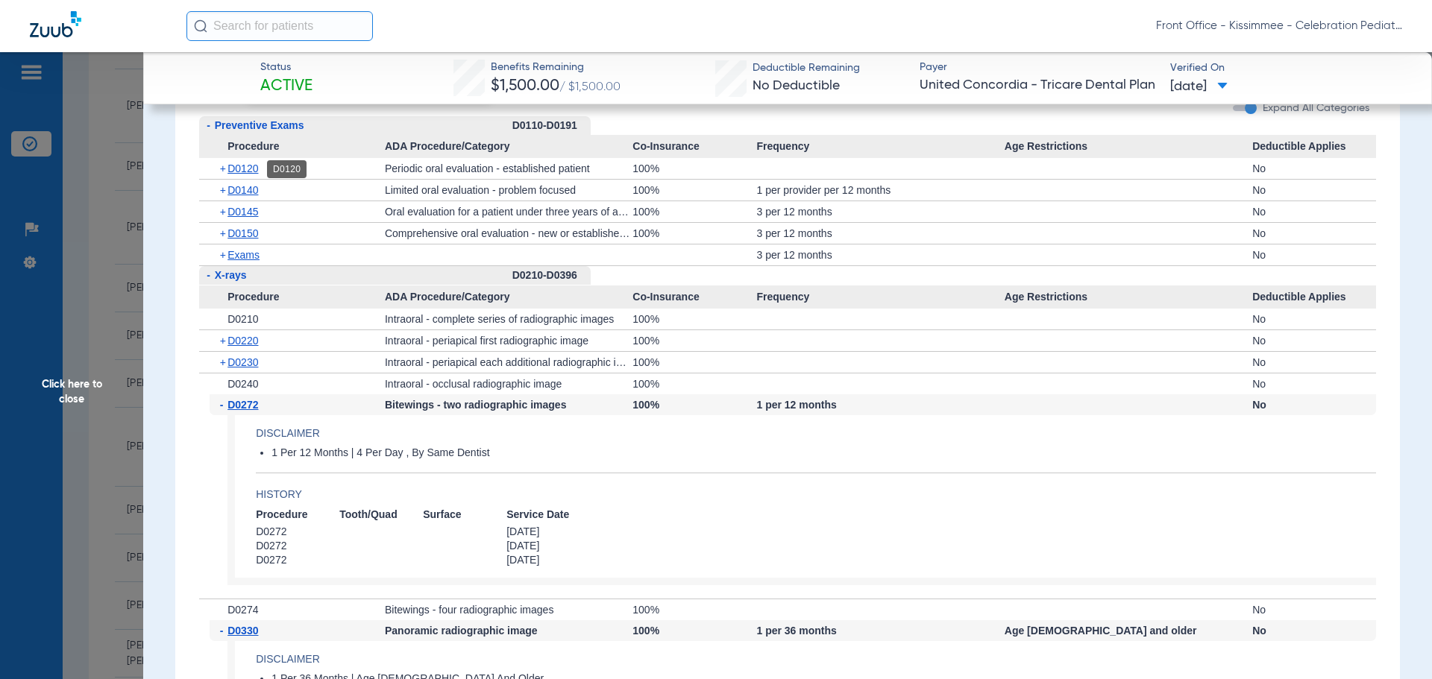
click at [242, 170] on span "D0120" at bounding box center [242, 169] width 31 height 12
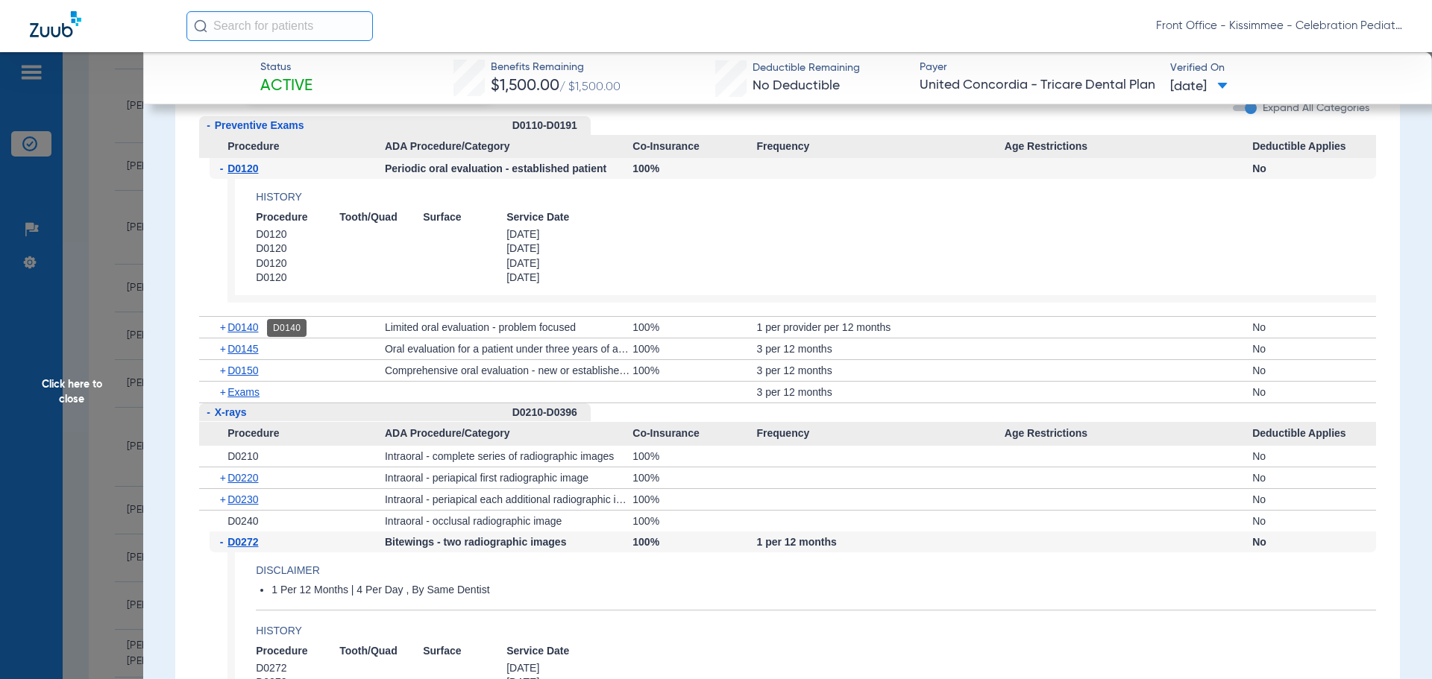
click at [234, 321] on span "D0140" at bounding box center [242, 327] width 31 height 12
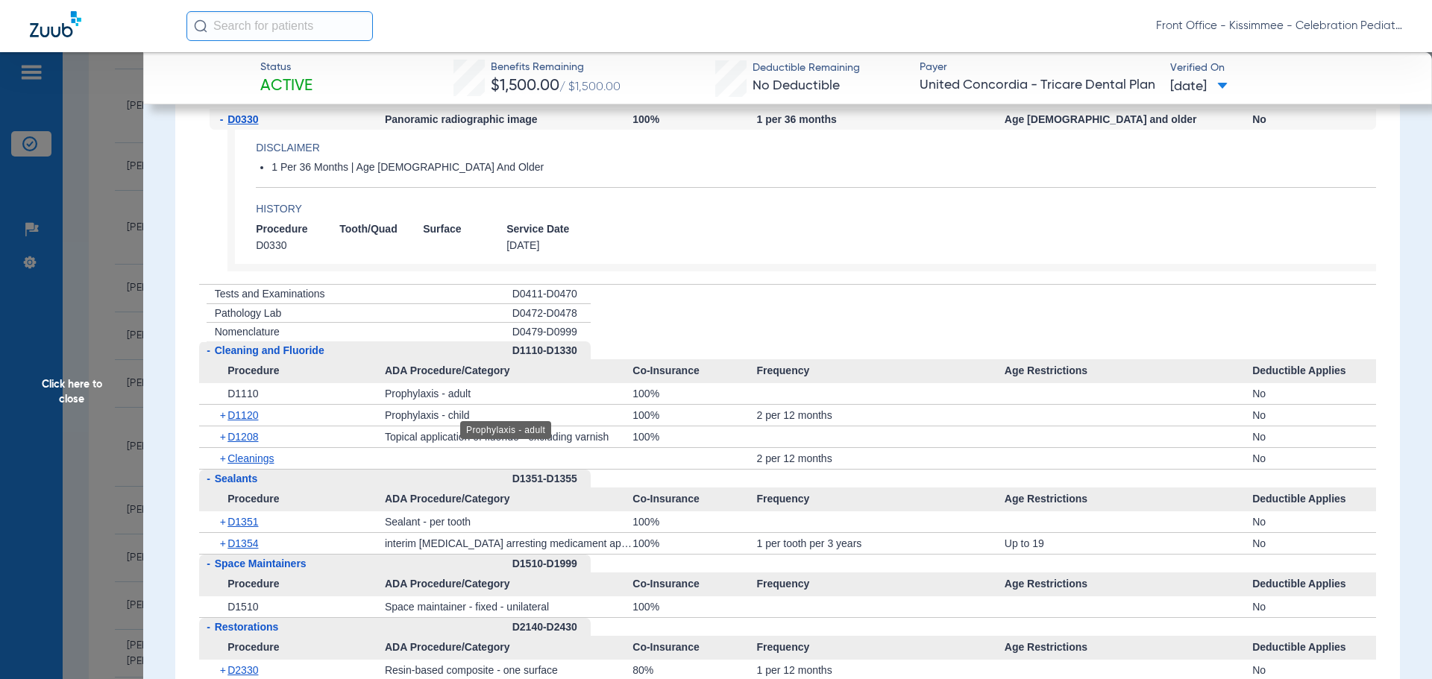
scroll to position [2163, 0]
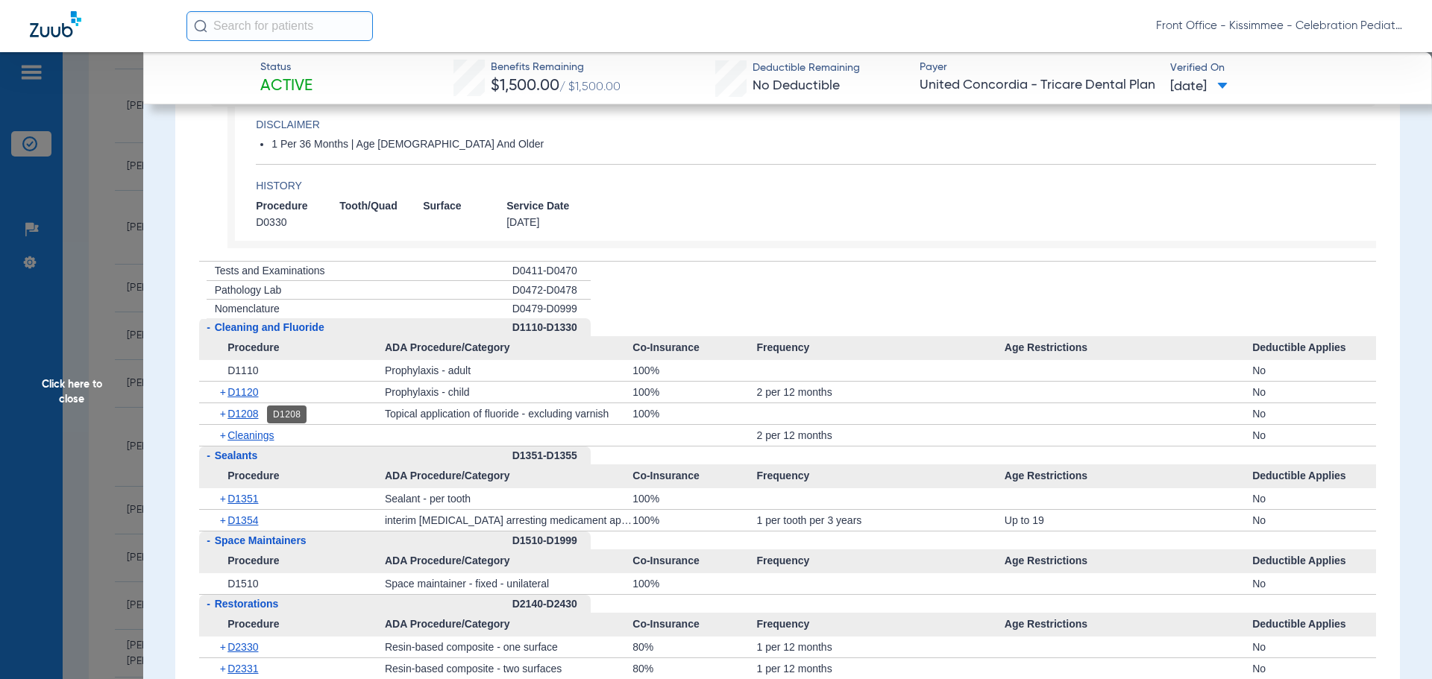
click at [255, 416] on span "D1208" at bounding box center [242, 414] width 31 height 12
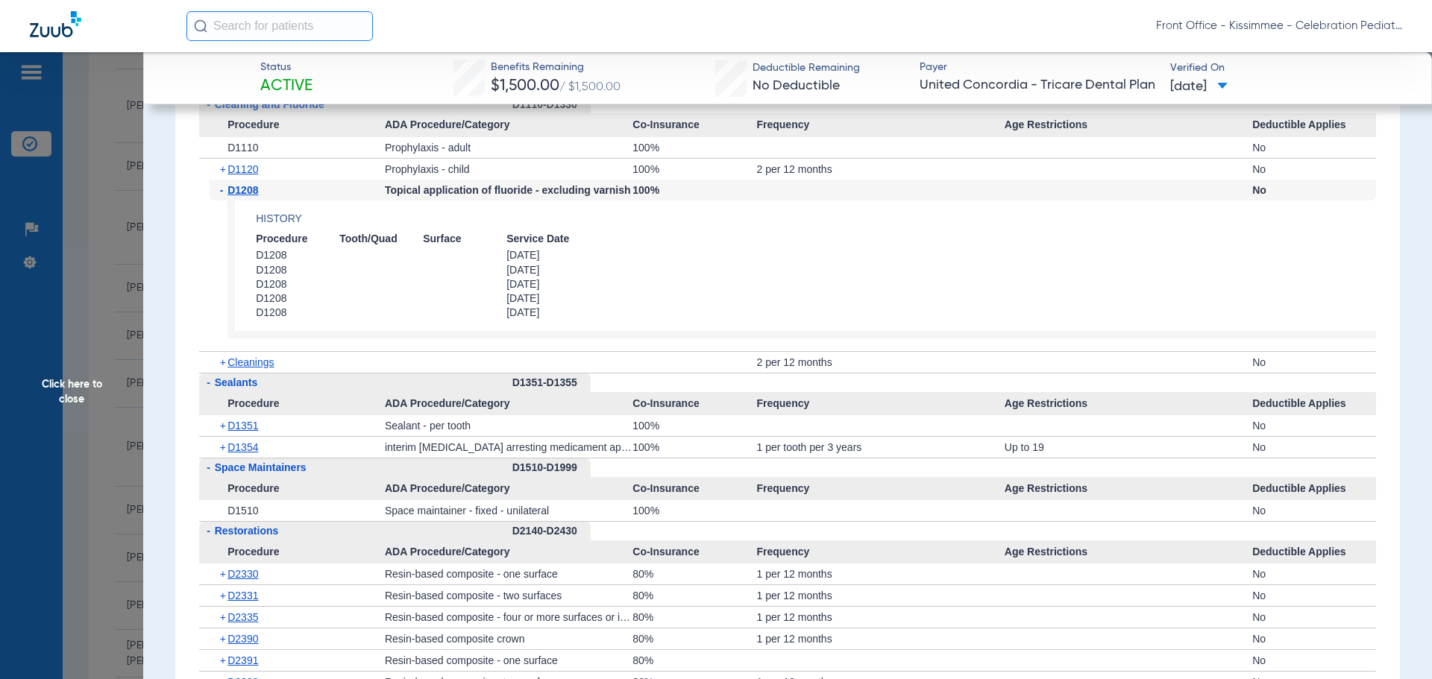
scroll to position [2387, 0]
click at [252, 426] on span "D1351" at bounding box center [242, 425] width 31 height 12
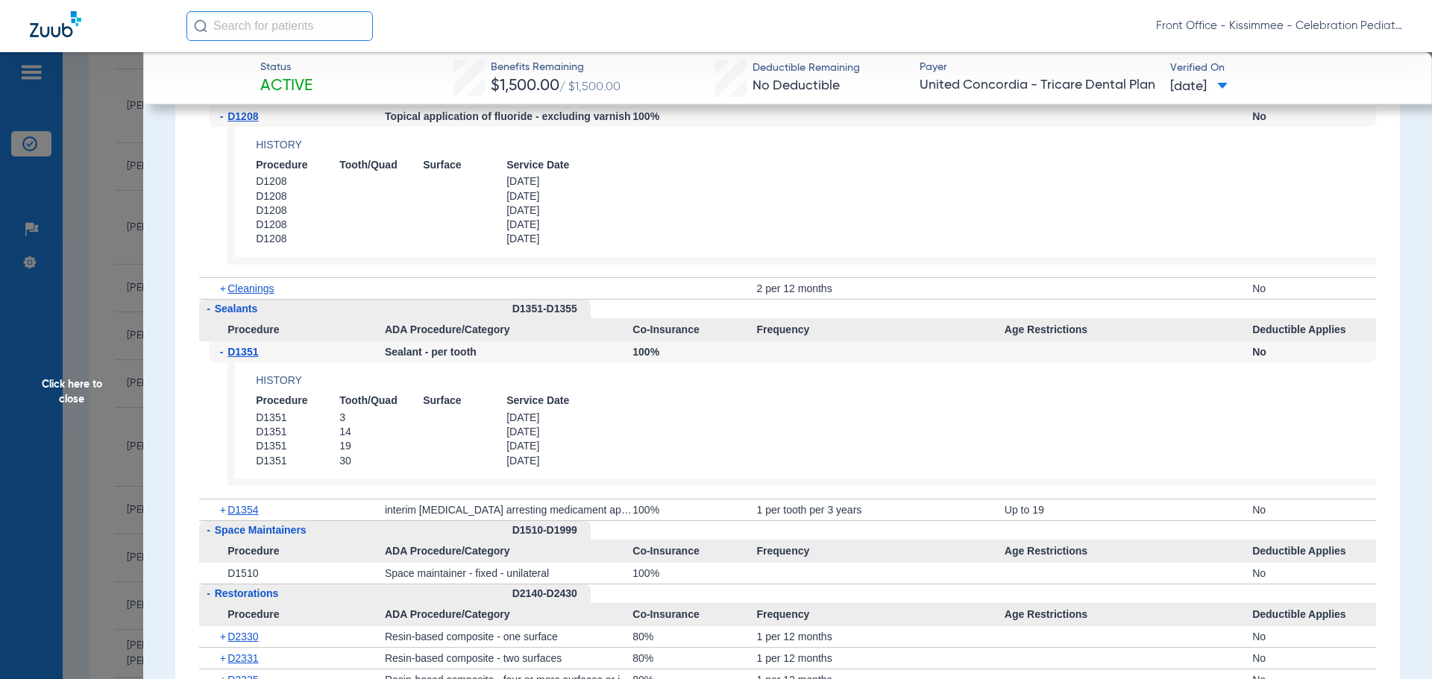
scroll to position [2461, 0]
click at [231, 512] on span "D1354" at bounding box center [242, 509] width 31 height 12
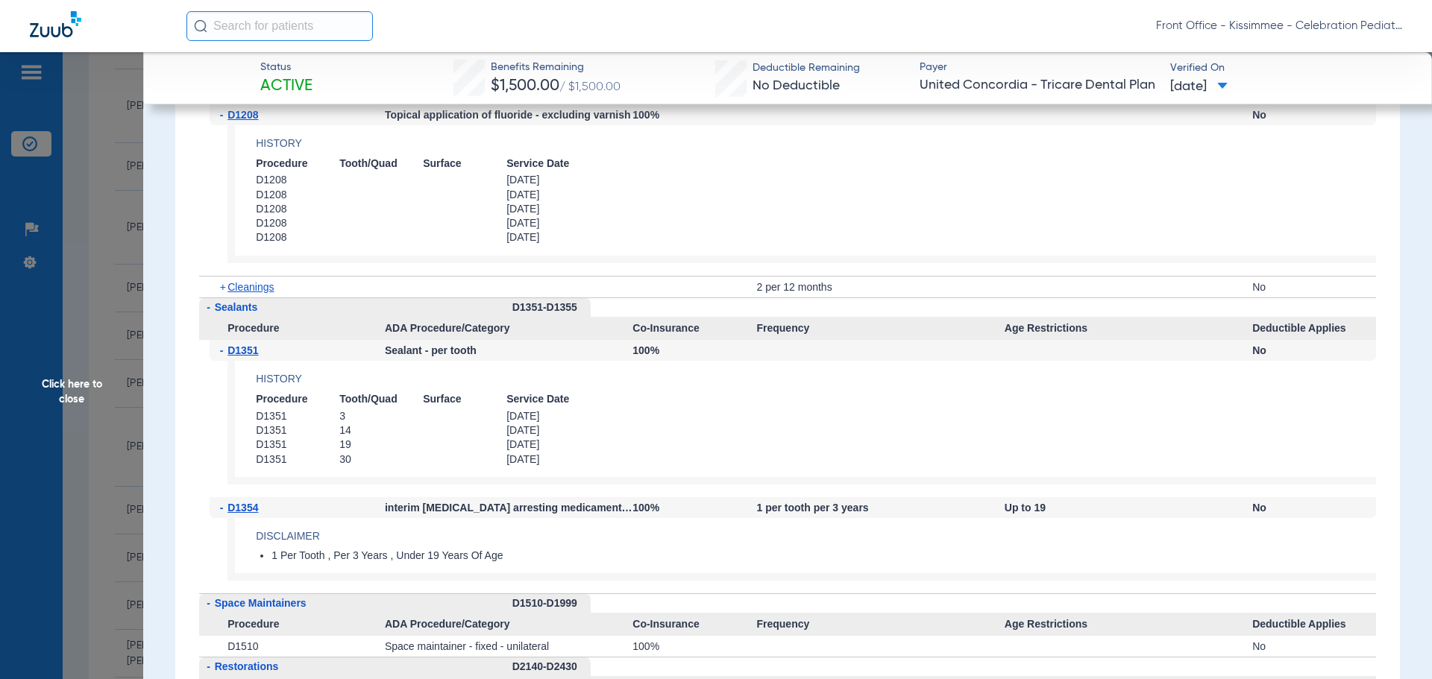
click at [42, 406] on span "Click here to close" at bounding box center [71, 391] width 143 height 679
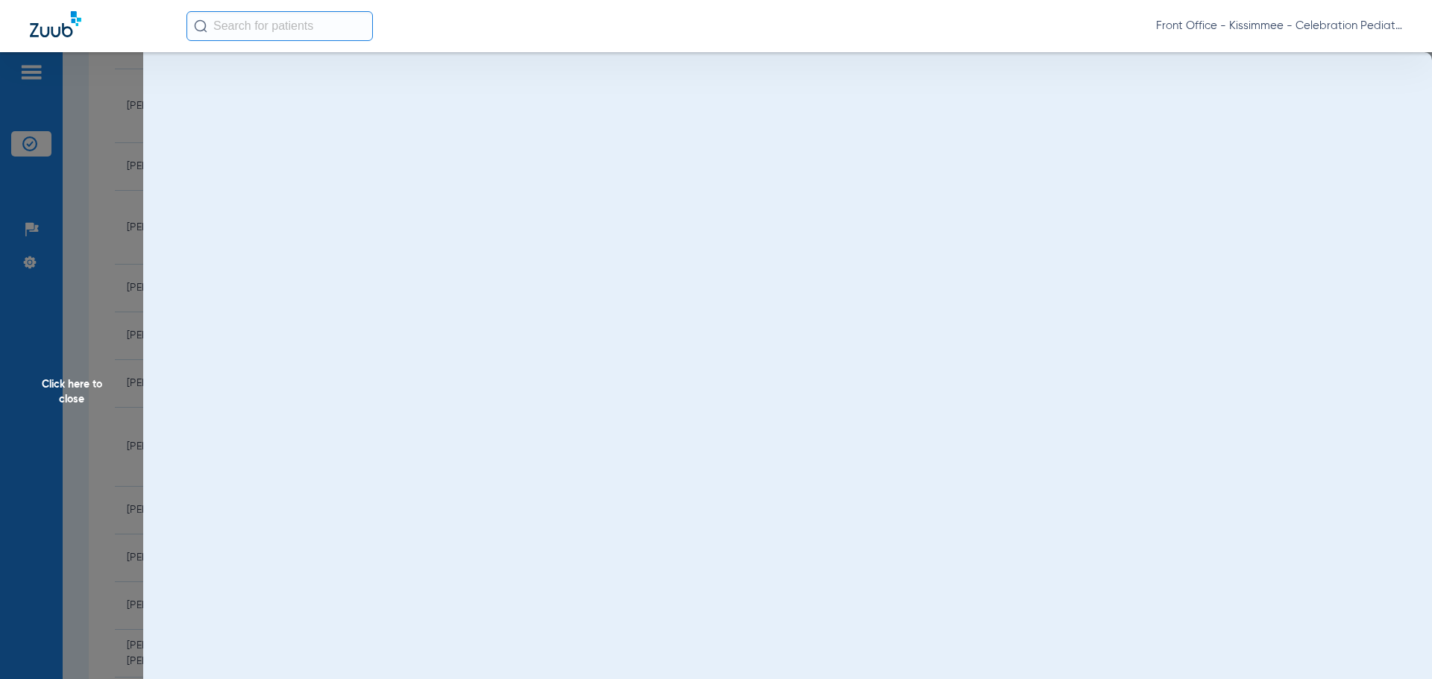
scroll to position [0, 0]
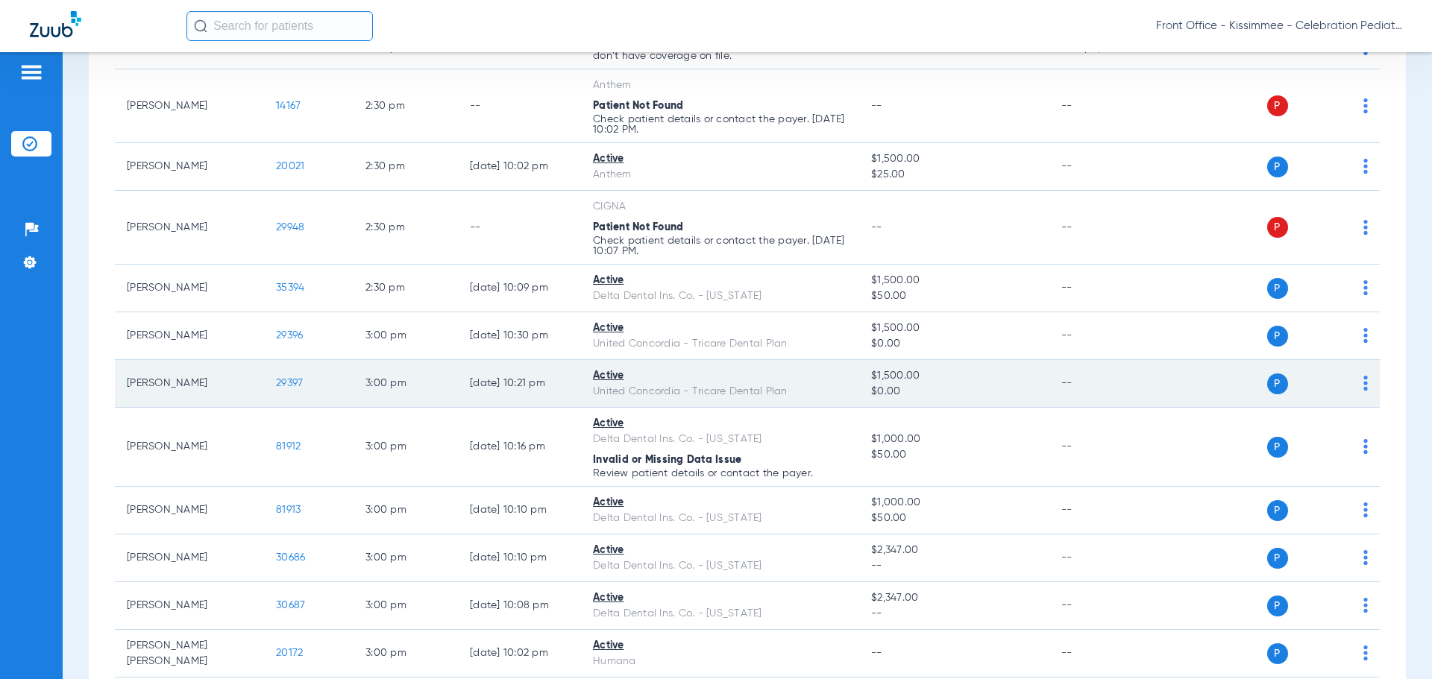
click at [297, 378] on span "29397" at bounding box center [289, 383] width 27 height 10
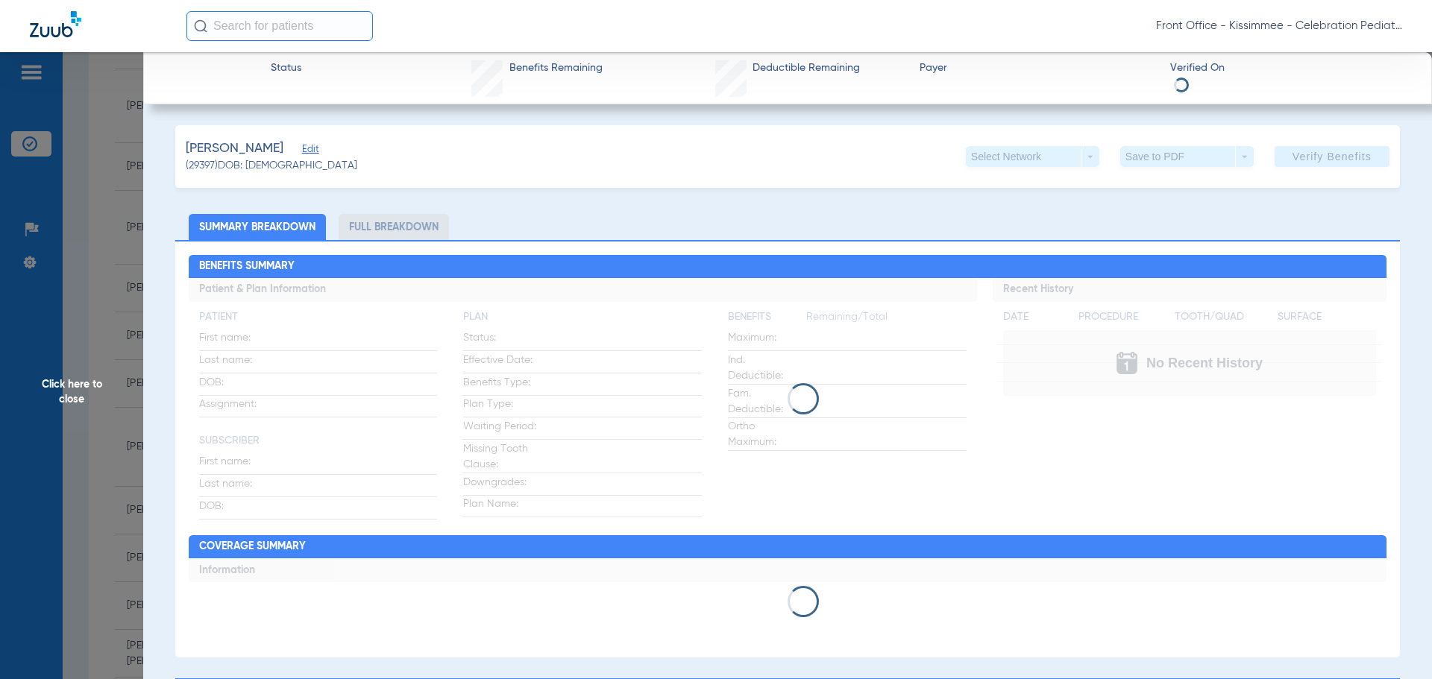
click at [387, 235] on li "Full Breakdown" at bounding box center [394, 227] width 110 height 26
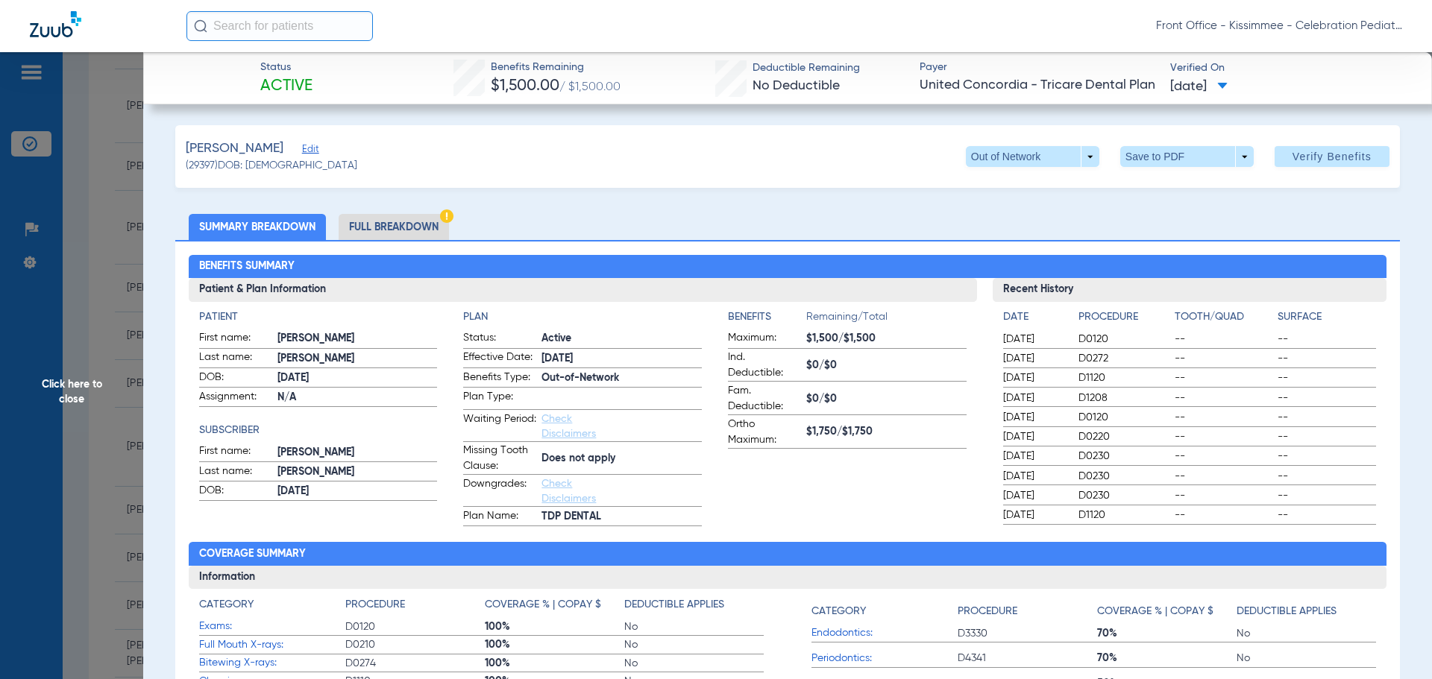
click at [393, 224] on li "Full Breakdown" at bounding box center [394, 227] width 110 height 26
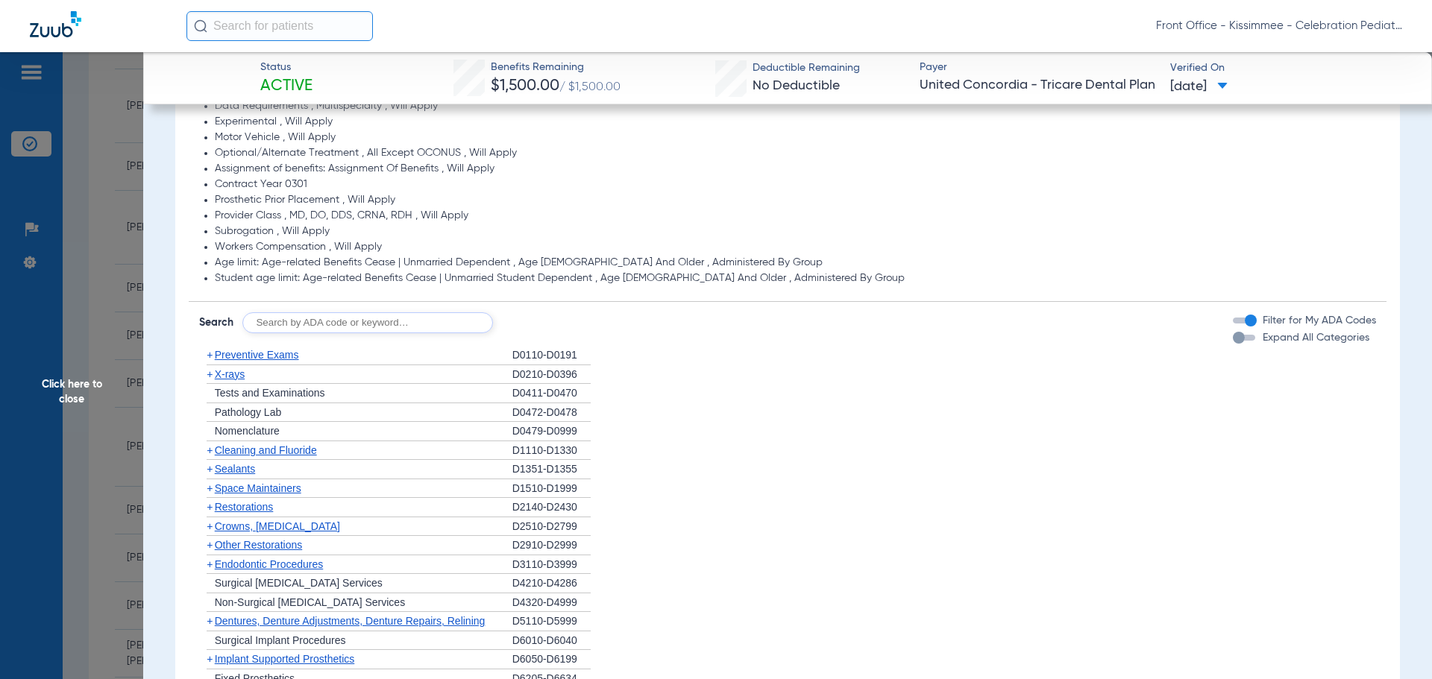
scroll to position [1193, 0]
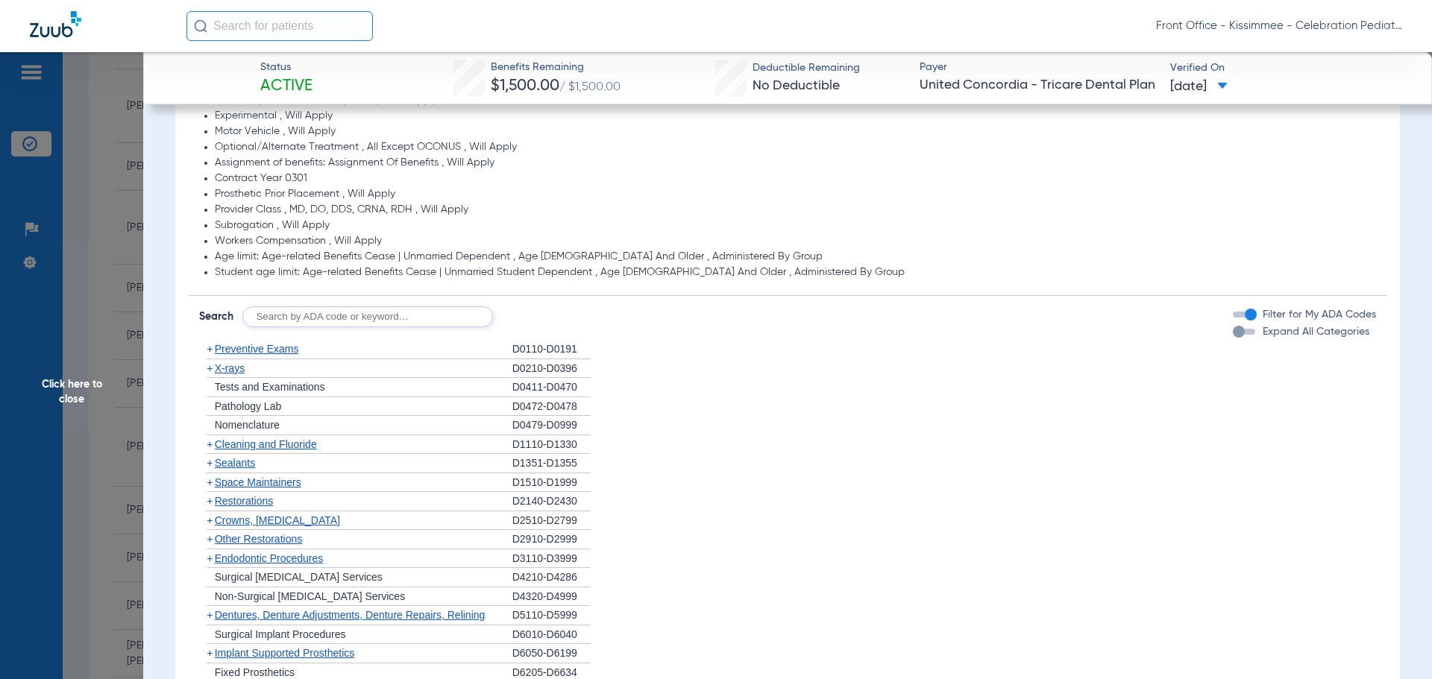
drag, startPoint x: 1234, startPoint y: 331, endPoint x: 1225, endPoint y: 333, distance: 9.1
click at [1234, 331] on div "button" at bounding box center [1244, 332] width 22 height 6
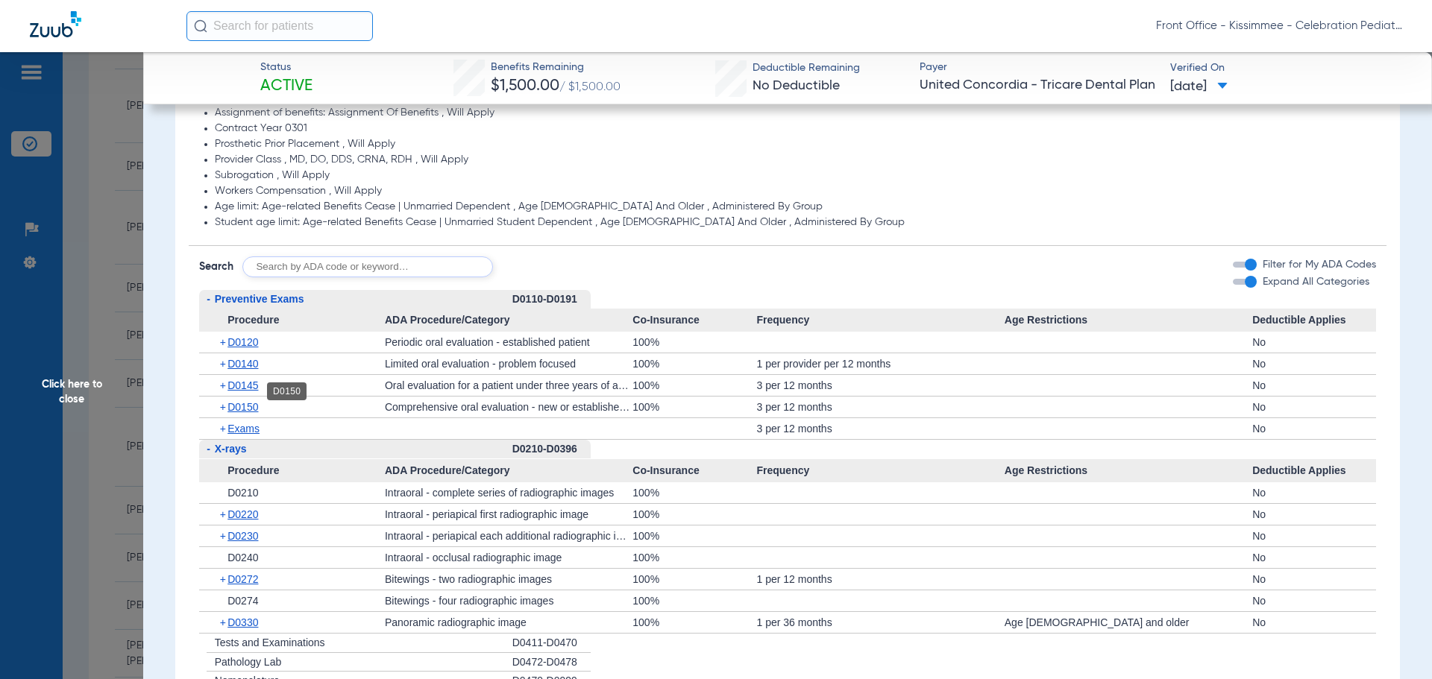
scroll to position [1268, 0]
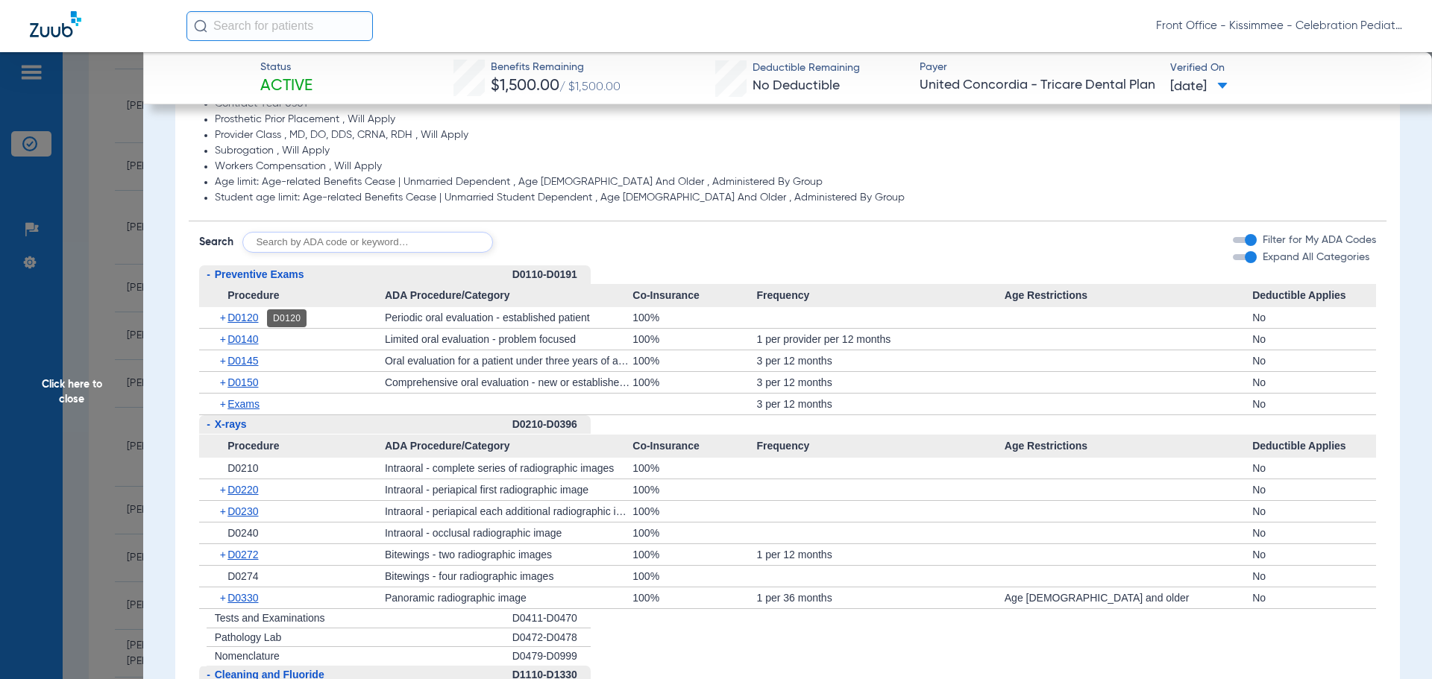
click at [239, 312] on span "D0120" at bounding box center [242, 318] width 31 height 12
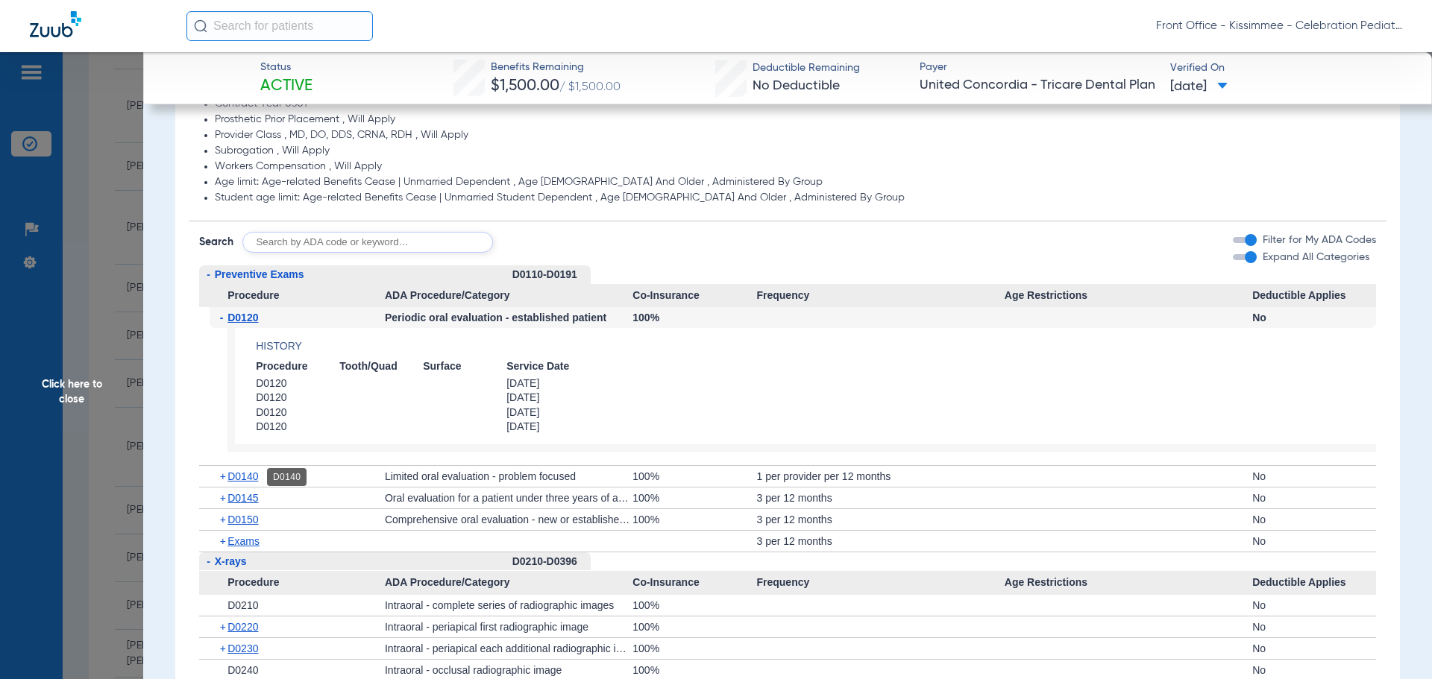
click at [247, 480] on span "D0140" at bounding box center [242, 477] width 31 height 12
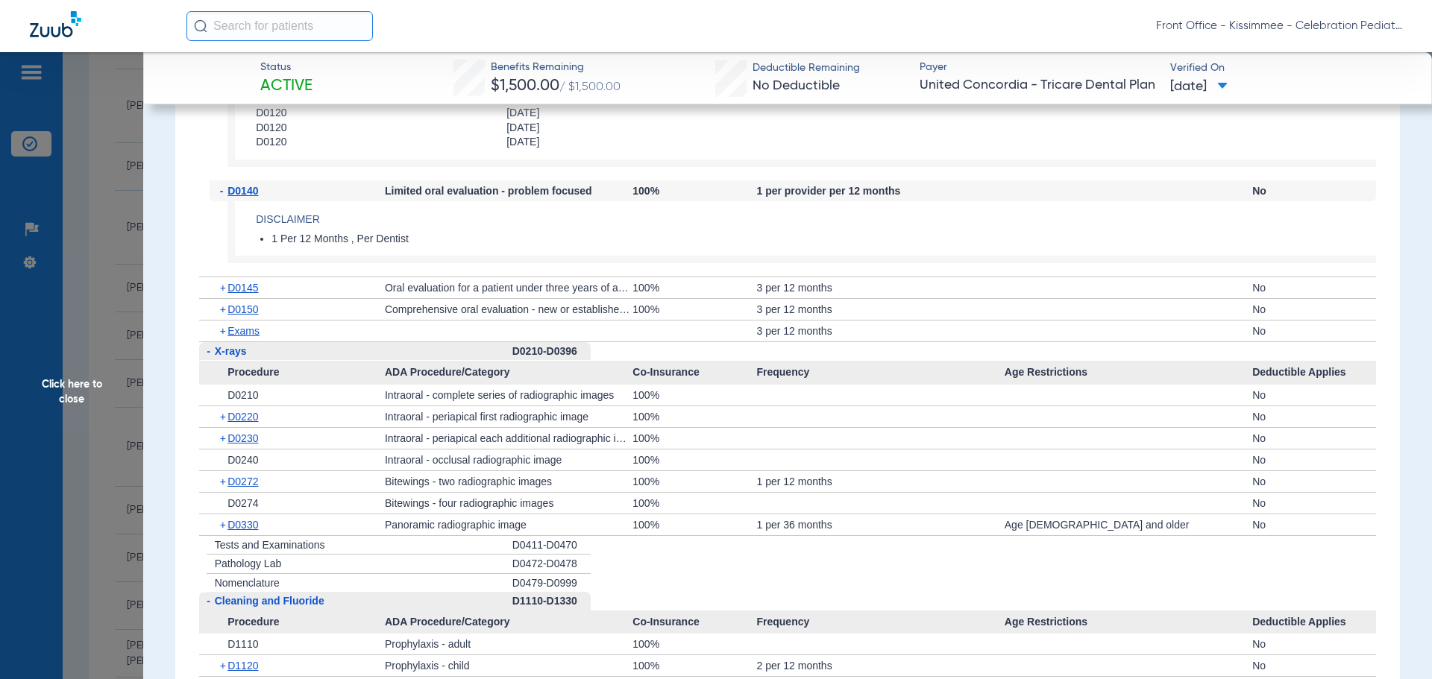
scroll to position [1566, 0]
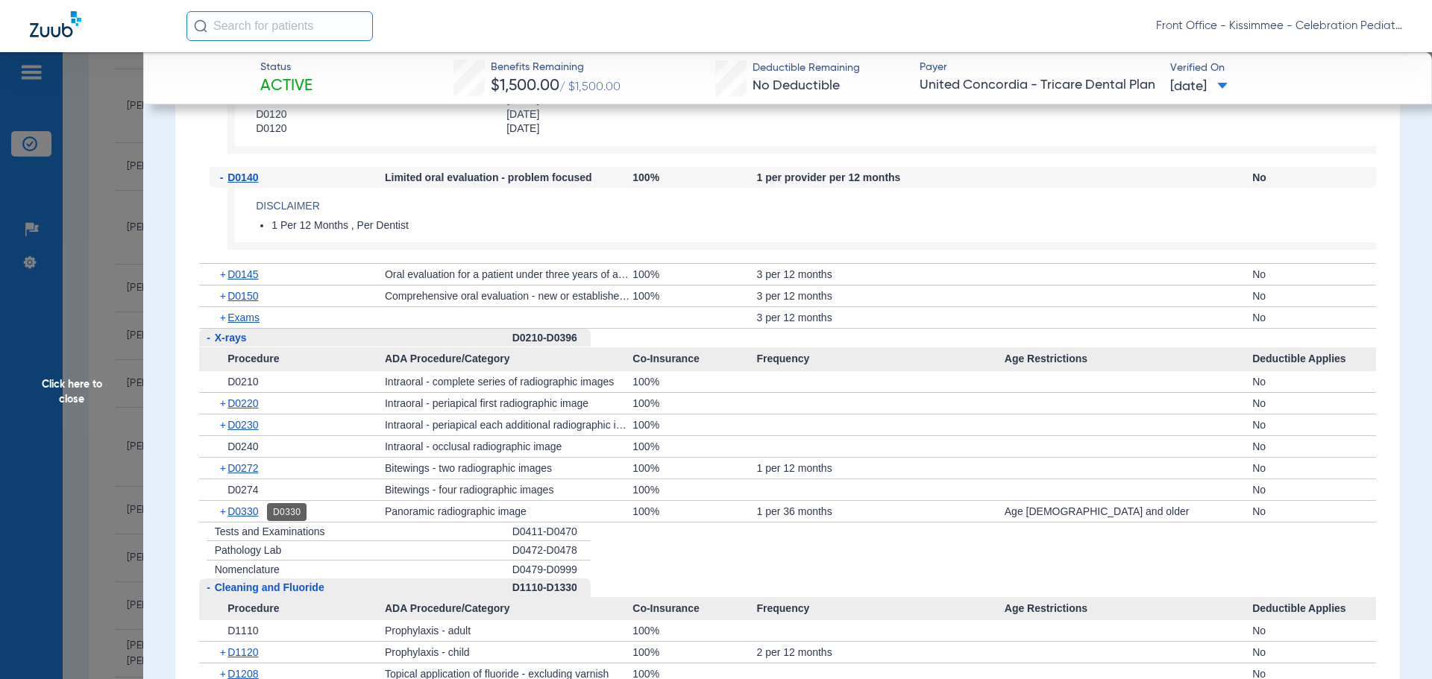
click at [242, 517] on span "D0330" at bounding box center [242, 512] width 31 height 12
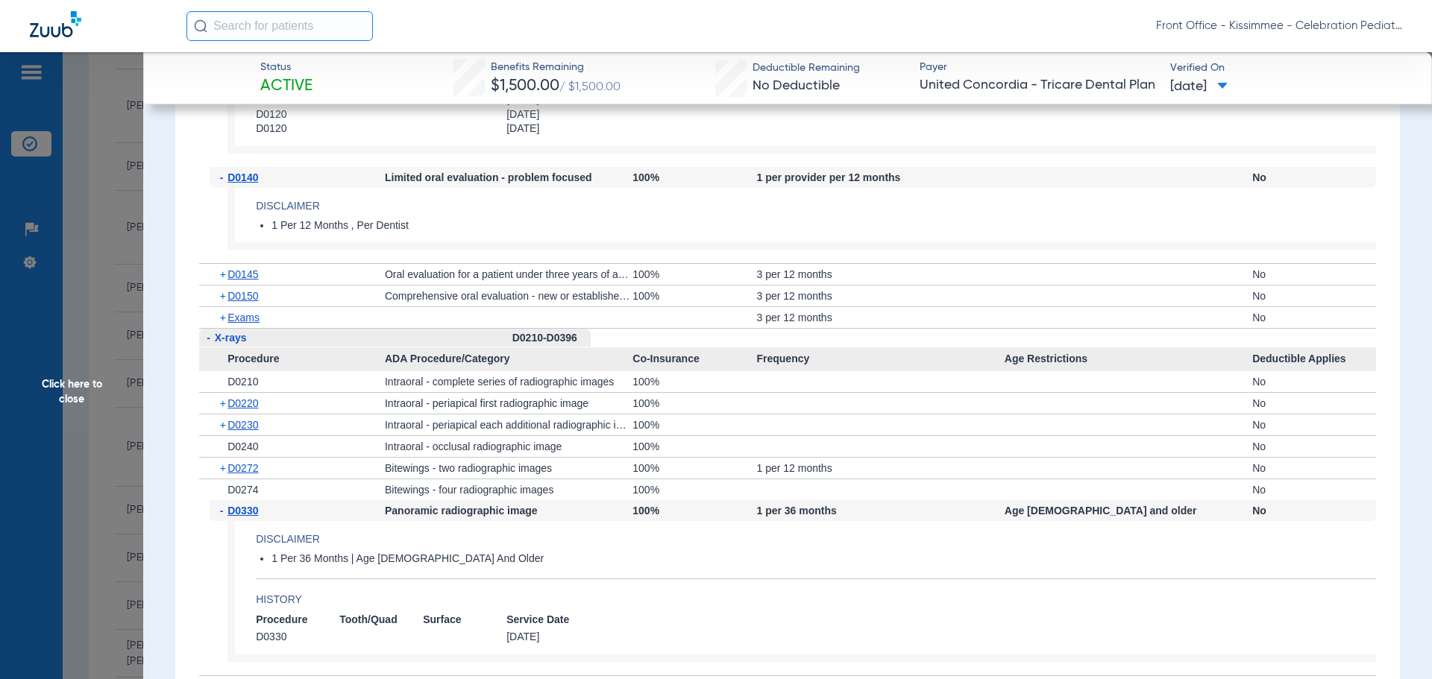
click at [245, 477] on div "+ D0272" at bounding box center [297, 468] width 175 height 21
click at [245, 470] on span "D0272" at bounding box center [242, 468] width 31 height 12
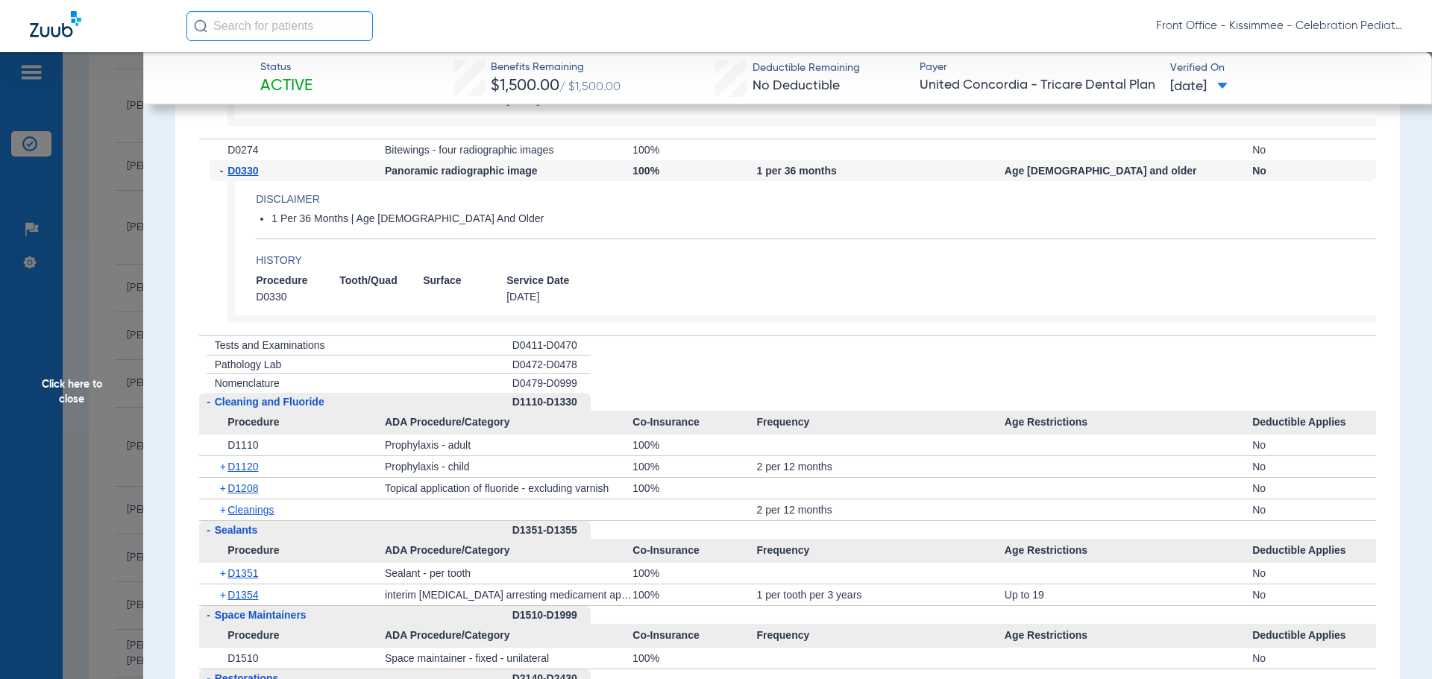
scroll to position [2237, 0]
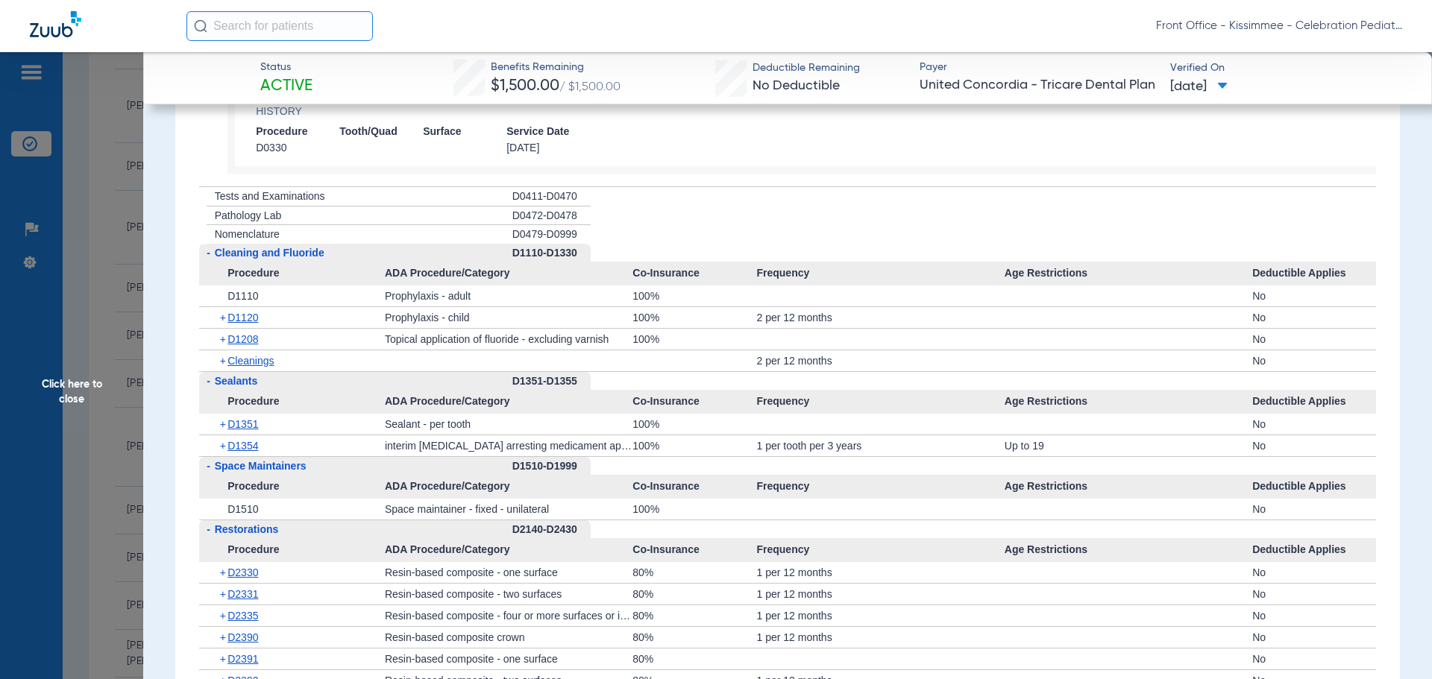
click at [233, 419] on div "+ D1351" at bounding box center [297, 424] width 175 height 21
click at [232, 420] on span "D1351" at bounding box center [242, 424] width 31 height 12
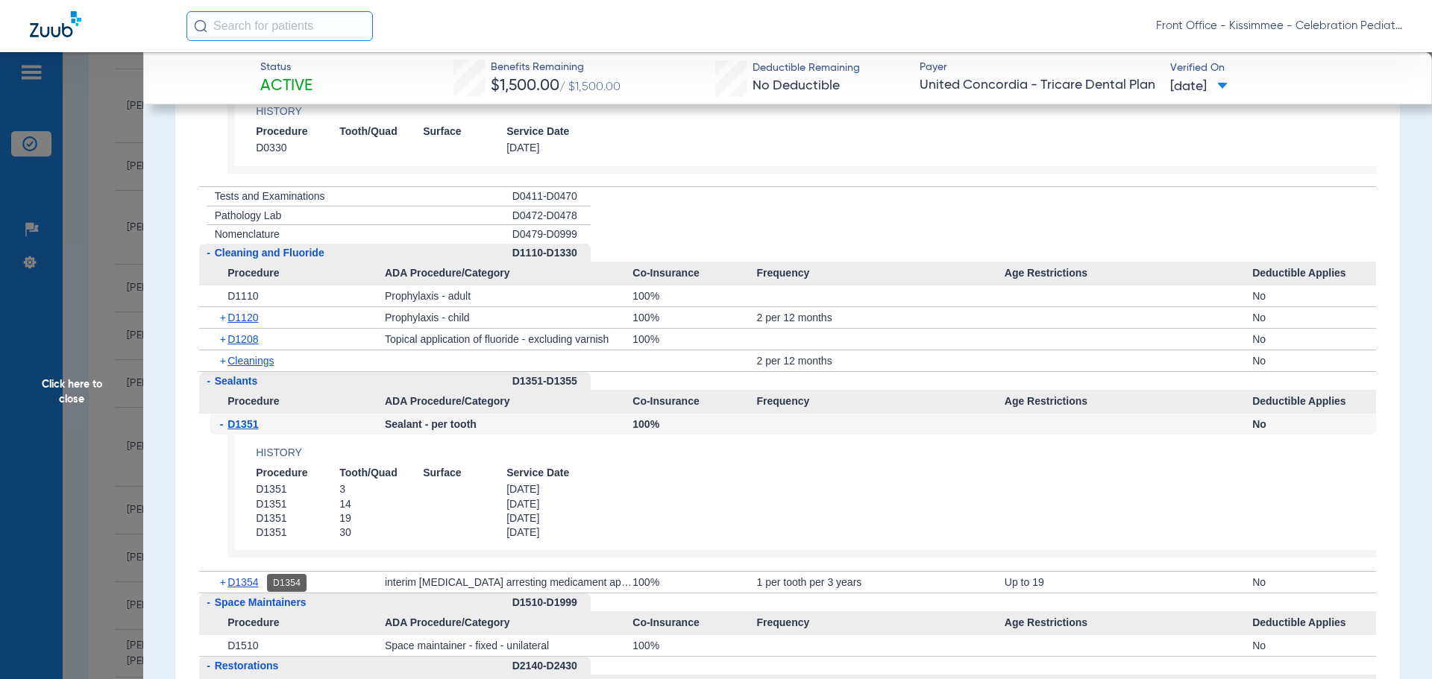
click at [238, 580] on span "D1354" at bounding box center [242, 583] width 31 height 12
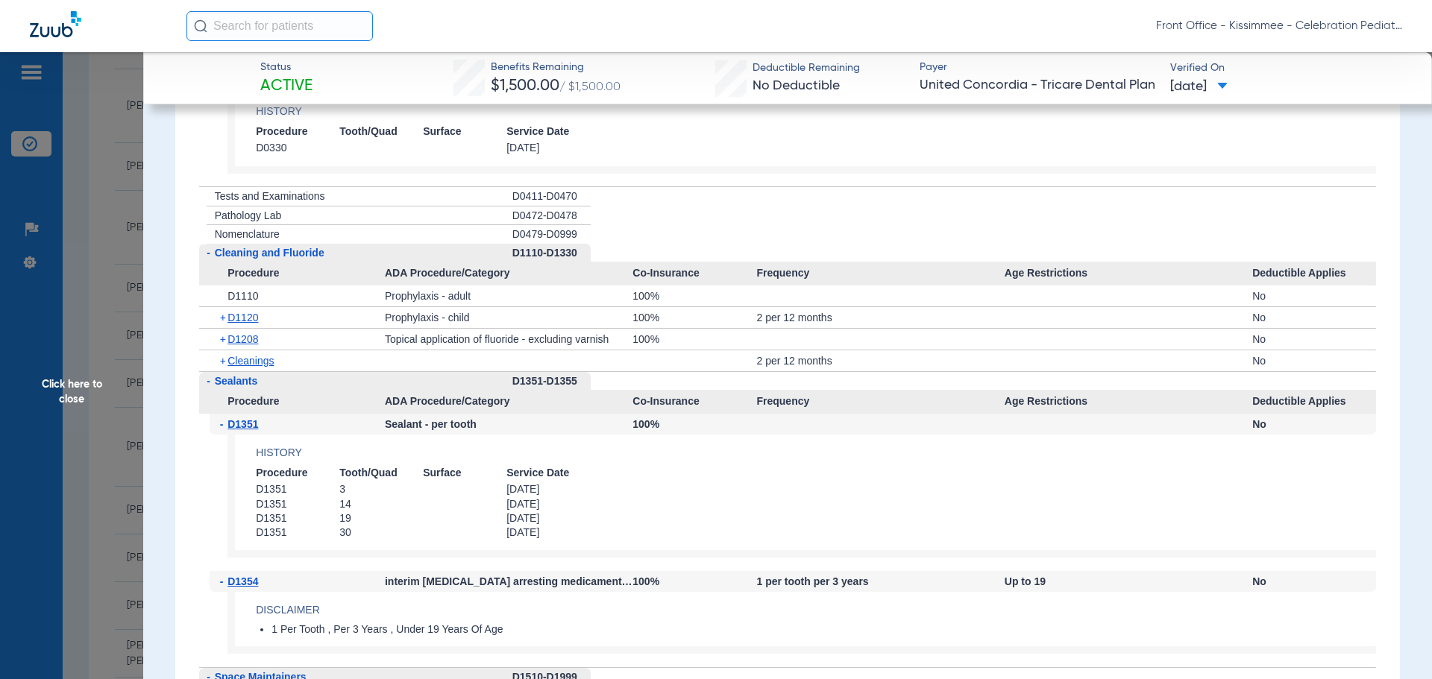
scroll to position [2387, 0]
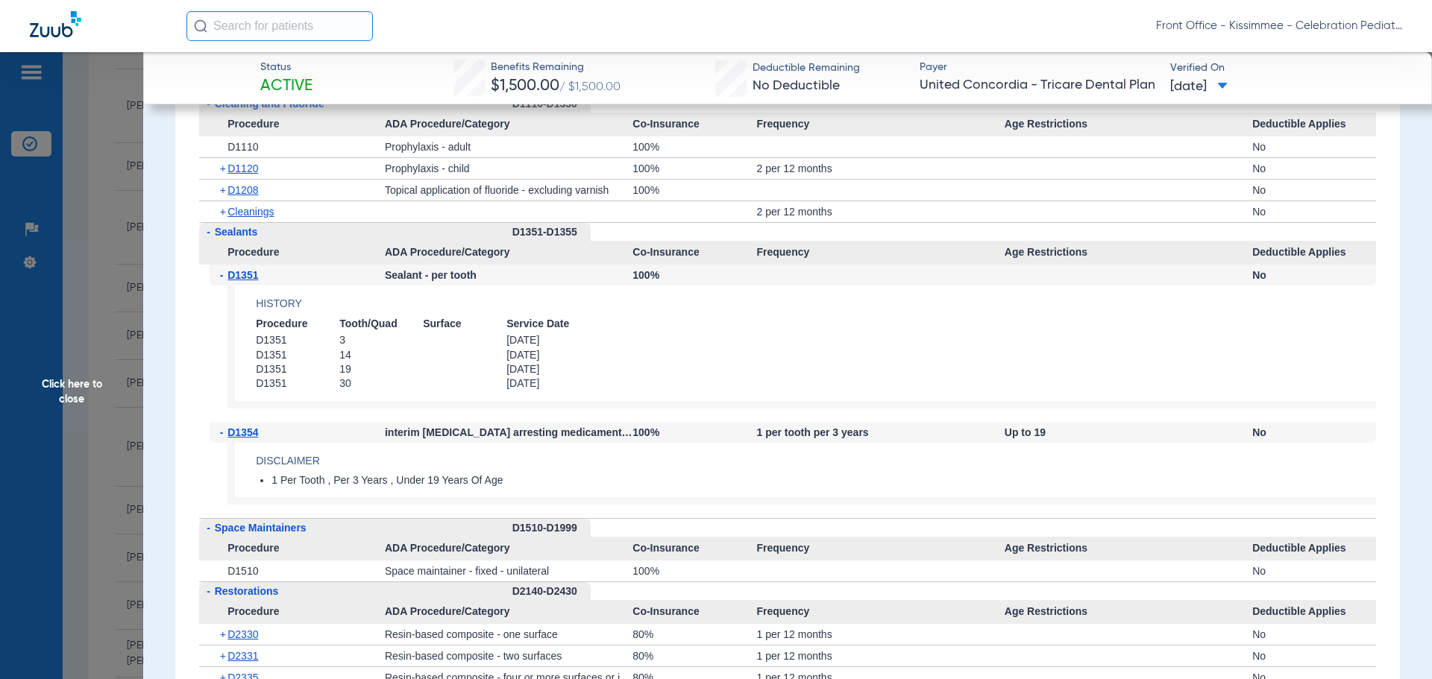
click at [119, 423] on span "Click here to close" at bounding box center [71, 391] width 143 height 679
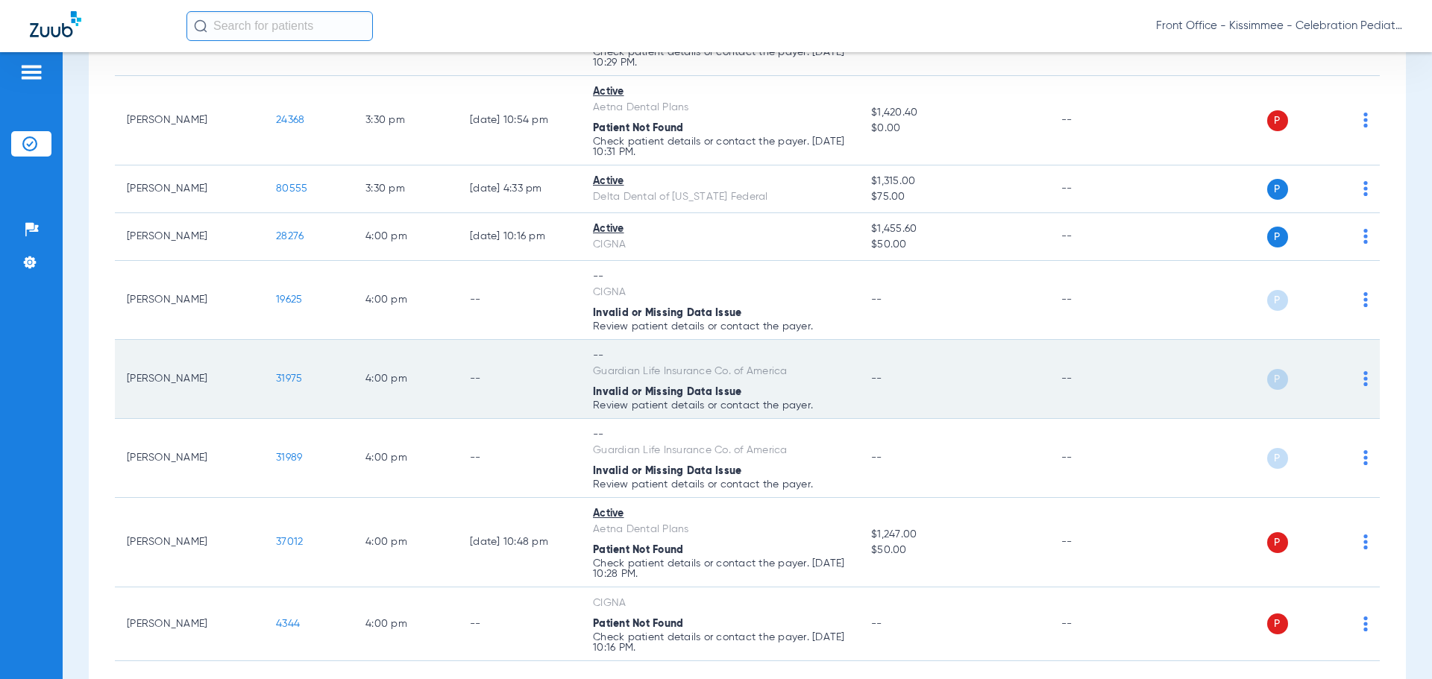
scroll to position [4053, 0]
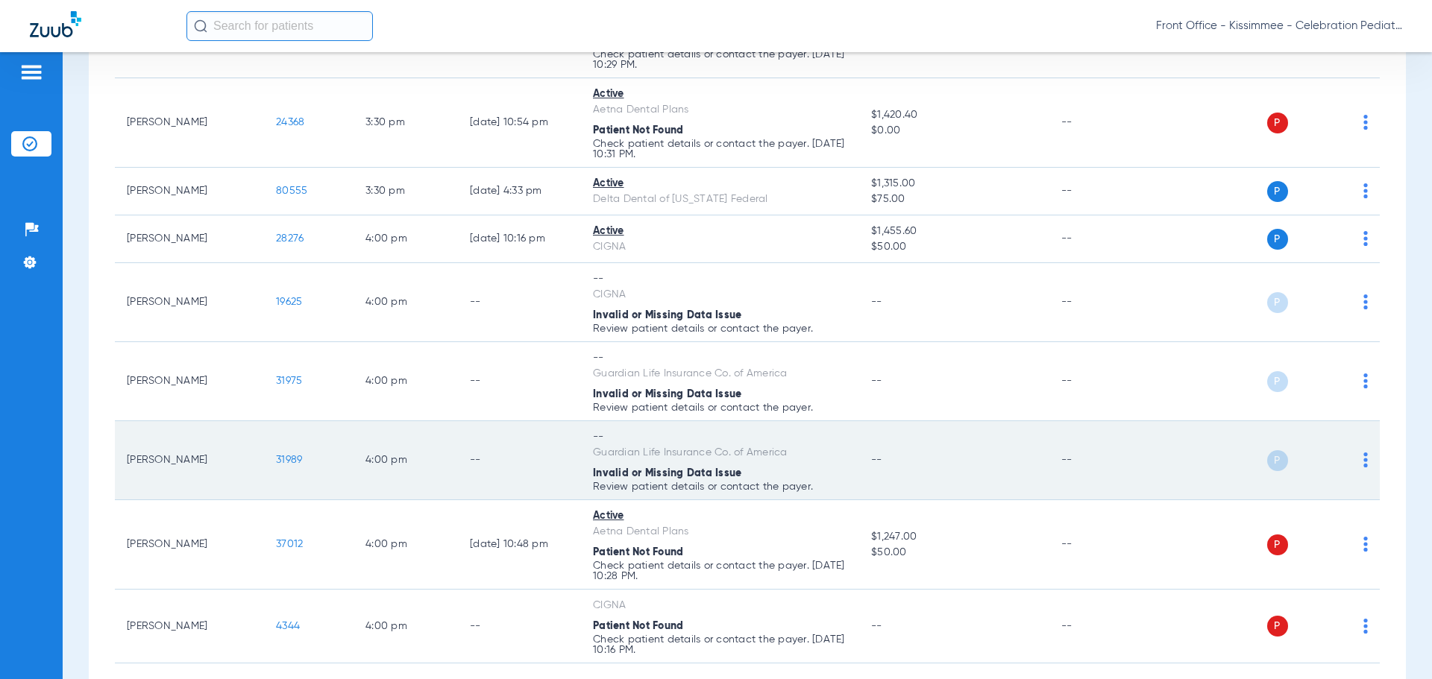
click at [292, 455] on span "31989" at bounding box center [289, 460] width 26 height 10
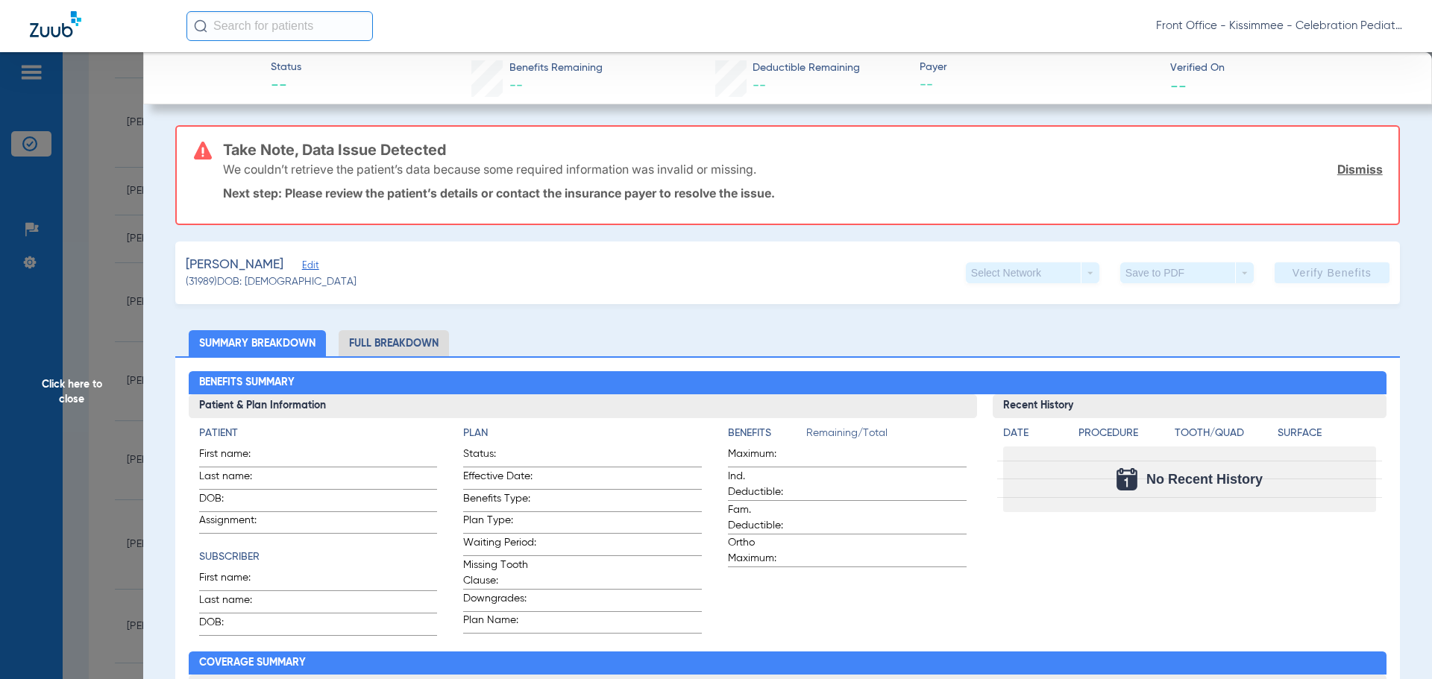
click at [103, 374] on span "Click here to close" at bounding box center [71, 391] width 143 height 679
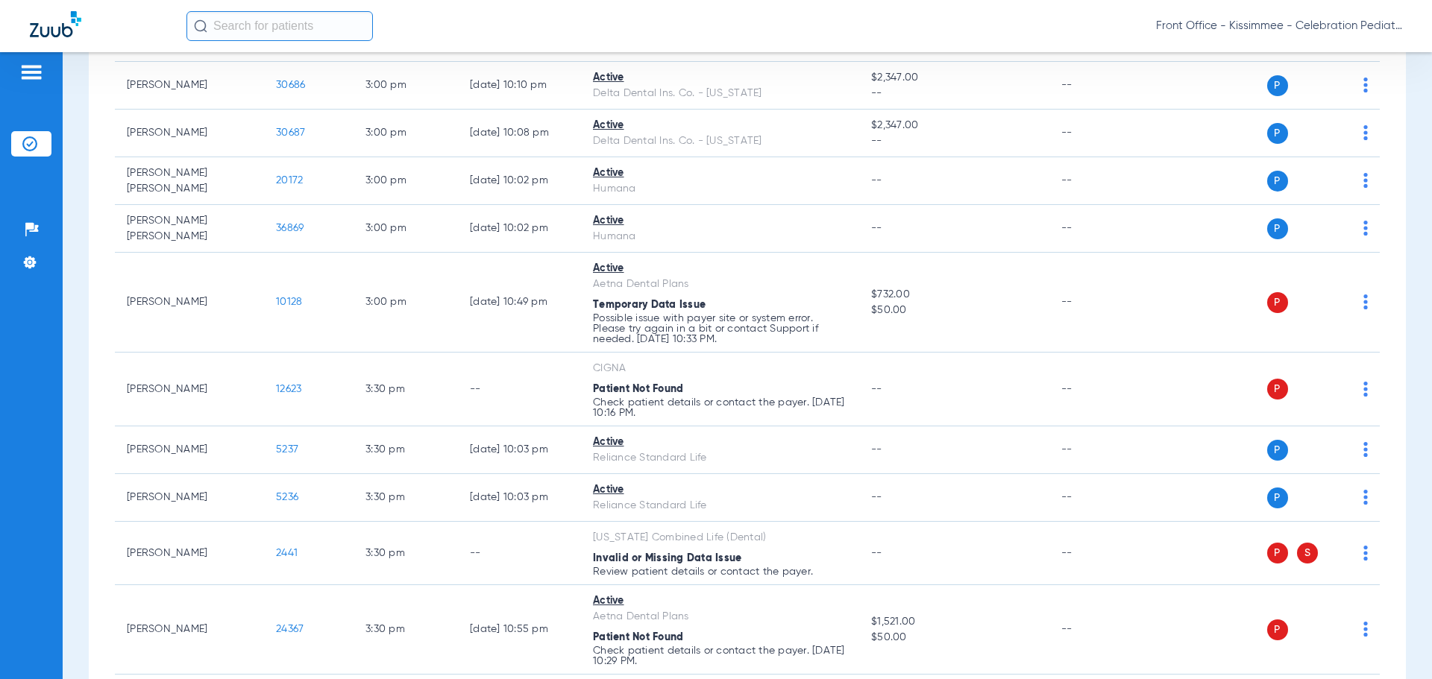
scroll to position [3531, 0]
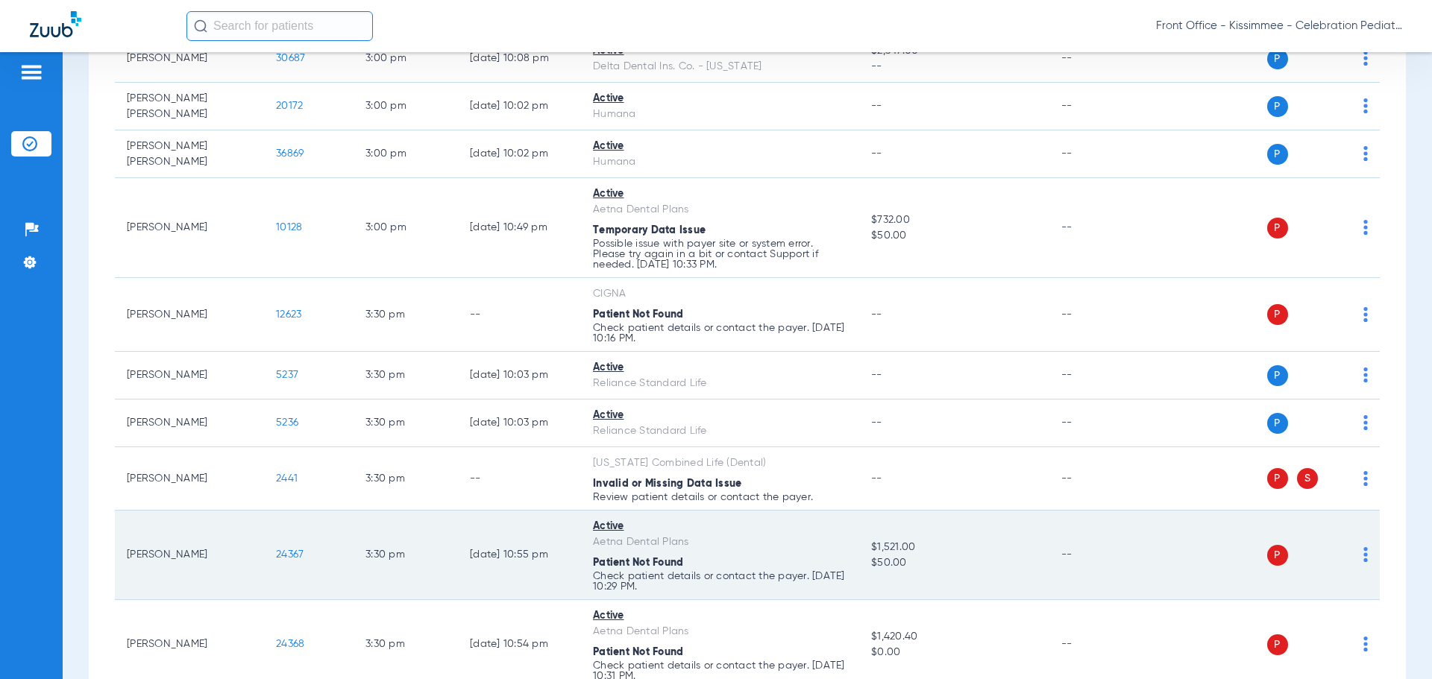
click at [301, 550] on span "24367" at bounding box center [290, 555] width 28 height 10
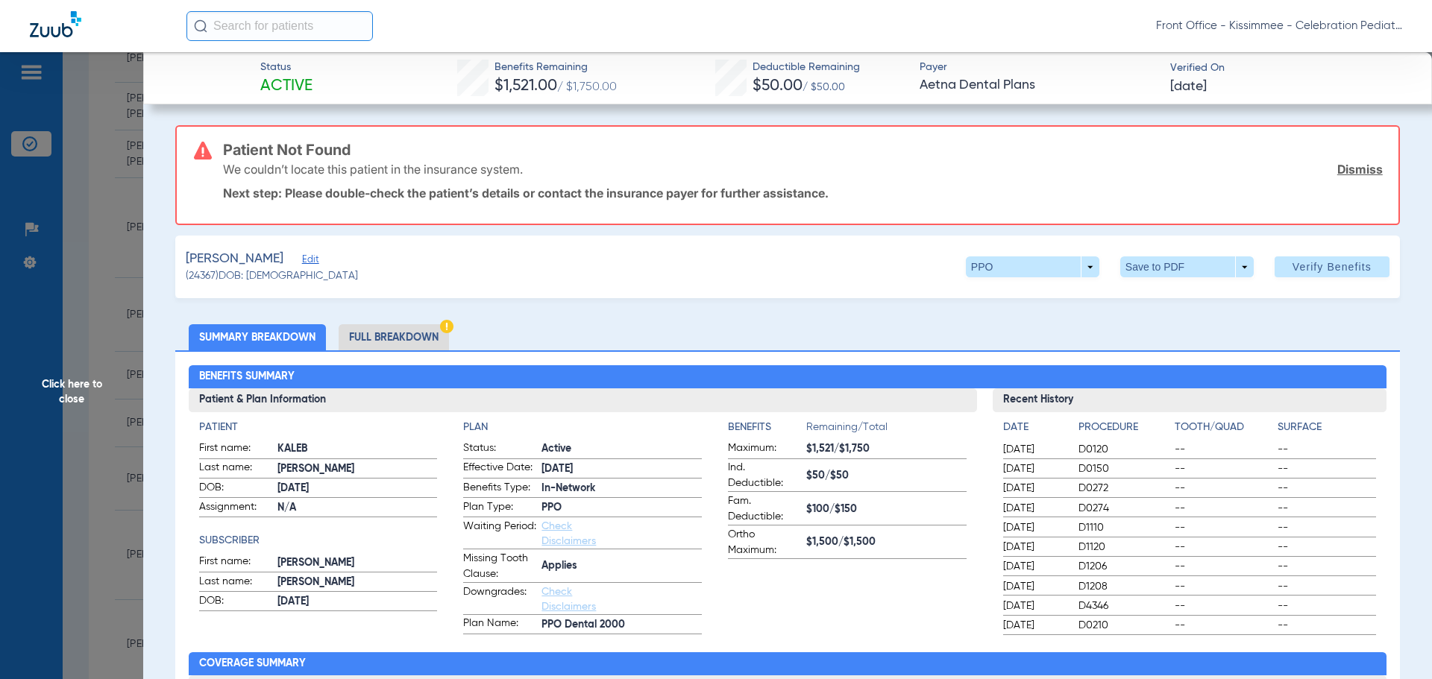
click at [389, 336] on li "Full Breakdown" at bounding box center [394, 337] width 110 height 26
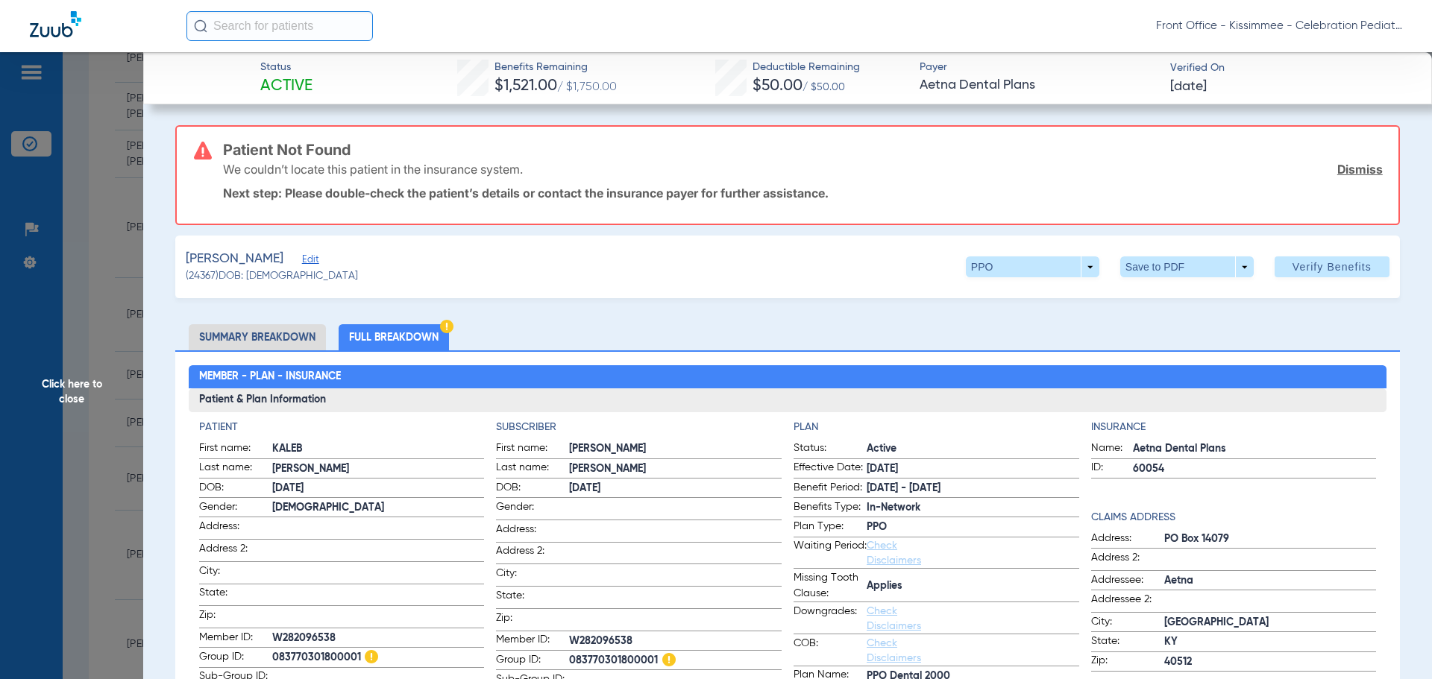
click at [67, 417] on span "Click here to close" at bounding box center [71, 391] width 143 height 679
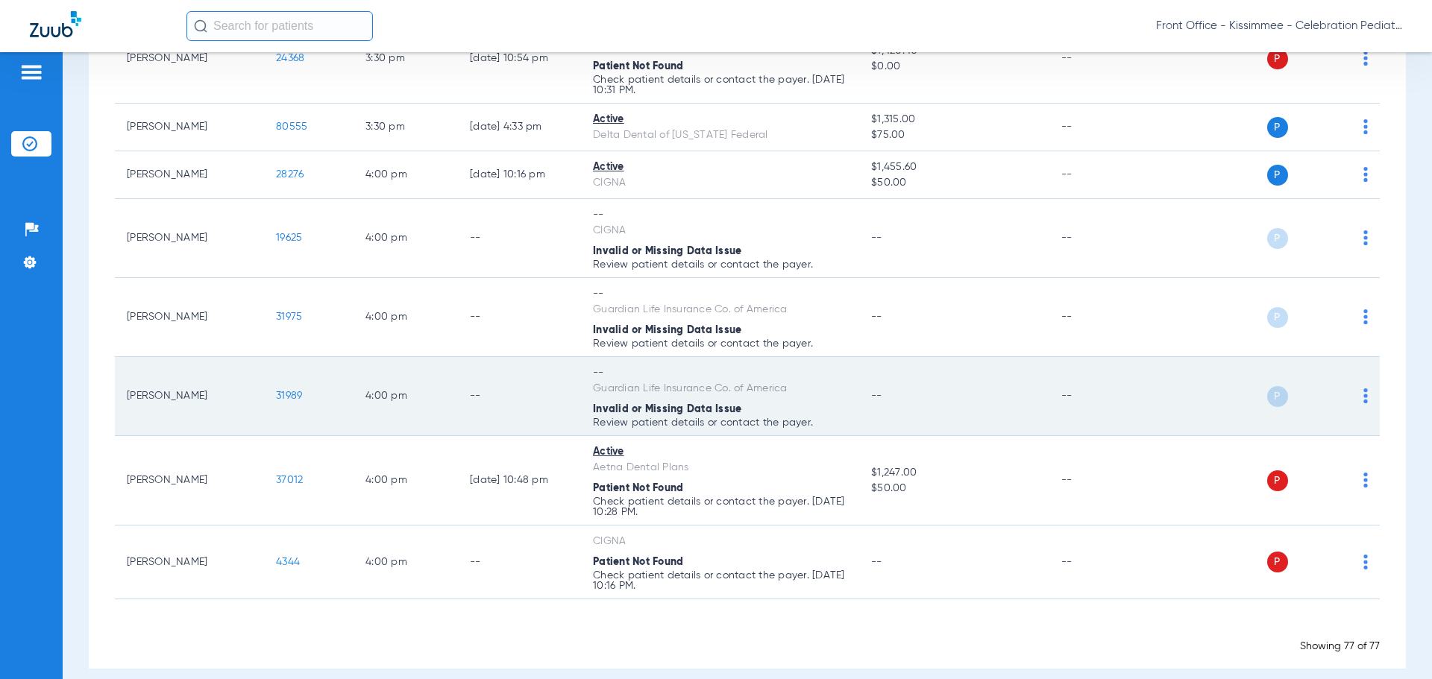
scroll to position [4127, 0]
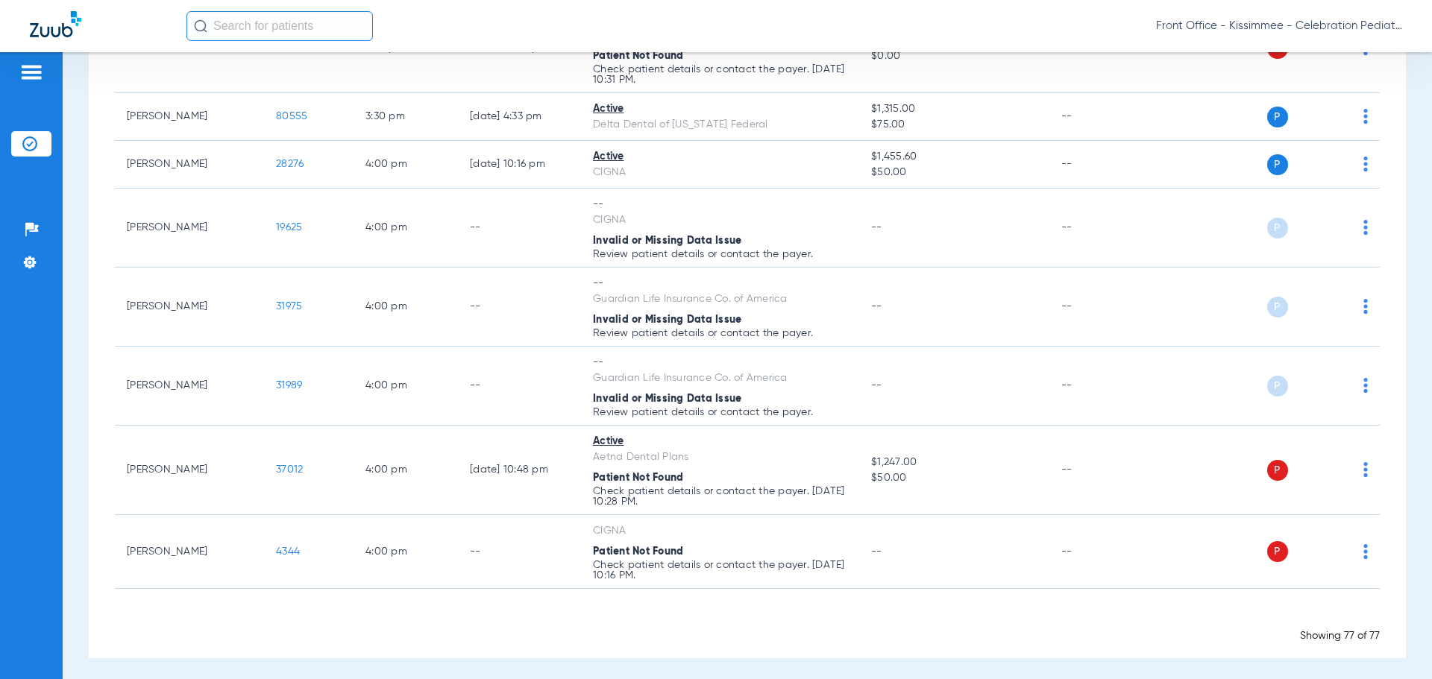
click at [57, 518] on div "Patients Insurance Verification Setup Help Center Settings" at bounding box center [31, 391] width 63 height 679
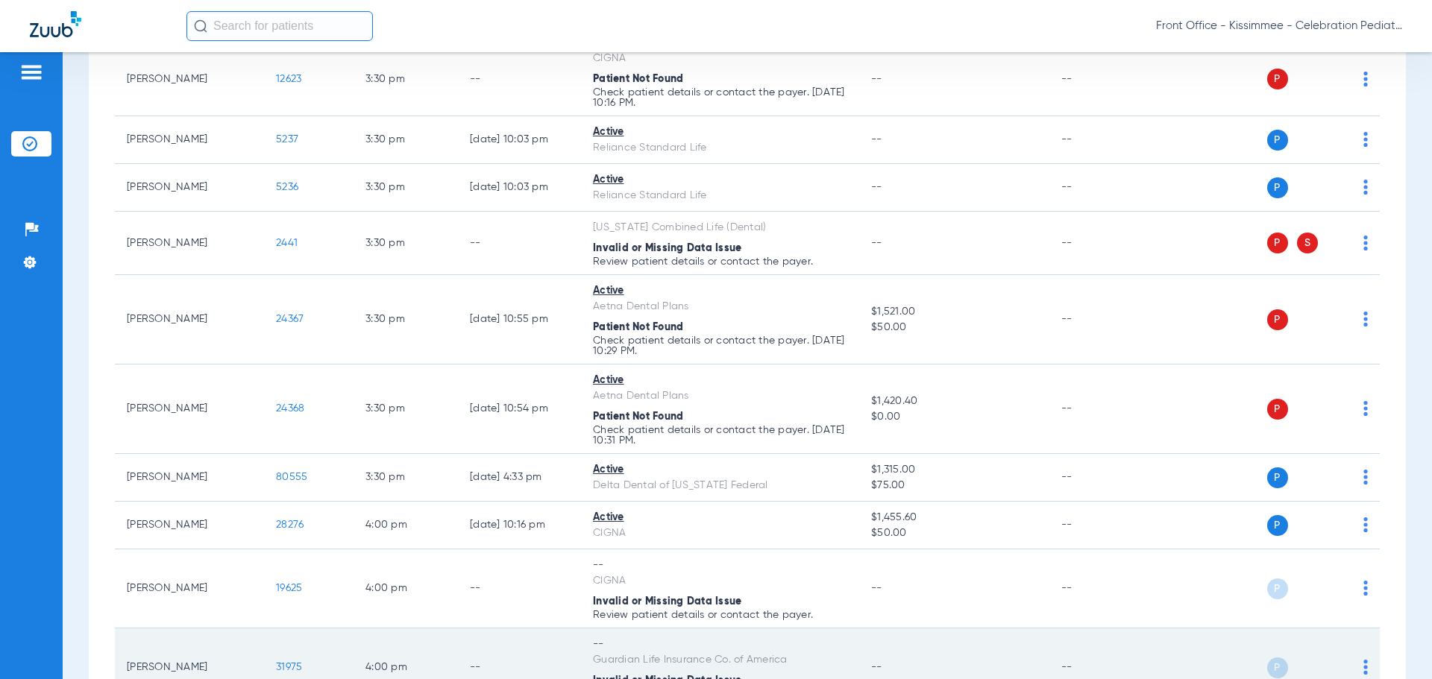
scroll to position [3754, 0]
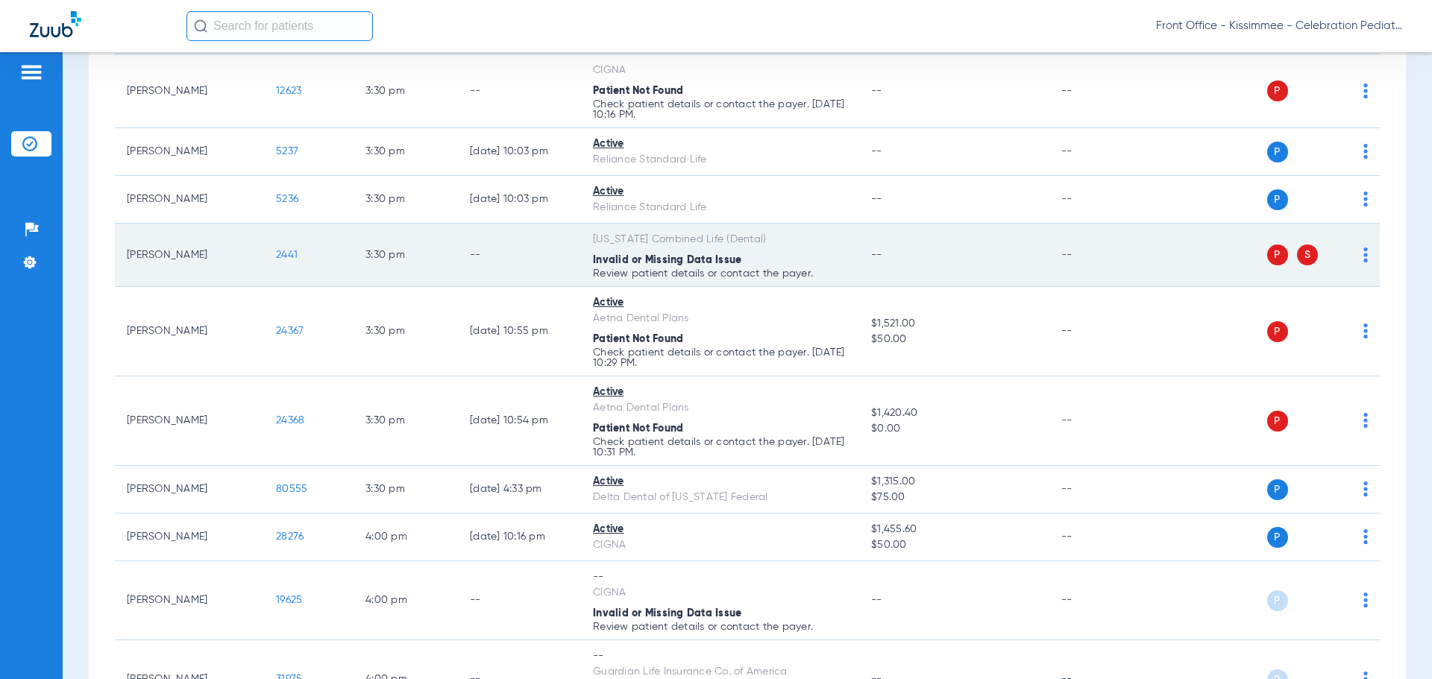
click at [280, 254] on span "2441" at bounding box center [287, 255] width 22 height 10
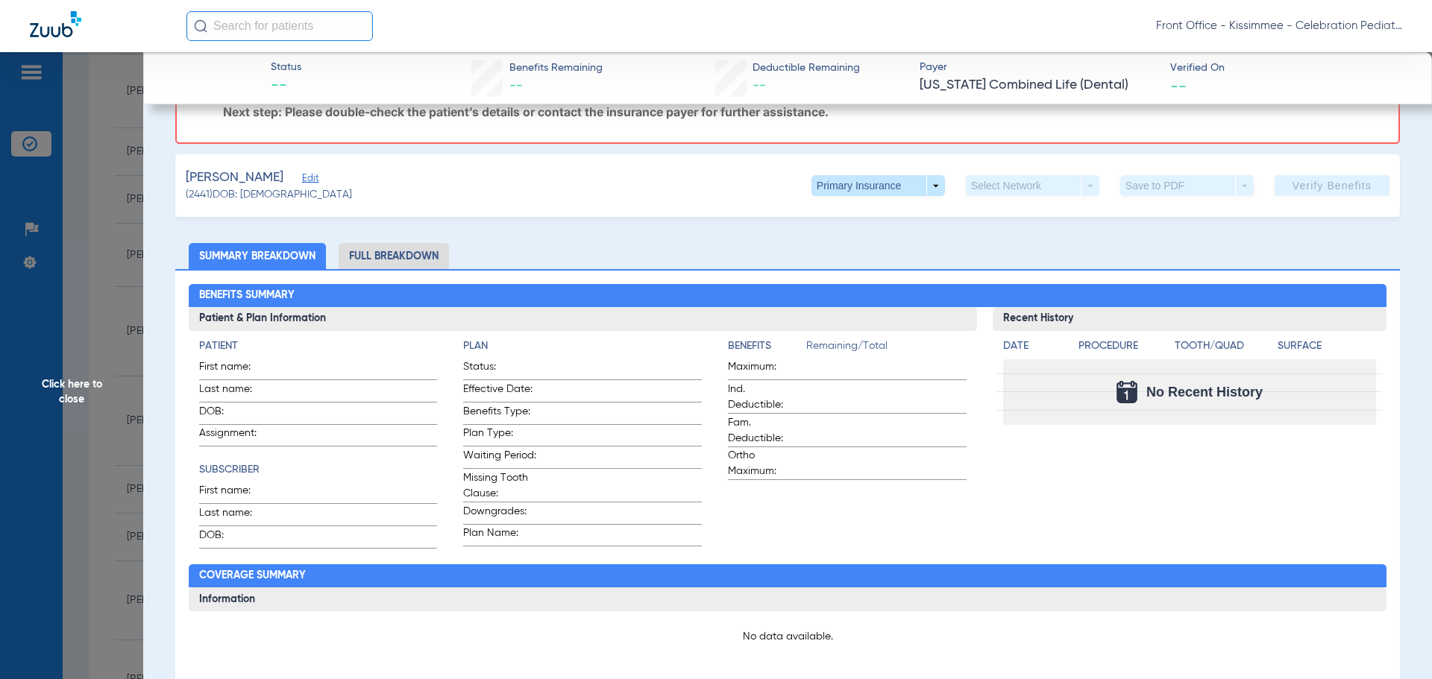
scroll to position [224, 0]
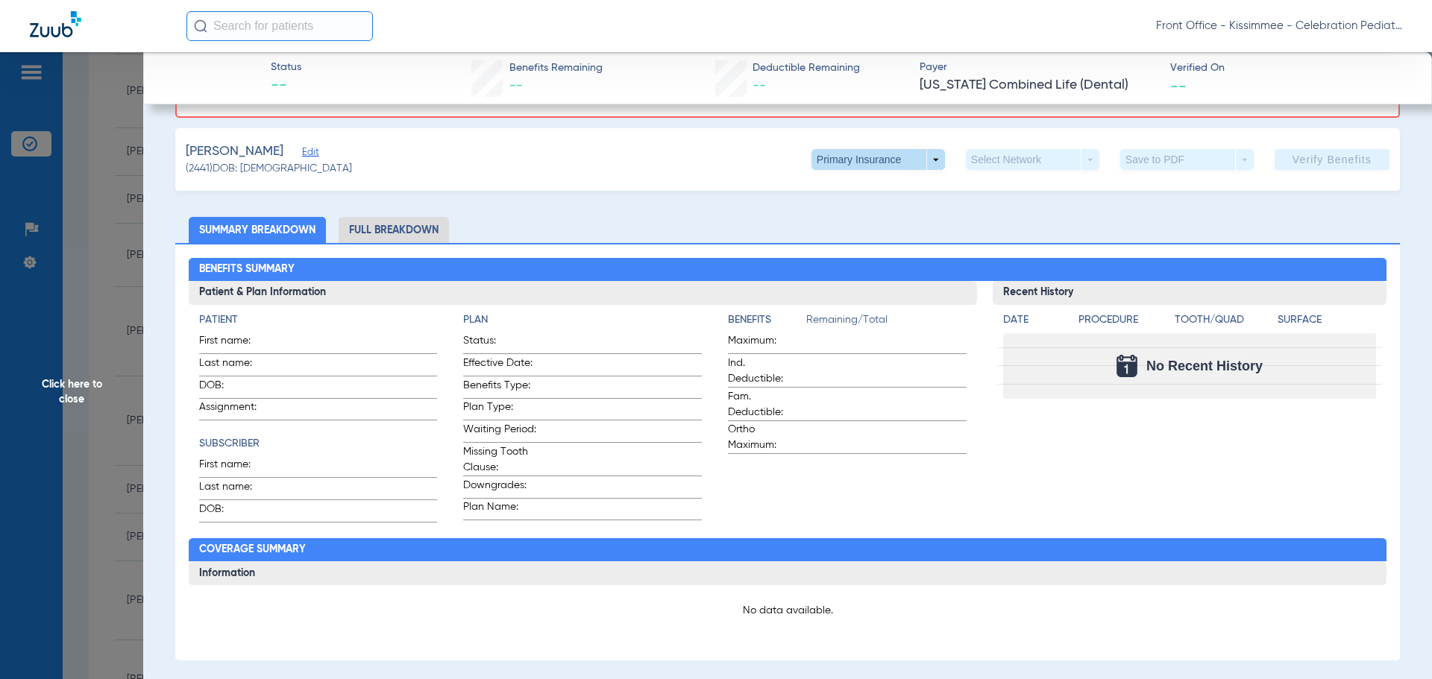
click at [930, 166] on span at bounding box center [877, 159] width 133 height 21
click at [908, 218] on span "Secondary Insurance" at bounding box center [862, 219] width 98 height 10
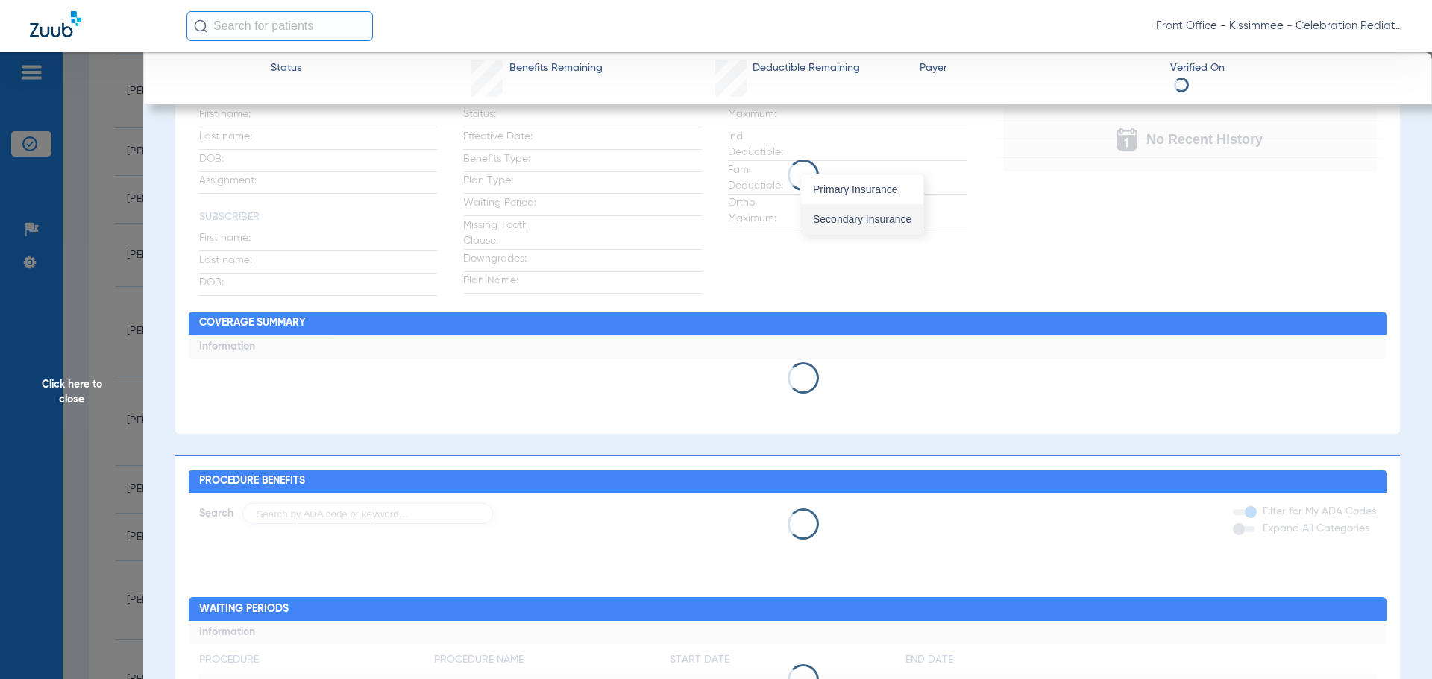
scroll to position [0, 0]
